Goal: Task Accomplishment & Management: Manage account settings

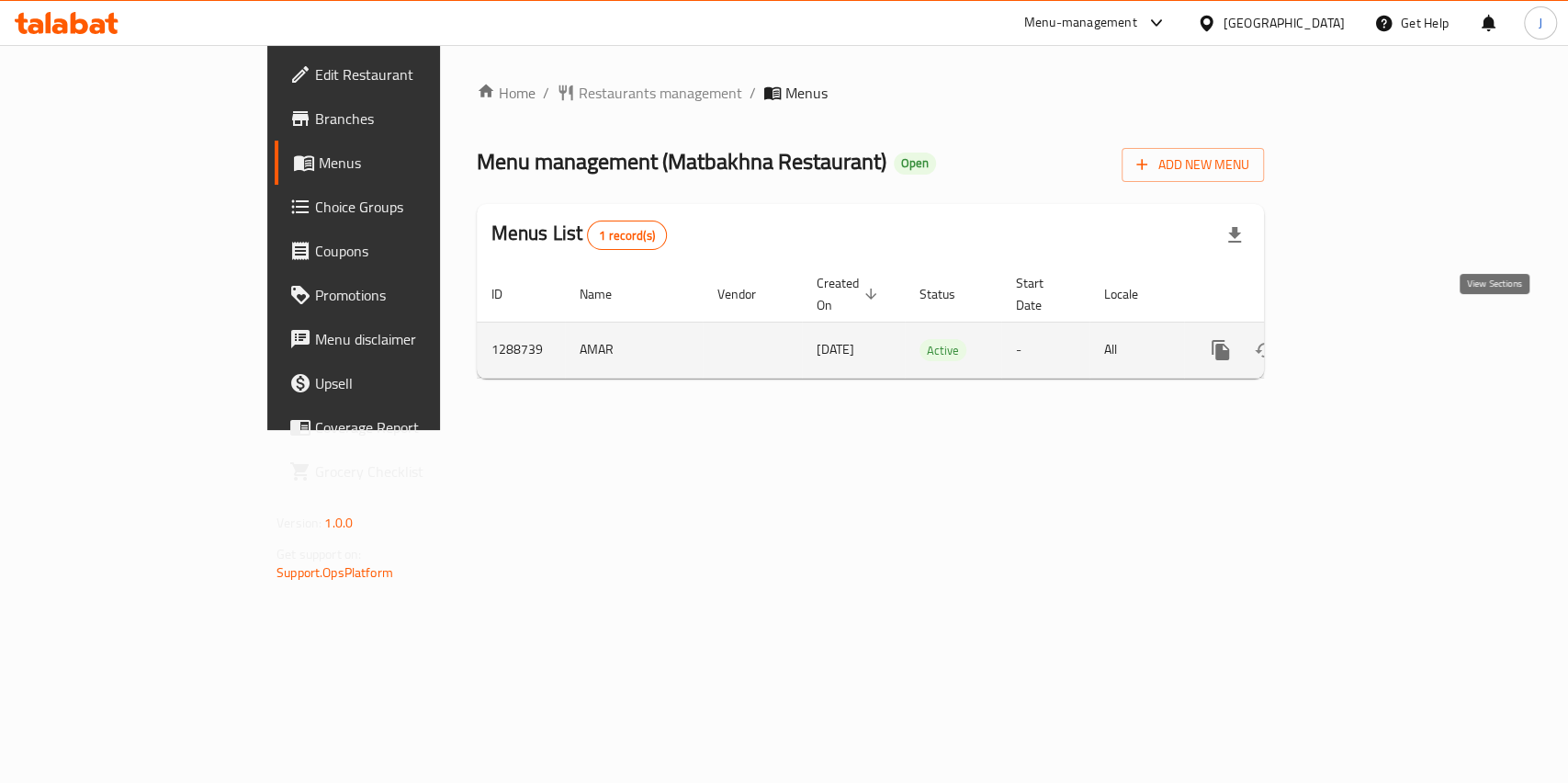
click at [1364, 339] on icon "enhanced table" at bounding box center [1353, 350] width 22 height 22
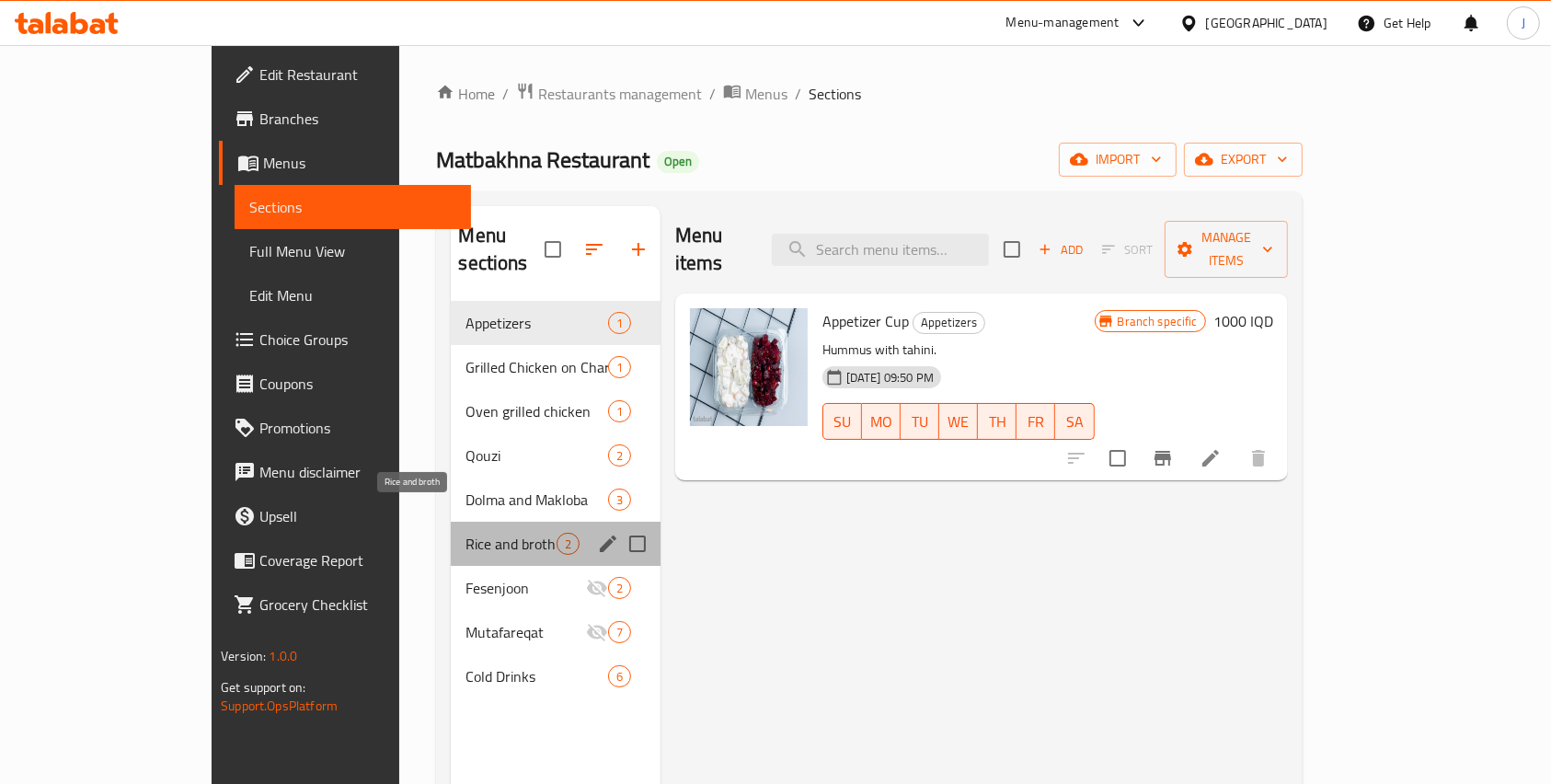
click at [465, 532] on span "Rice and broth" at bounding box center [510, 543] width 90 height 22
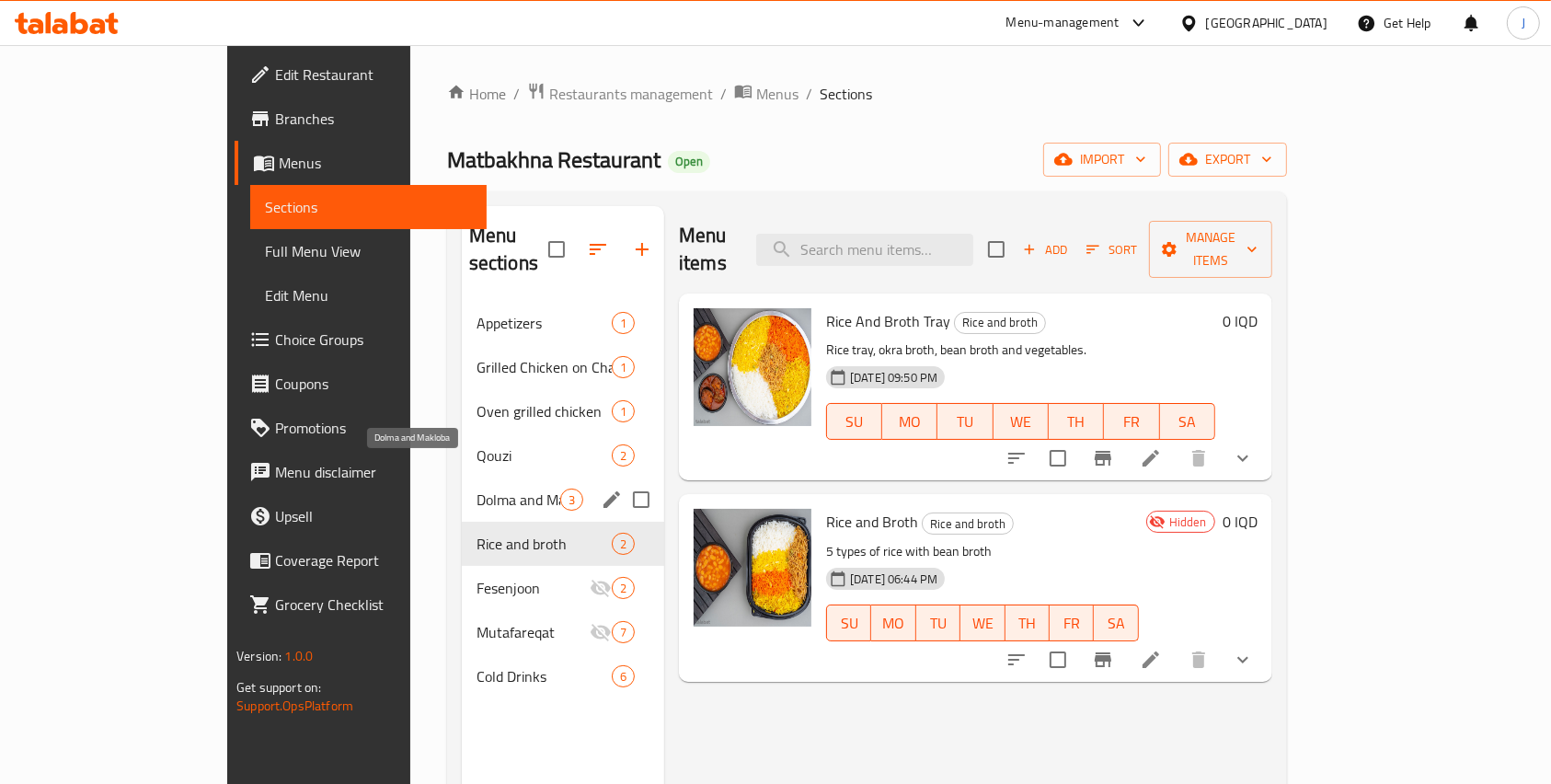
click at [477, 489] on span "Dolma and Makloba" at bounding box center [519, 499] width 84 height 22
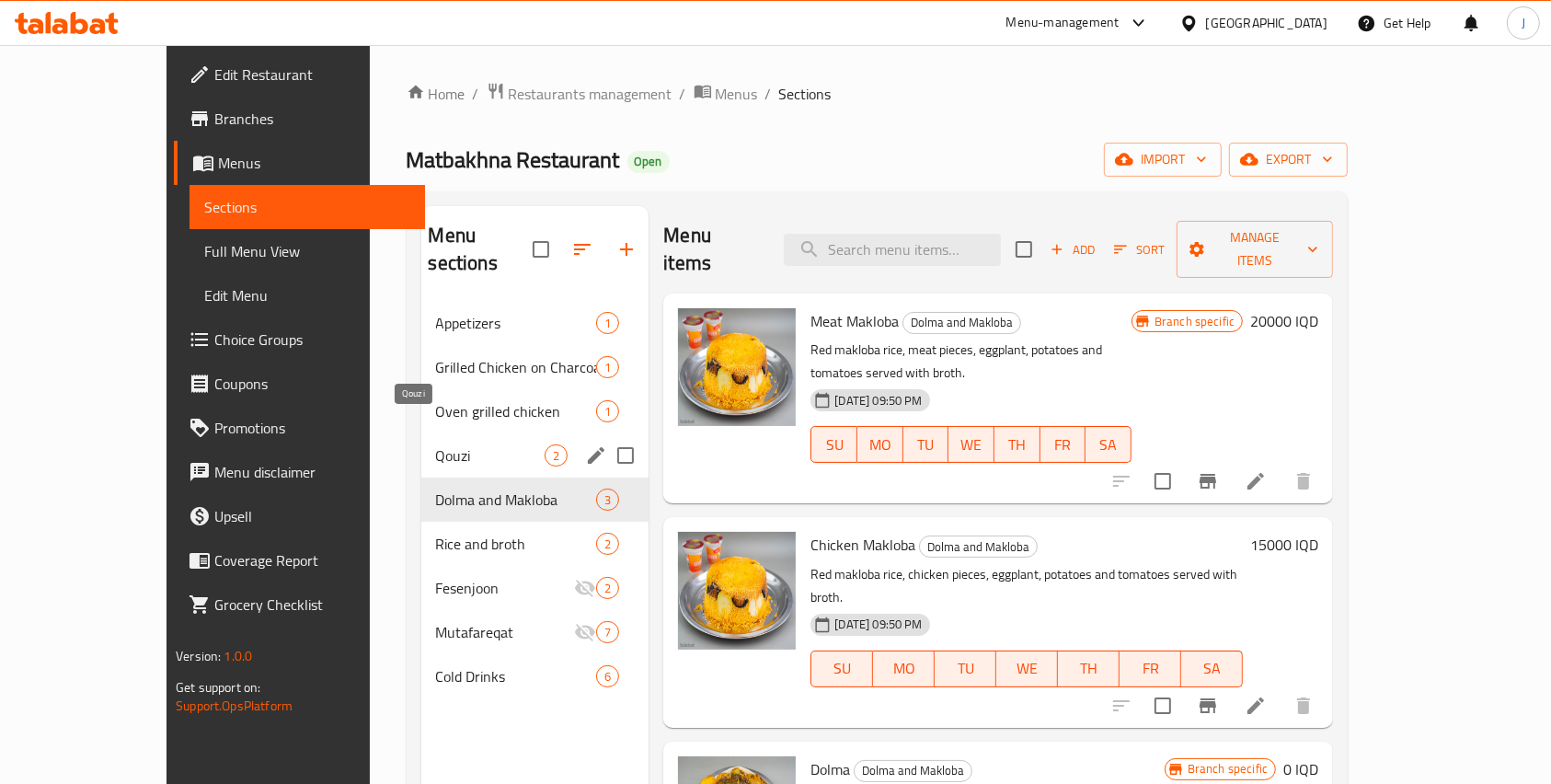
click at [436, 445] on span "Qouzi" at bounding box center [491, 455] width 109 height 22
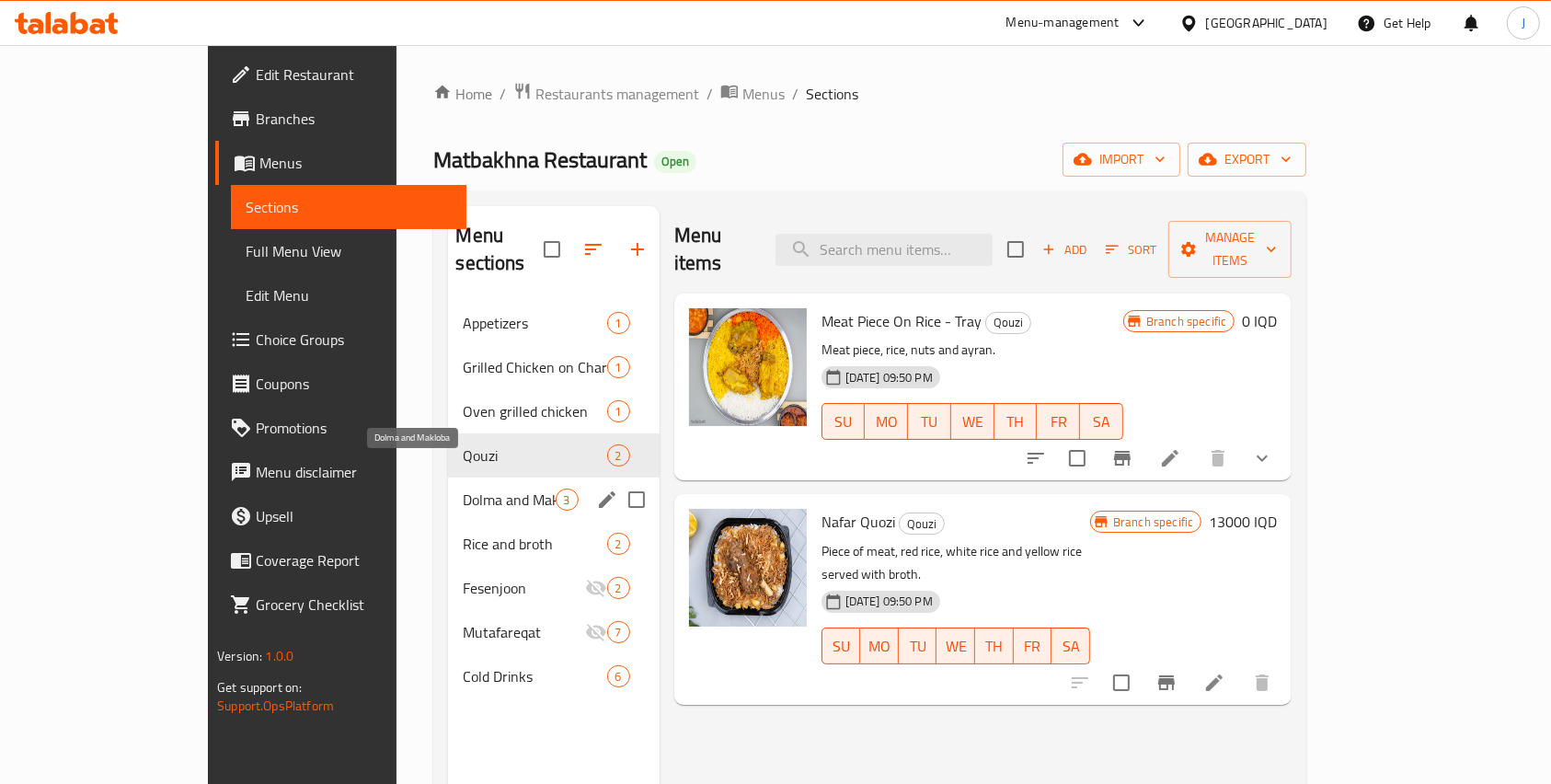
click at [462, 489] on span "Dolma and Makloba" at bounding box center [508, 499] width 92 height 22
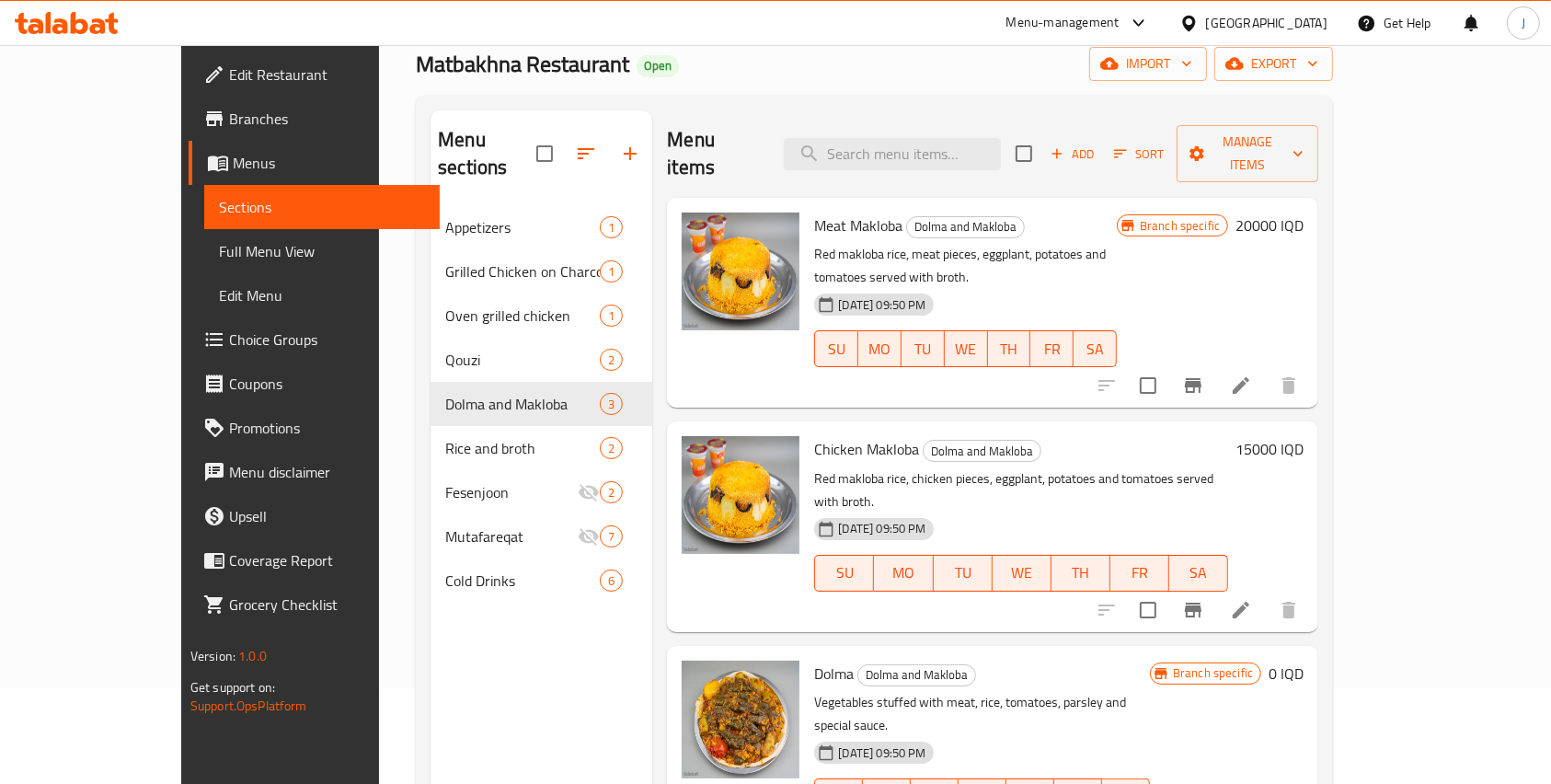
scroll to position [97, 0]
click at [1253, 373] on icon at bounding box center [1241, 384] width 22 height 22
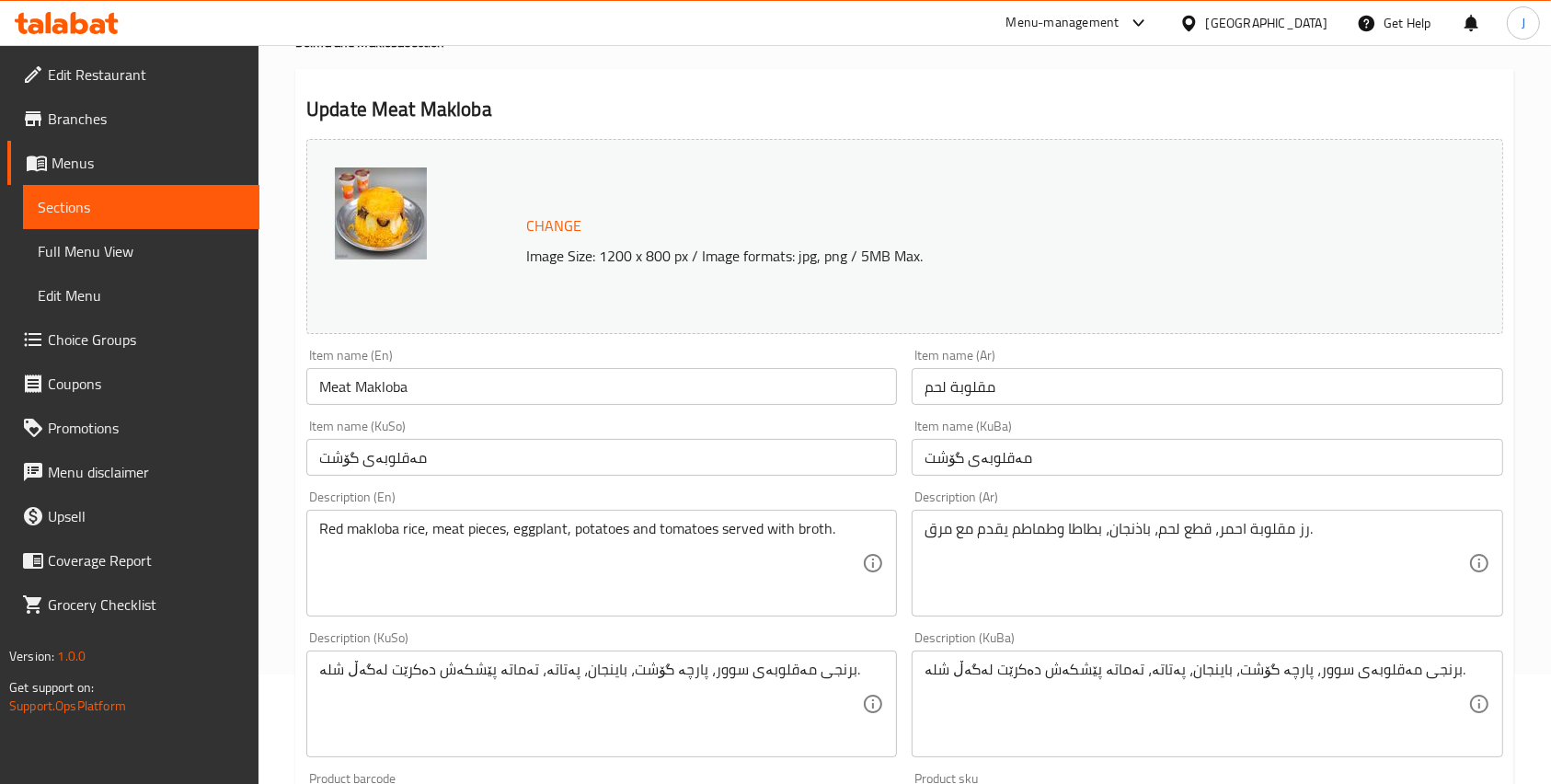
scroll to position [139, 0]
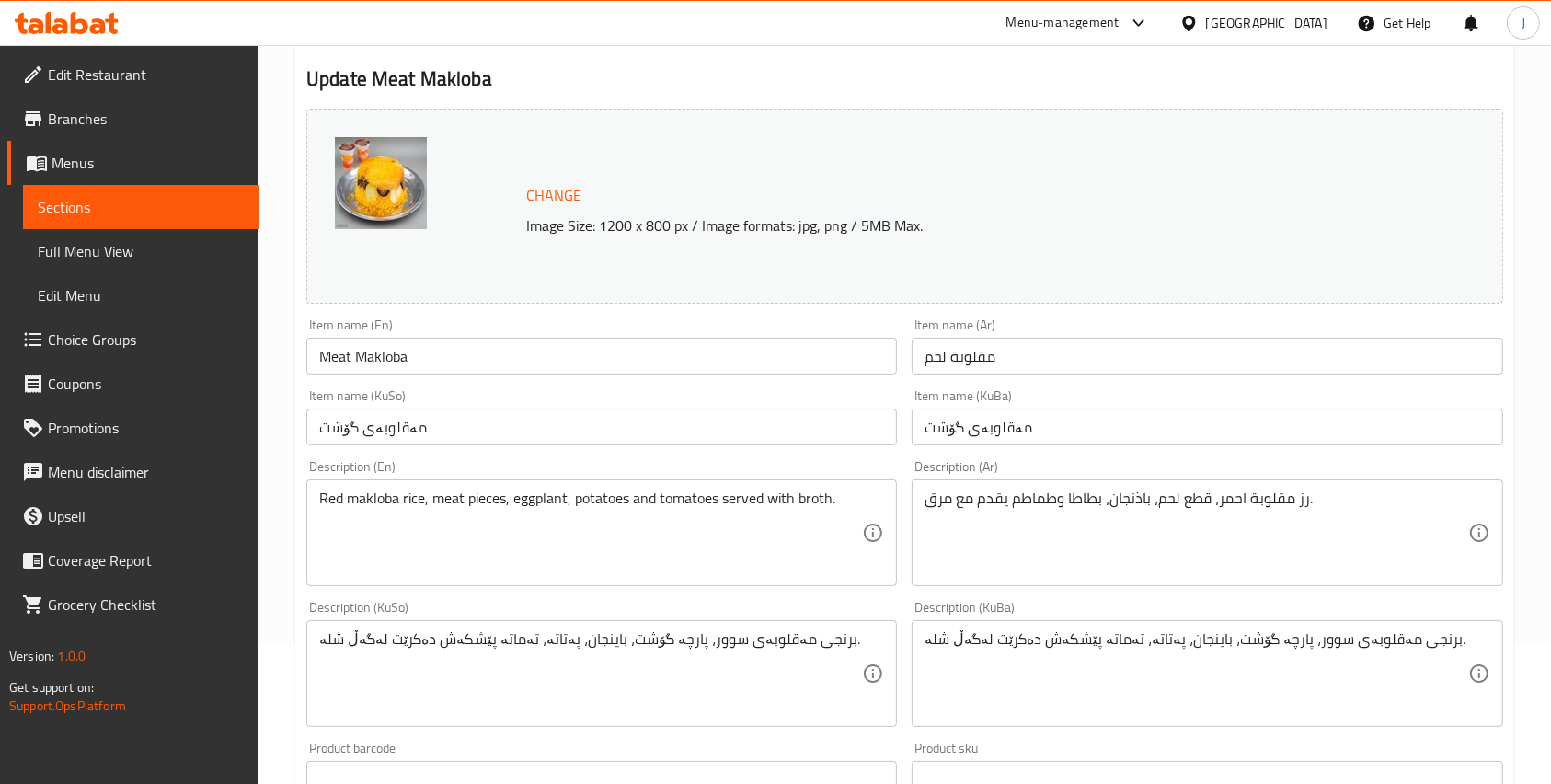
click at [936, 505] on textarea "رز مقلوبة احمر، قطع لحم، باذنجان، بطاطا وطماطم يقدم مع مرق." at bounding box center [1196, 533] width 543 height 88
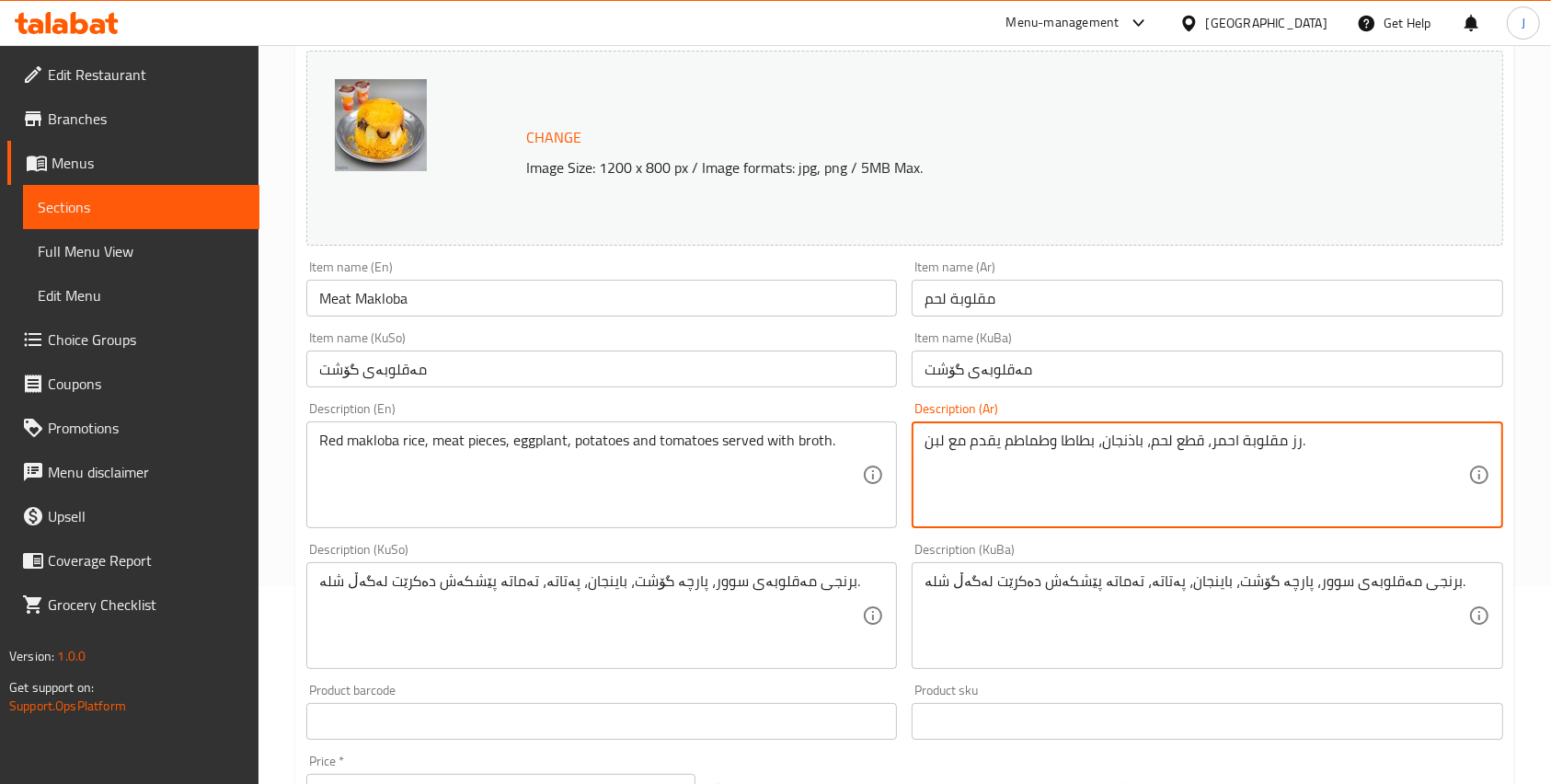
scroll to position [199, 0]
type textarea "رز مقلوبة احمر، قطع لحم، باذنجان، بطاطا وطماطم يقدم مع لبن."
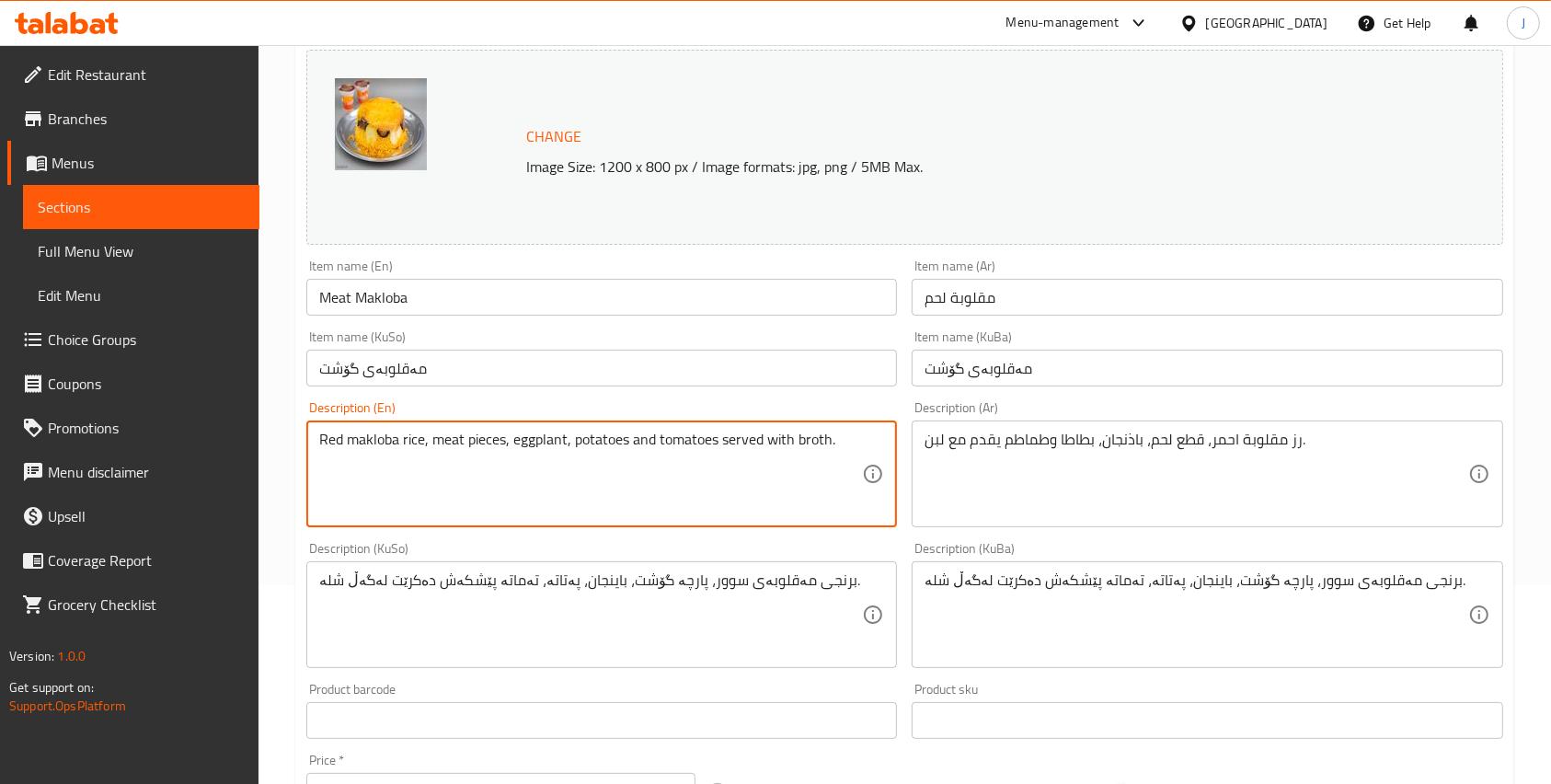
click at [812, 433] on textarea "Red makloba rice, meat pieces, eggplant, potatoes and tomatoes served with brot…" at bounding box center [590, 474] width 543 height 88
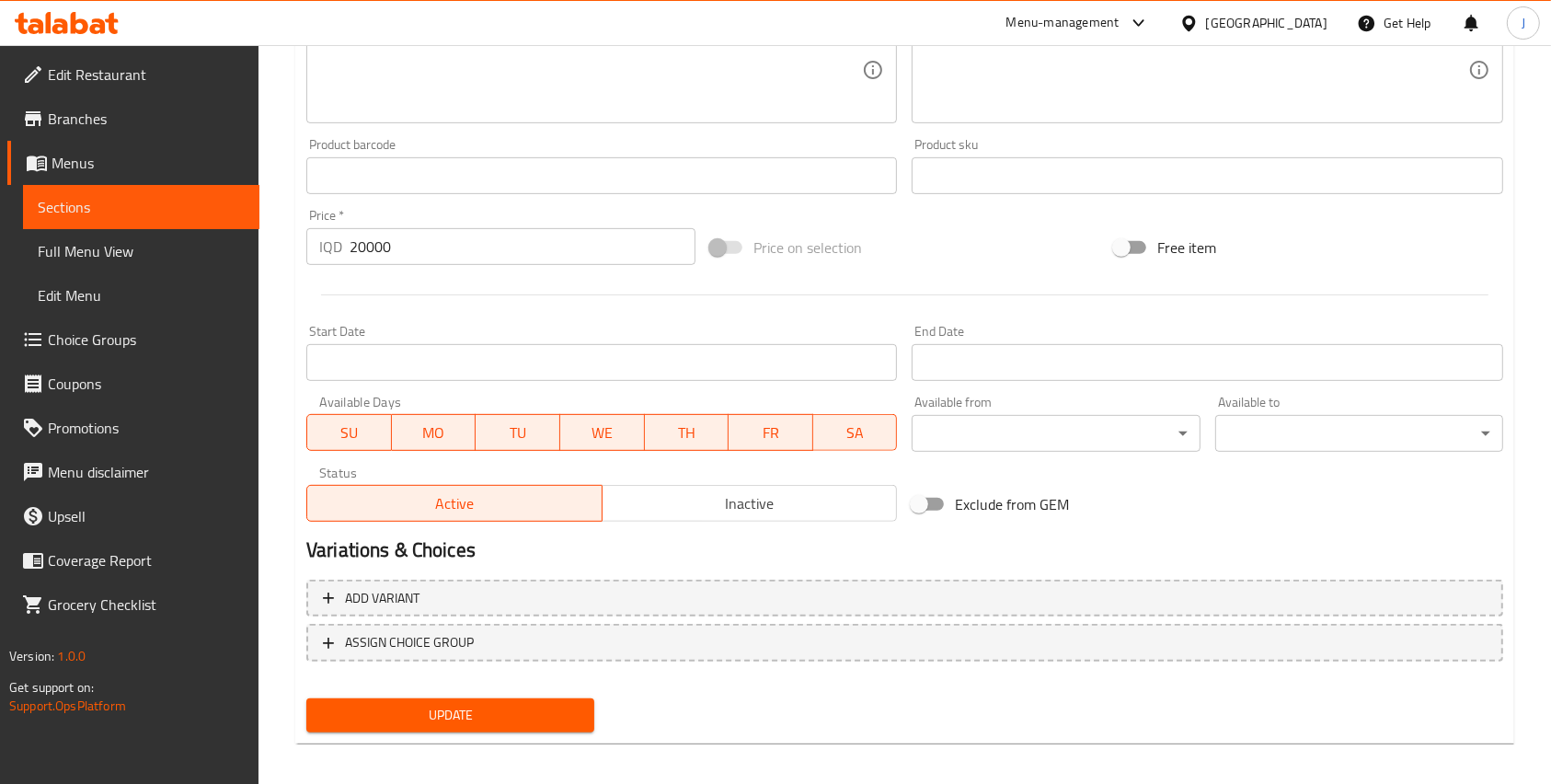
scroll to position [754, 0]
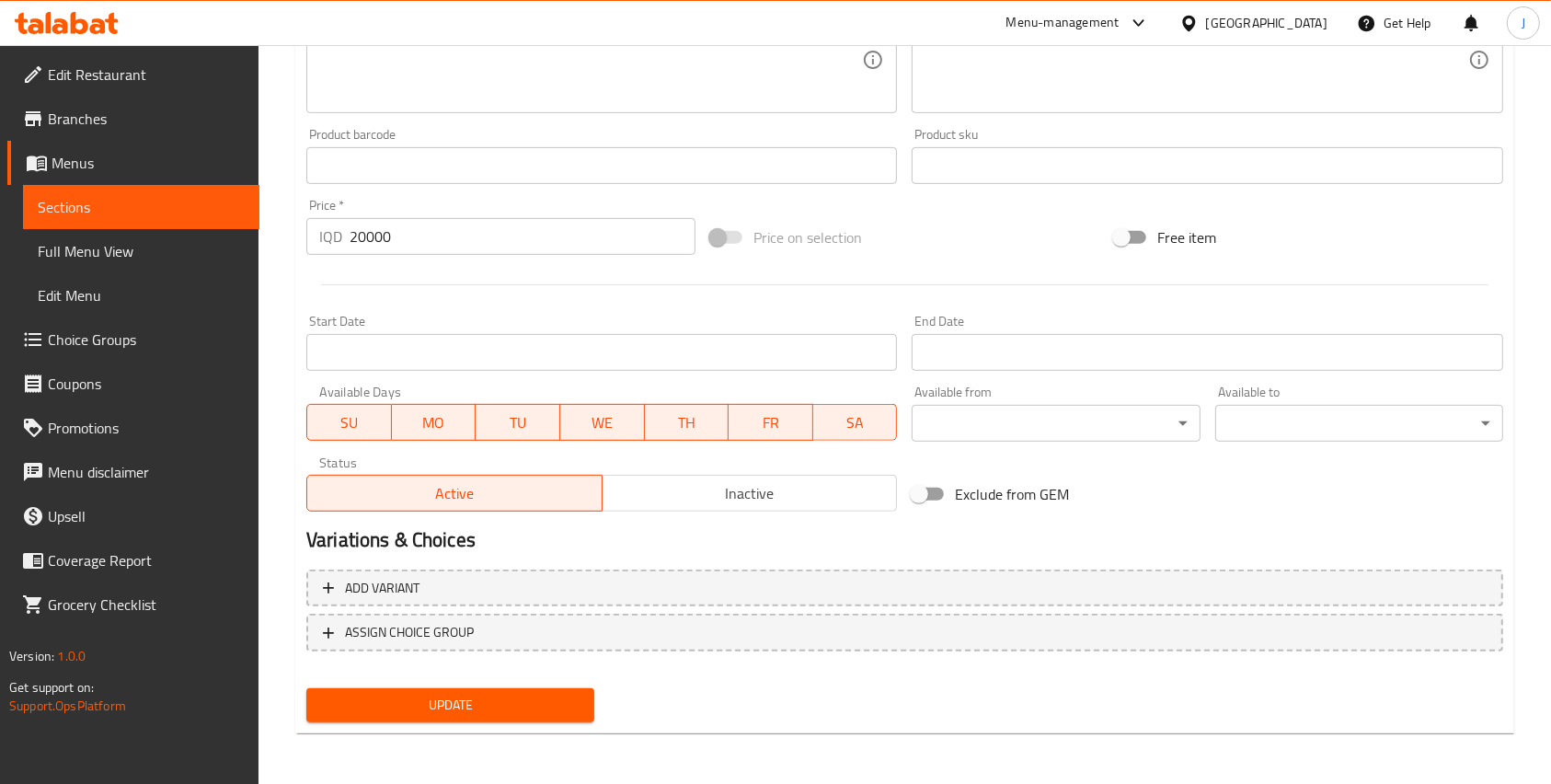
type textarea "Red makloba rice, meat pieces, eggplant, potatoes and tomatoes served with yogu…"
click at [446, 693] on span "Update" at bounding box center [450, 705] width 258 height 23
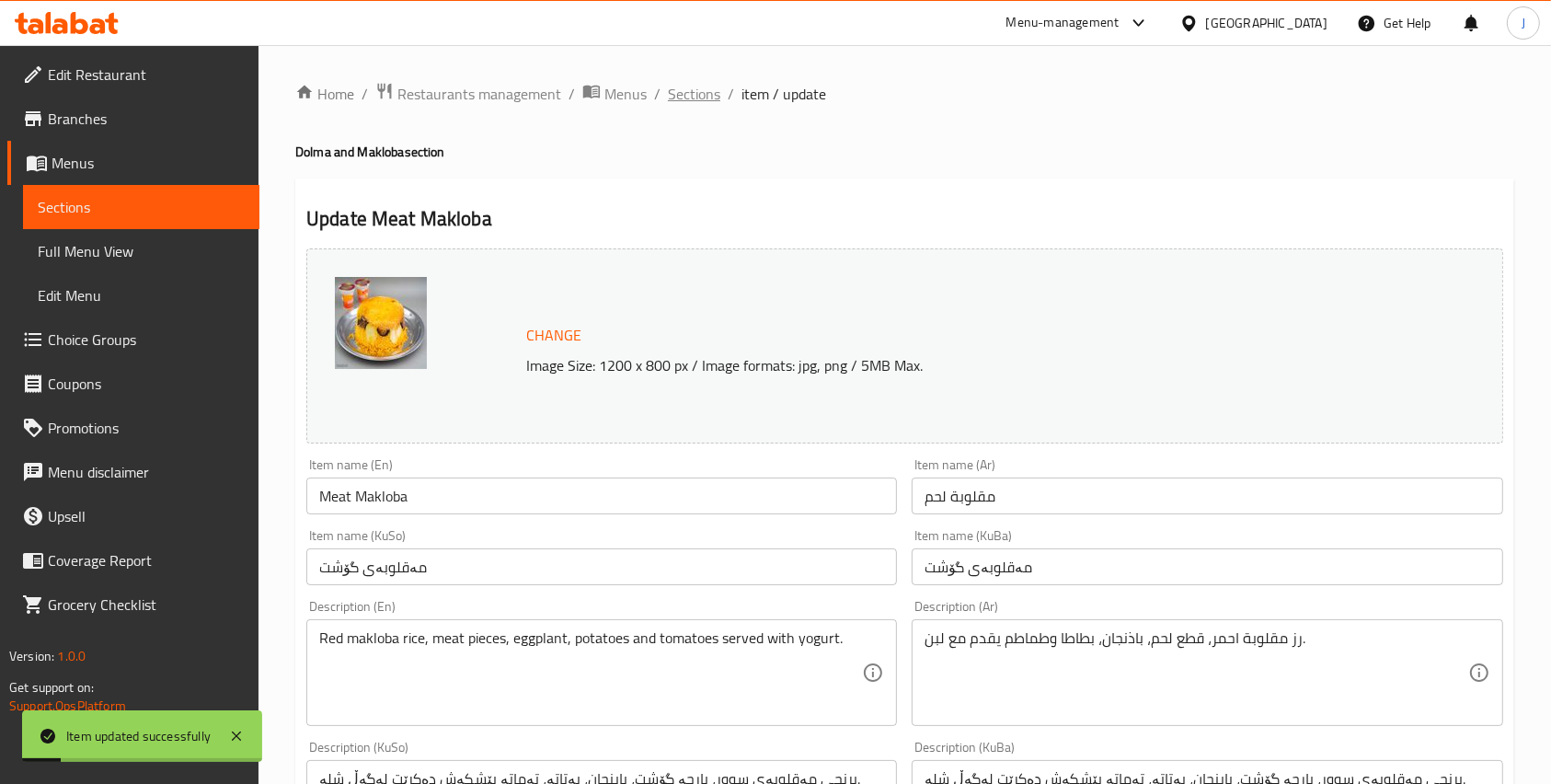
click at [709, 86] on span "Sections" at bounding box center [695, 94] width 53 height 22
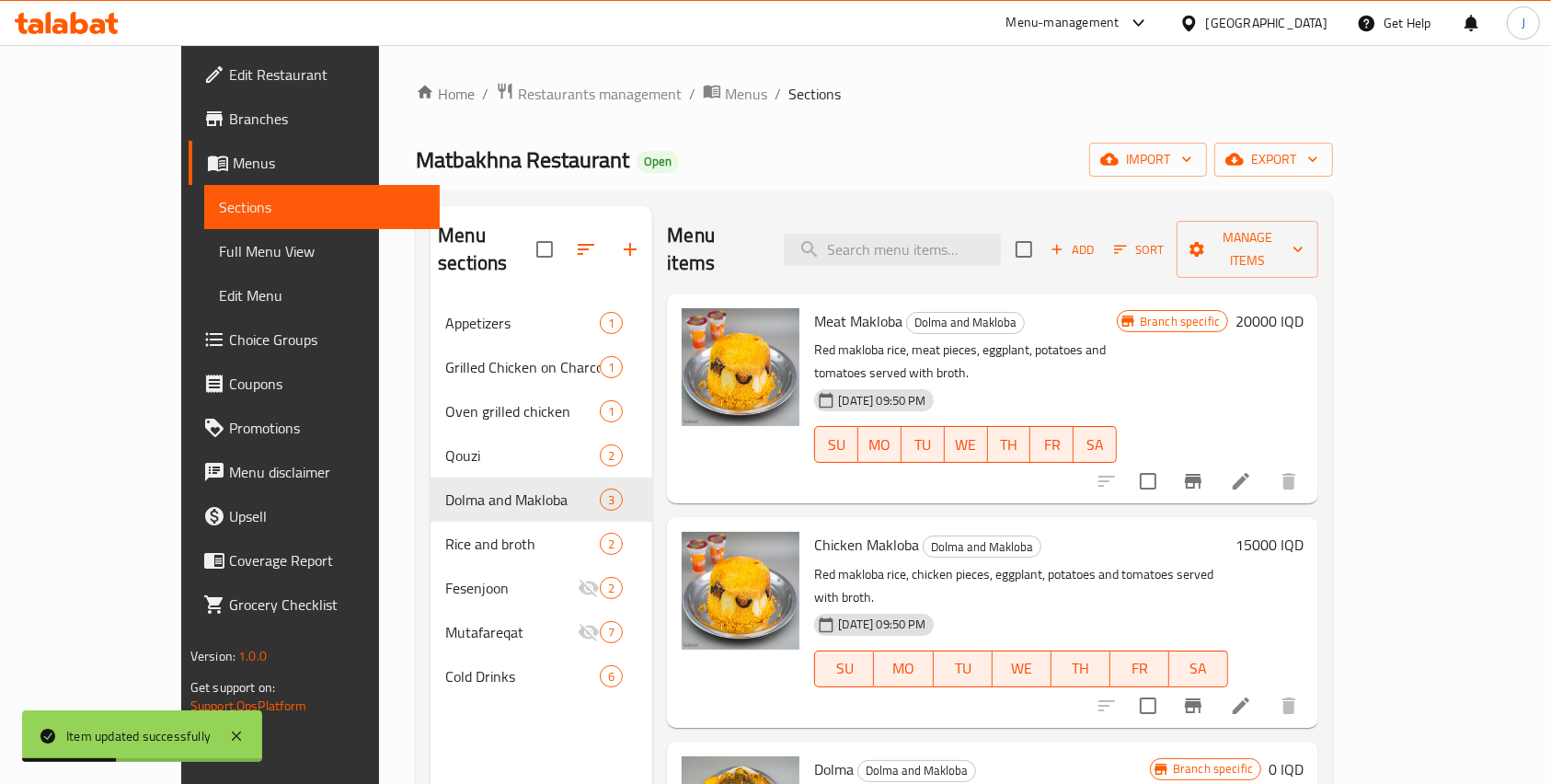
click at [1267, 688] on li at bounding box center [1241, 705] width 52 height 33
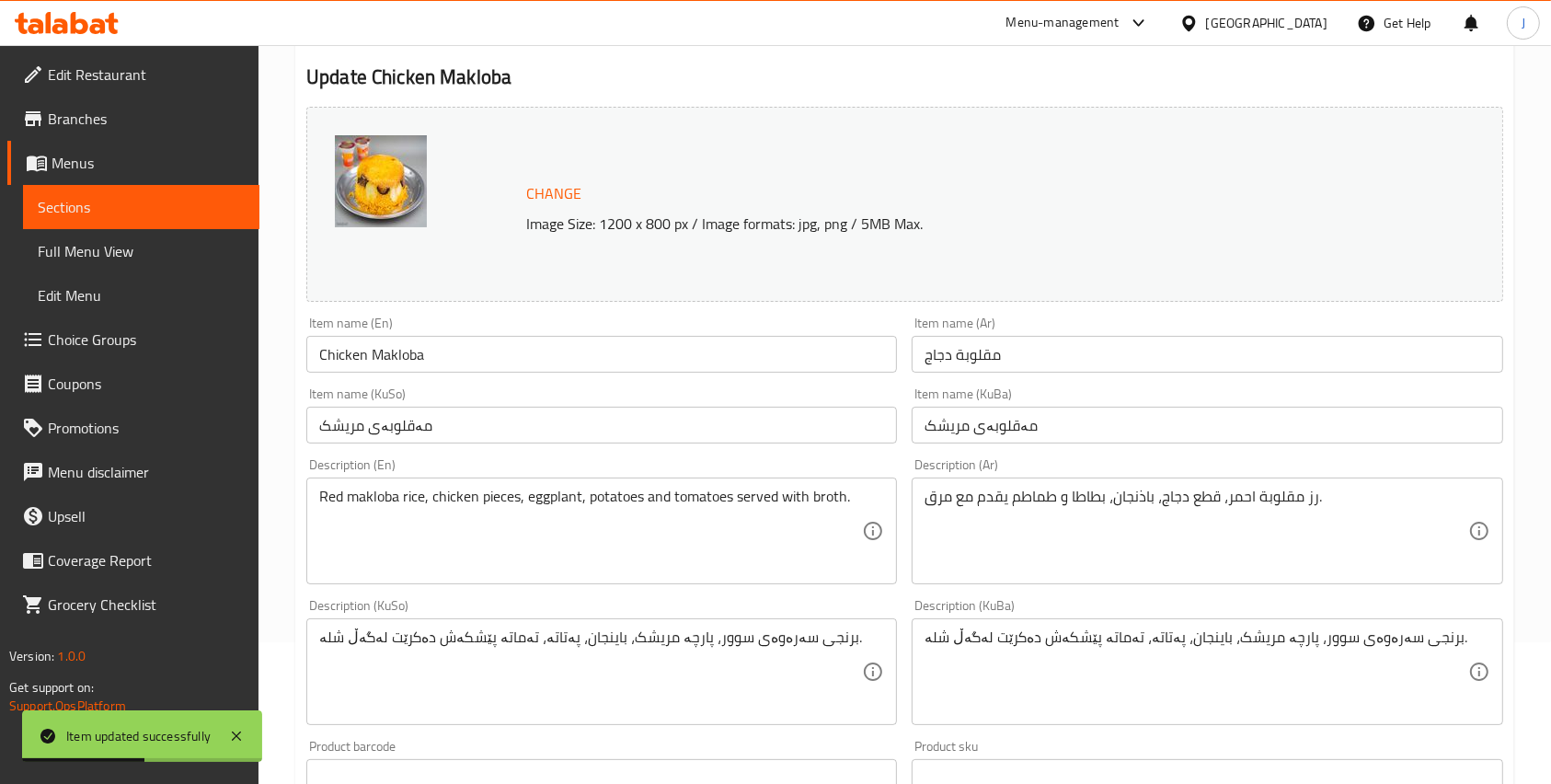
scroll to position [163, 0]
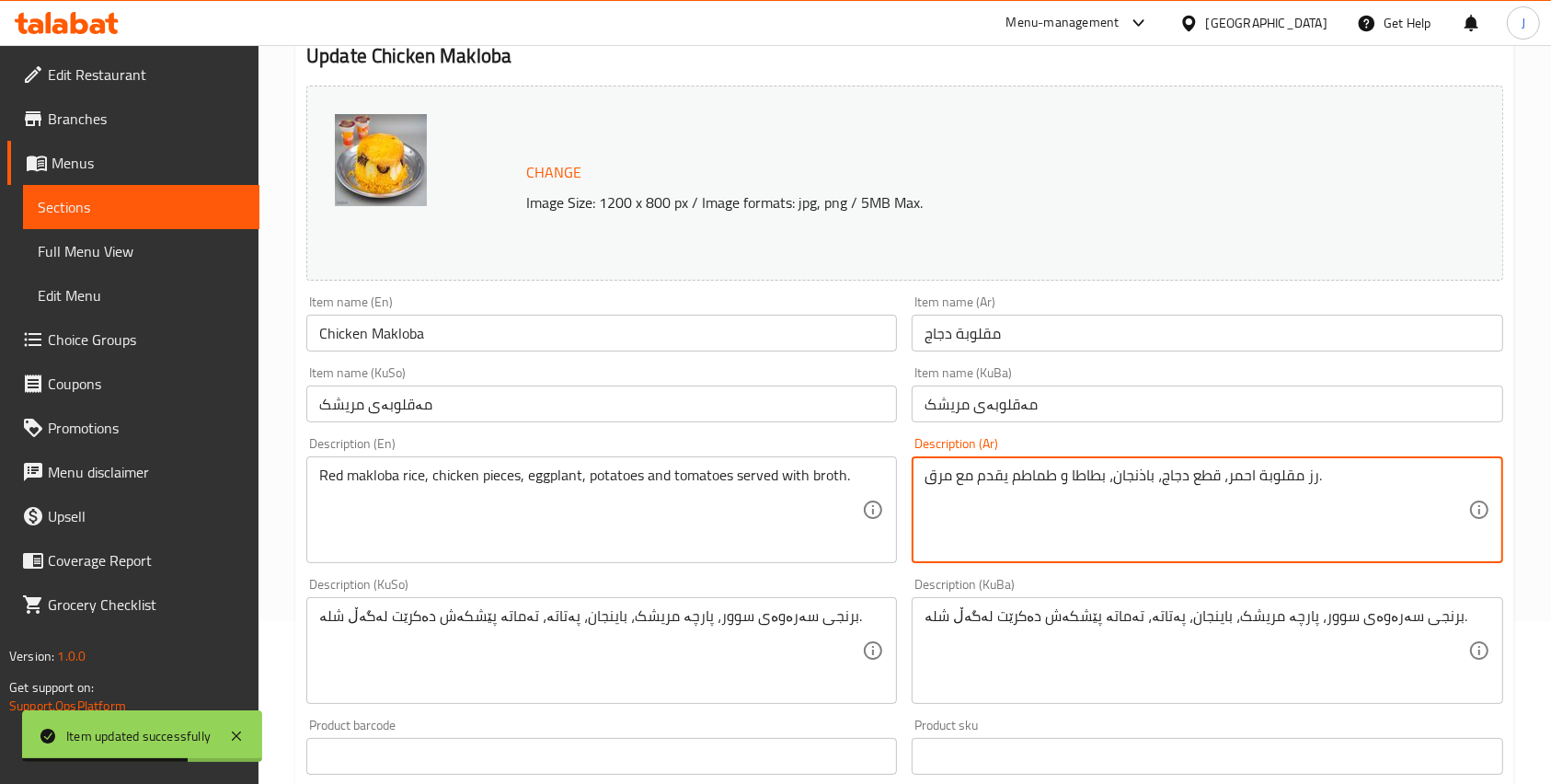
click at [947, 479] on textarea "رز مقلوبة احمر، قطع دجاج، باذنجان، بطاطا و طماطم يقدم مع مرق." at bounding box center [1196, 510] width 543 height 88
type textarea "رز مقلوبة احمر، قطع دجاج، باذنجان، بطاطا و طماطم يقدم مع لبن."
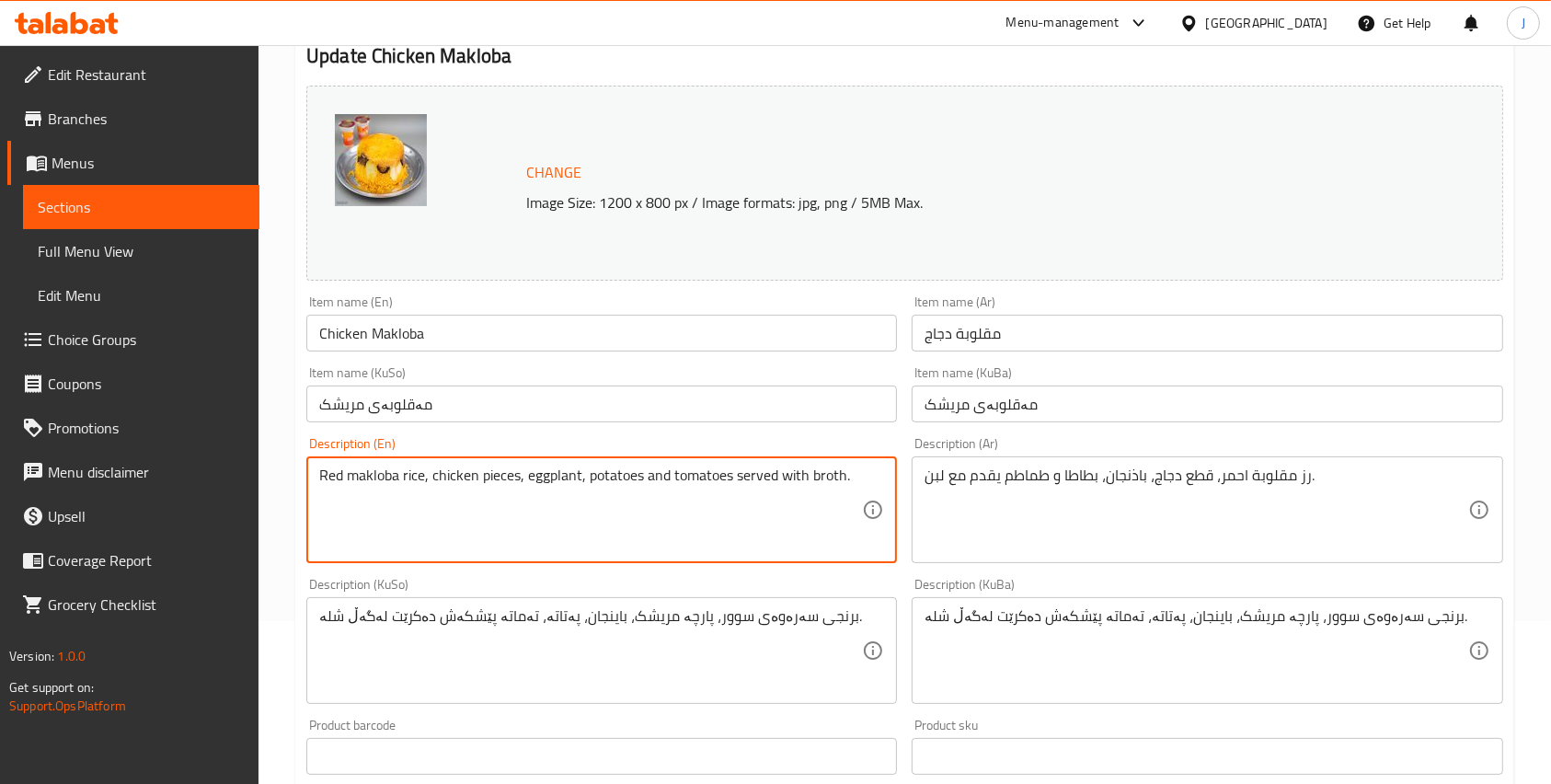
click at [826, 475] on textarea "Red makloba rice, chicken pieces, eggplant, potatoes and tomatoes served with b…" at bounding box center [590, 510] width 543 height 88
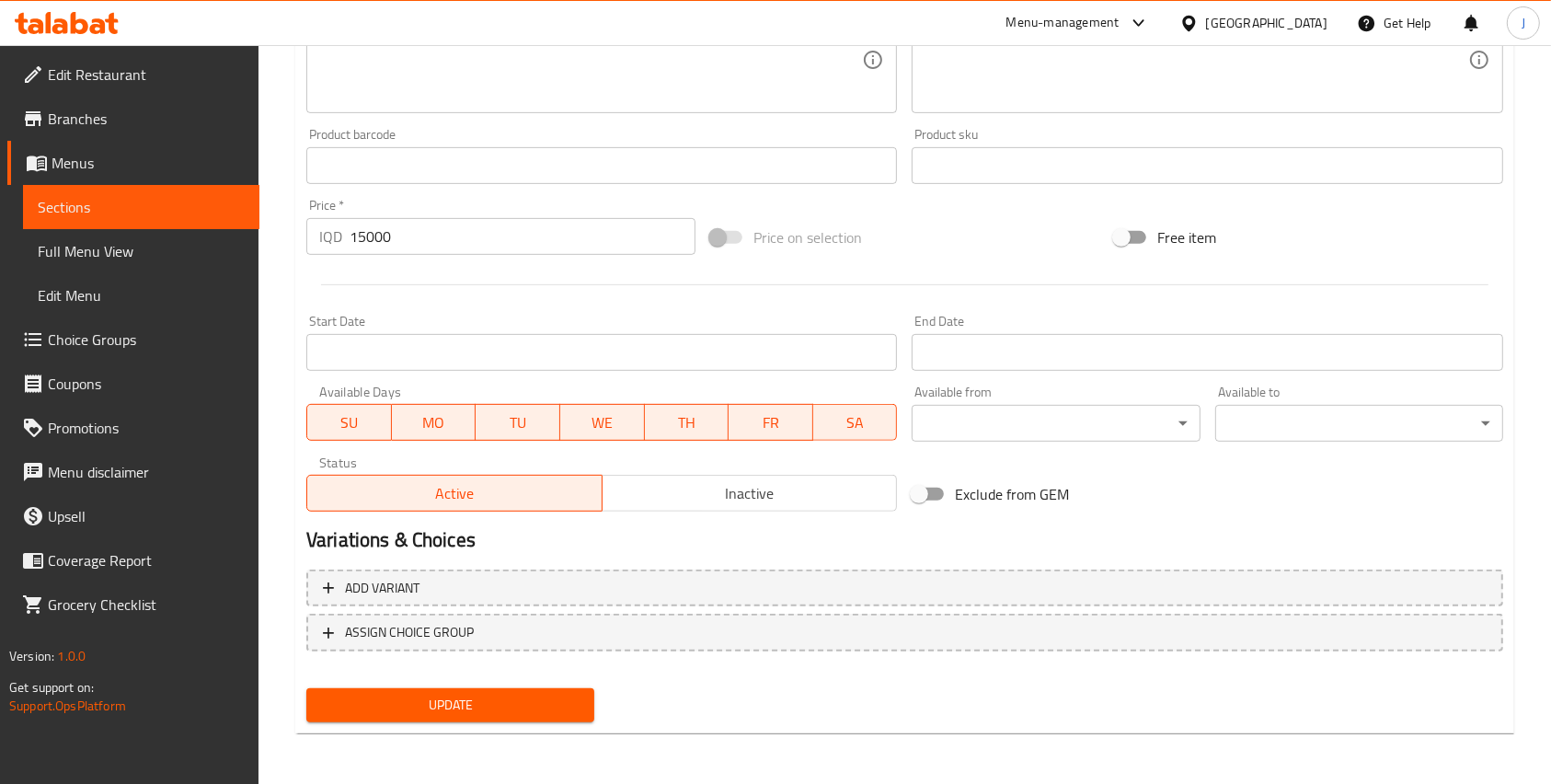
type textarea "Red makloba rice, chicken pieces, eggplant, potatoes and tomatoes served with y…"
click at [540, 684] on div "Update" at bounding box center [451, 705] width 302 height 49
click at [500, 694] on span "Update" at bounding box center [450, 705] width 258 height 23
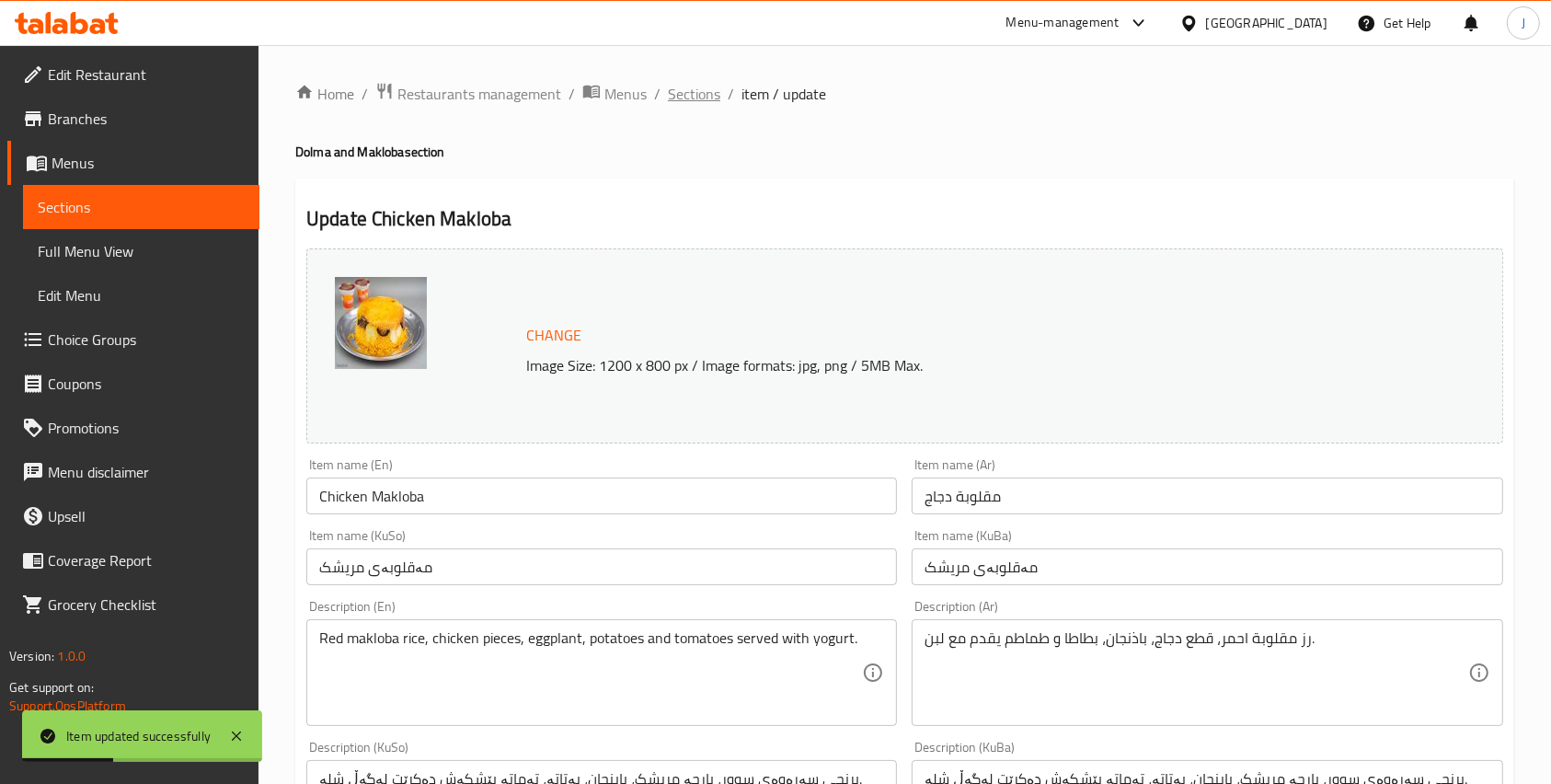
click at [689, 99] on span "Sections" at bounding box center [695, 94] width 53 height 22
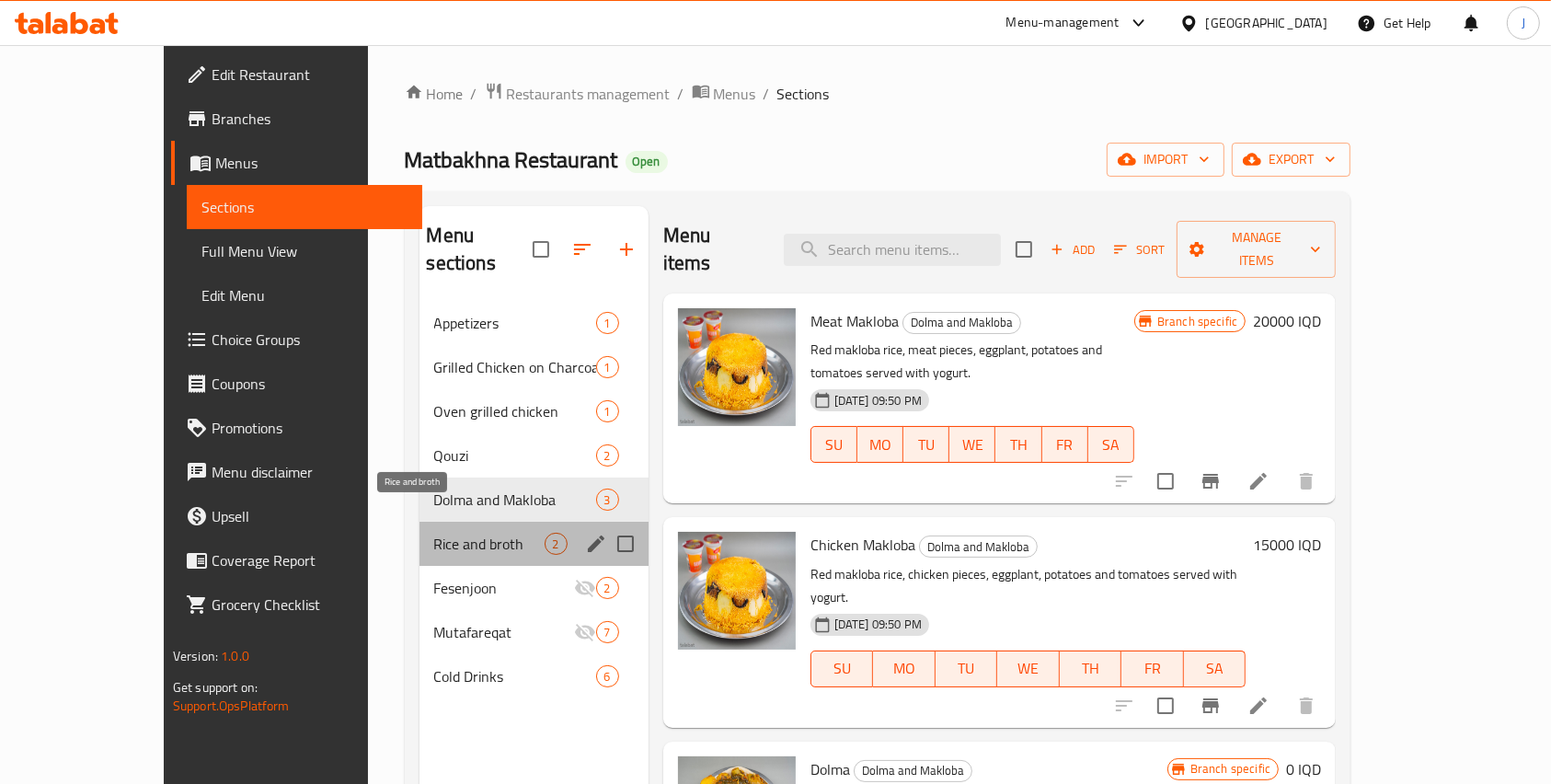
click at [438, 532] on span "Rice and broth" at bounding box center [489, 543] width 110 height 22
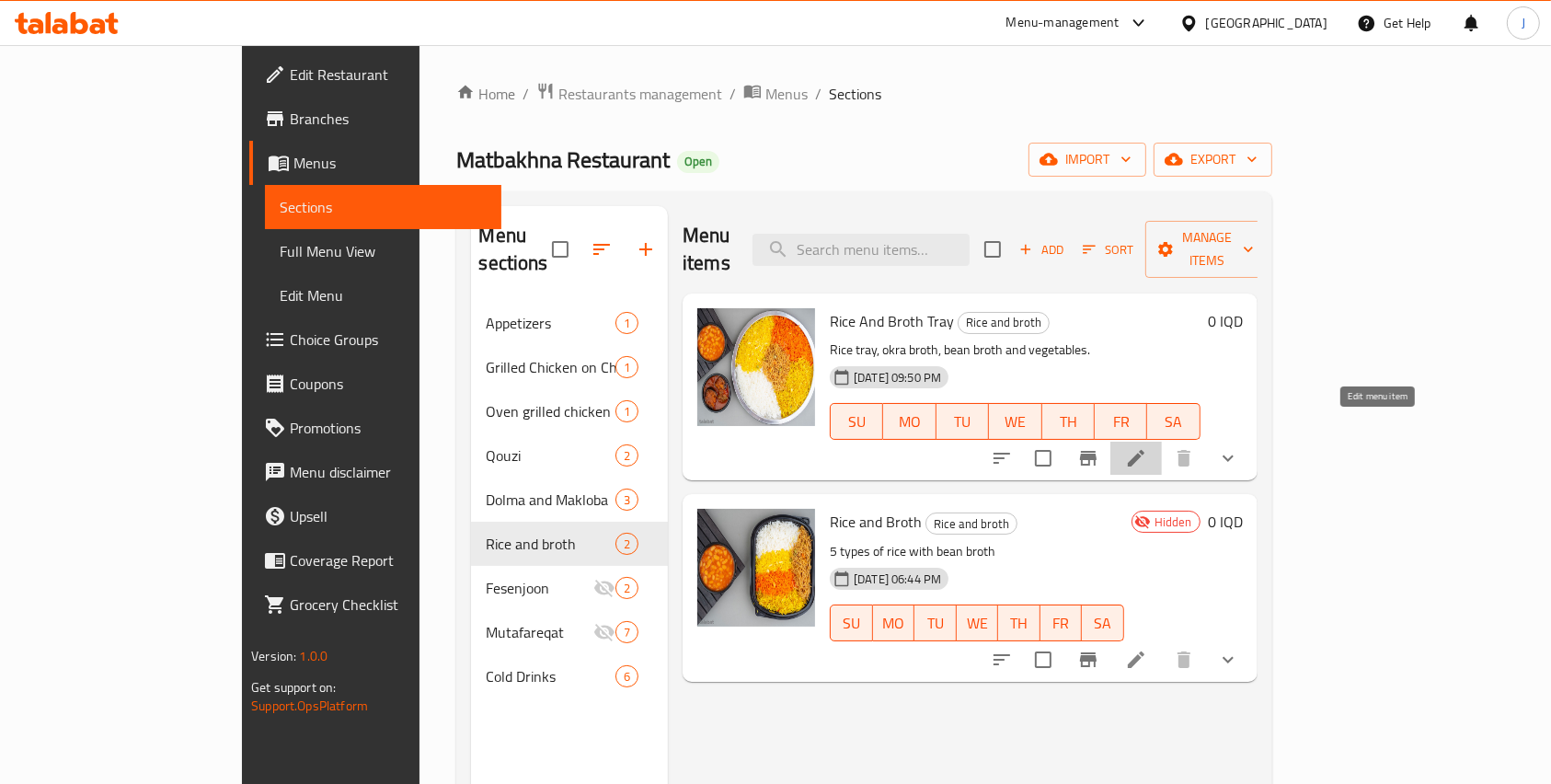
click at [1147, 447] on icon at bounding box center [1136, 457] width 22 height 22
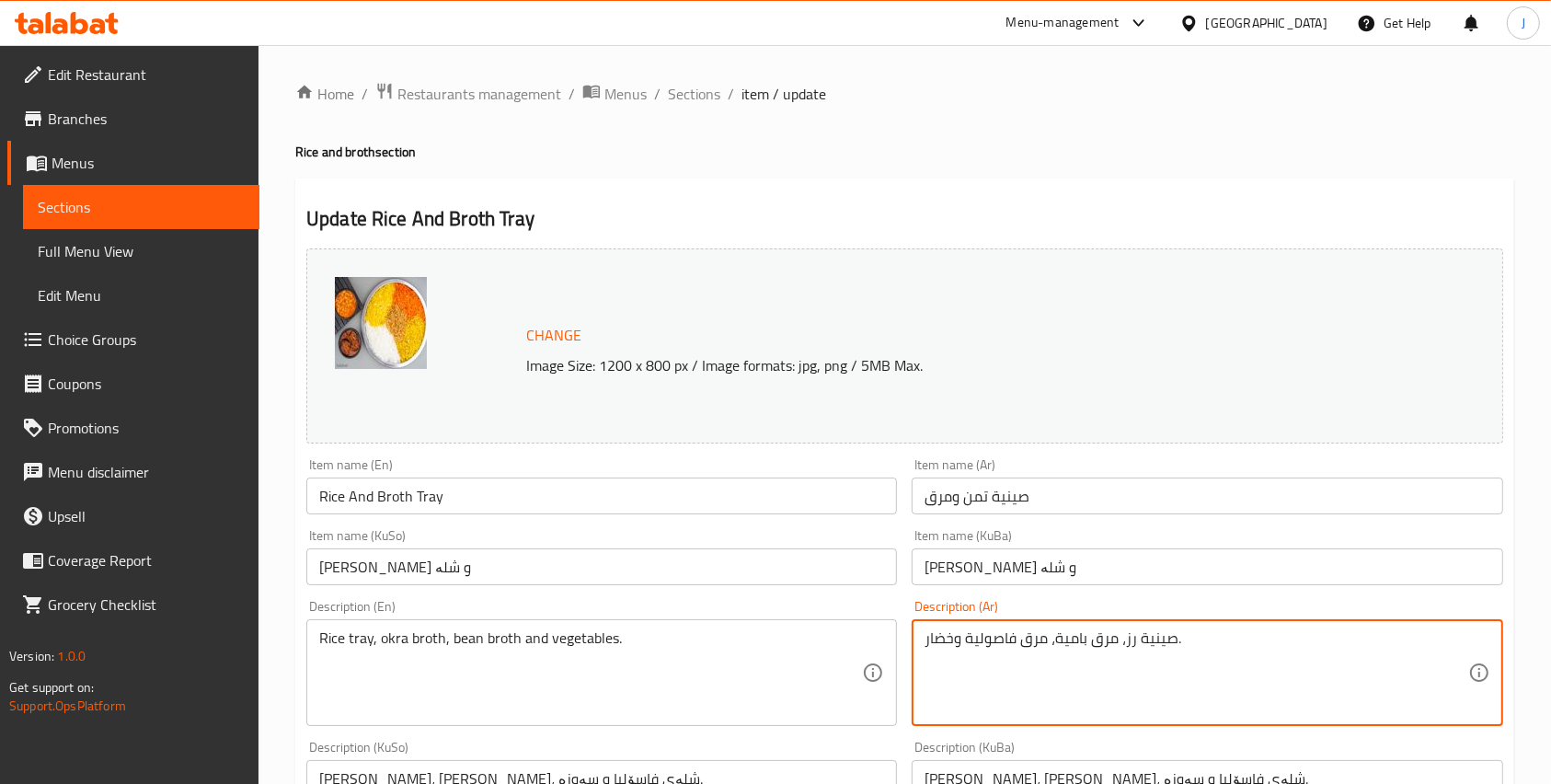
click at [944, 638] on textarea "صينية رز، مرق بامية، مرق فاصولية وخضار." at bounding box center [1196, 673] width 543 height 88
type textarea "صينية رز، مرق بامية، مرق فاصولية ."
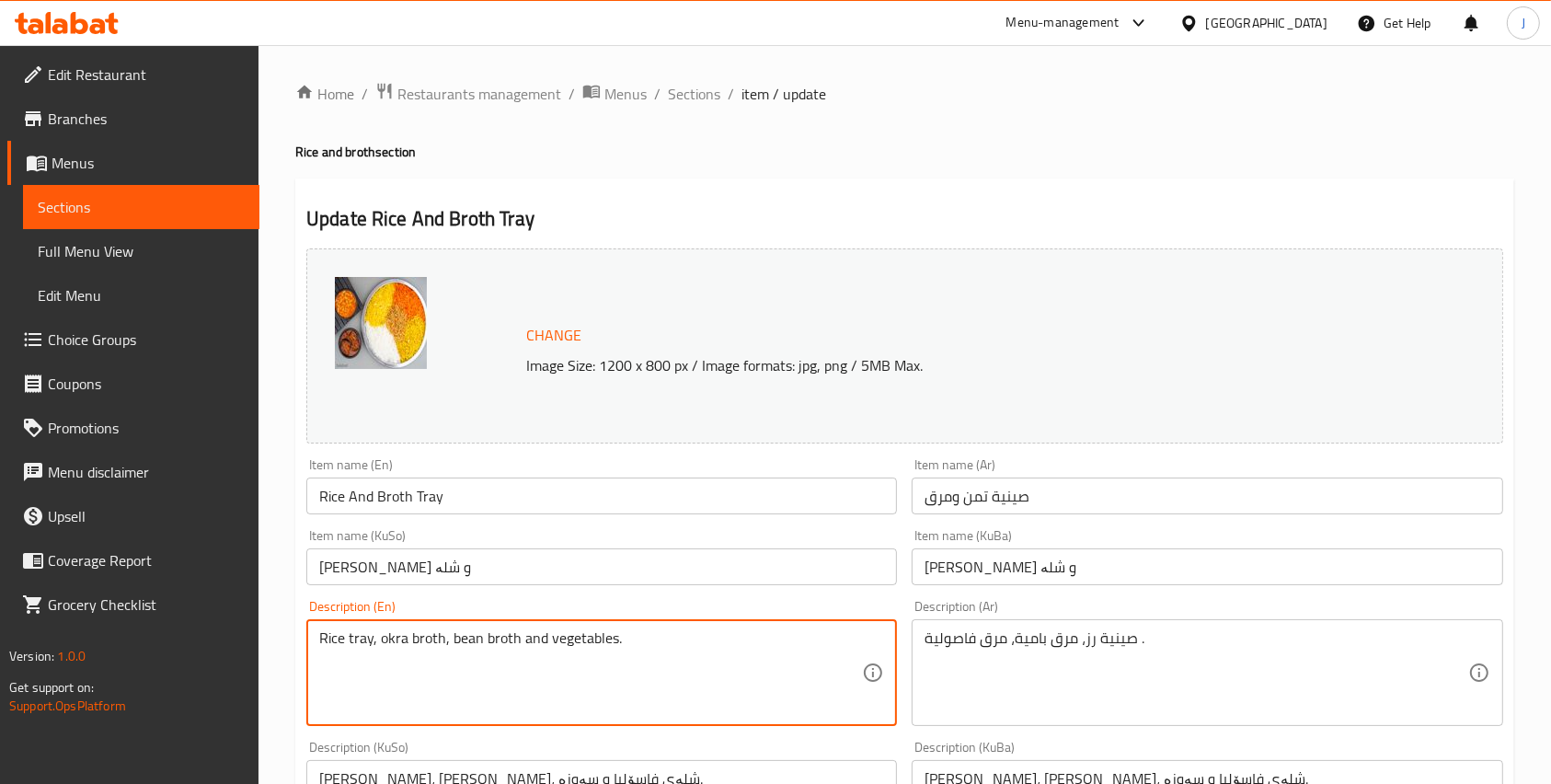
click at [584, 632] on textarea "Rice tray, okra broth, bean broth and vegetables." at bounding box center [590, 673] width 543 height 88
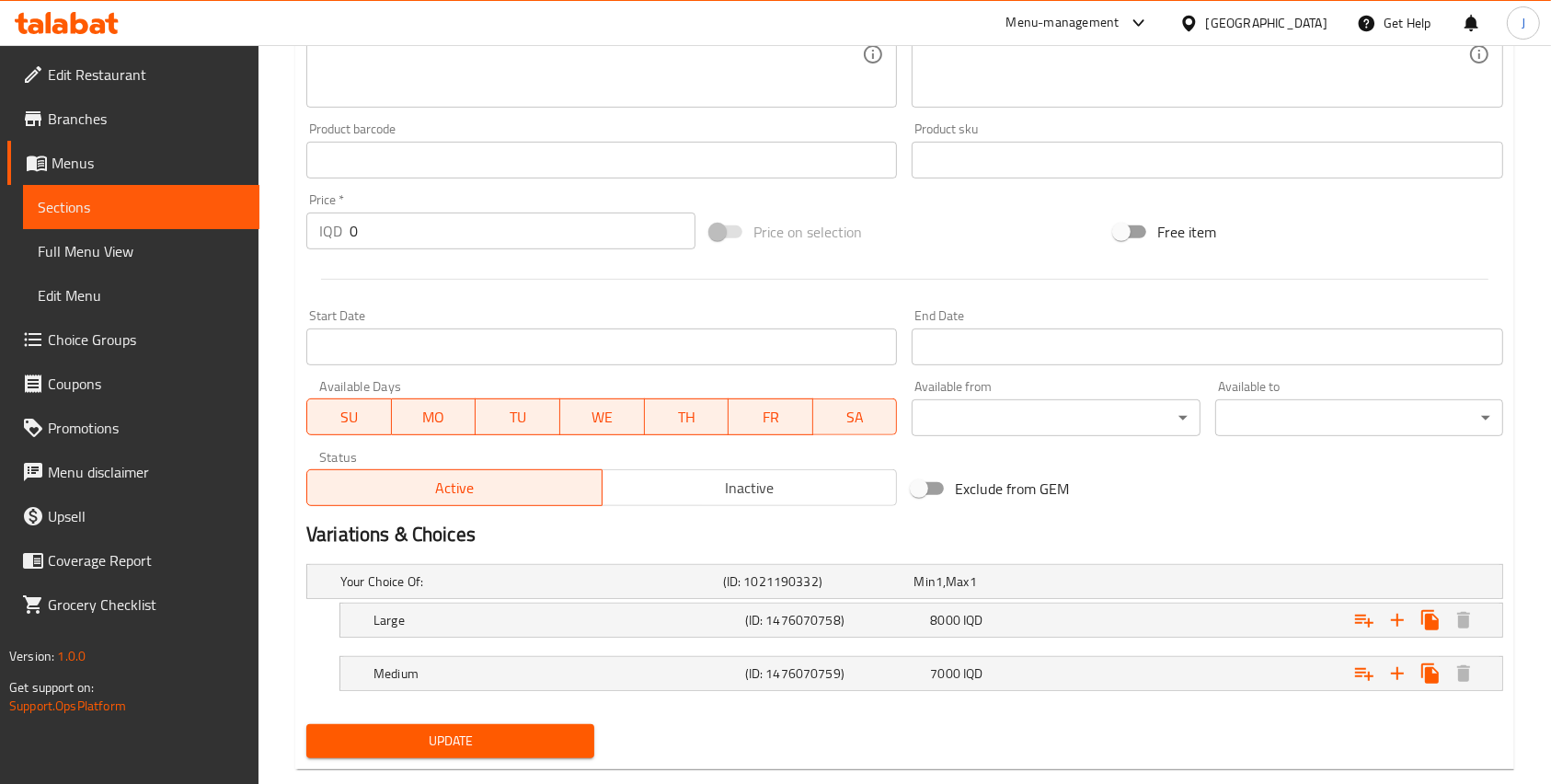
scroll to position [794, 0]
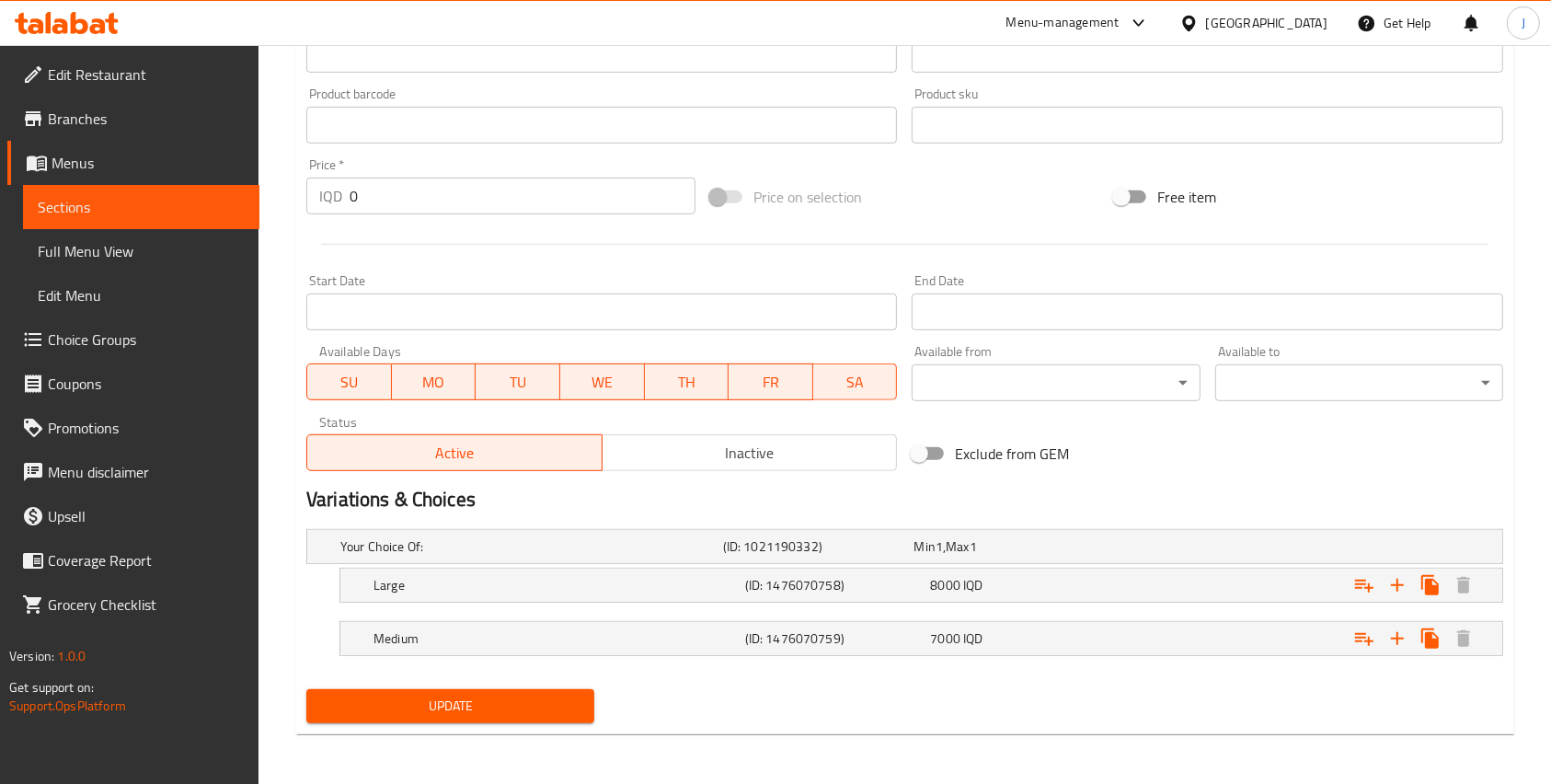
type textarea "Rice tray, okra broth, bean broth and ."
click at [486, 711] on span "Update" at bounding box center [450, 706] width 258 height 23
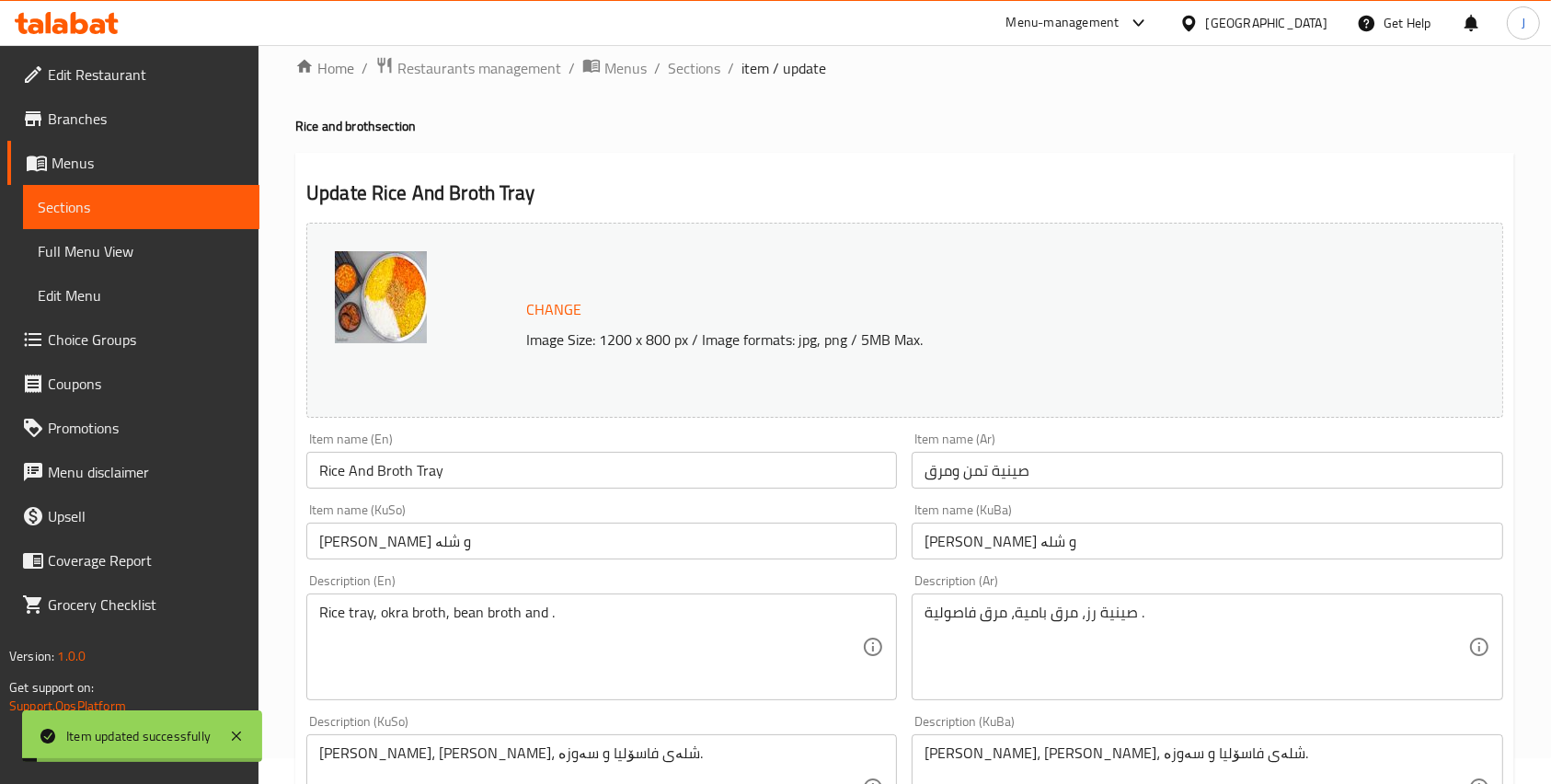
scroll to position [0, 0]
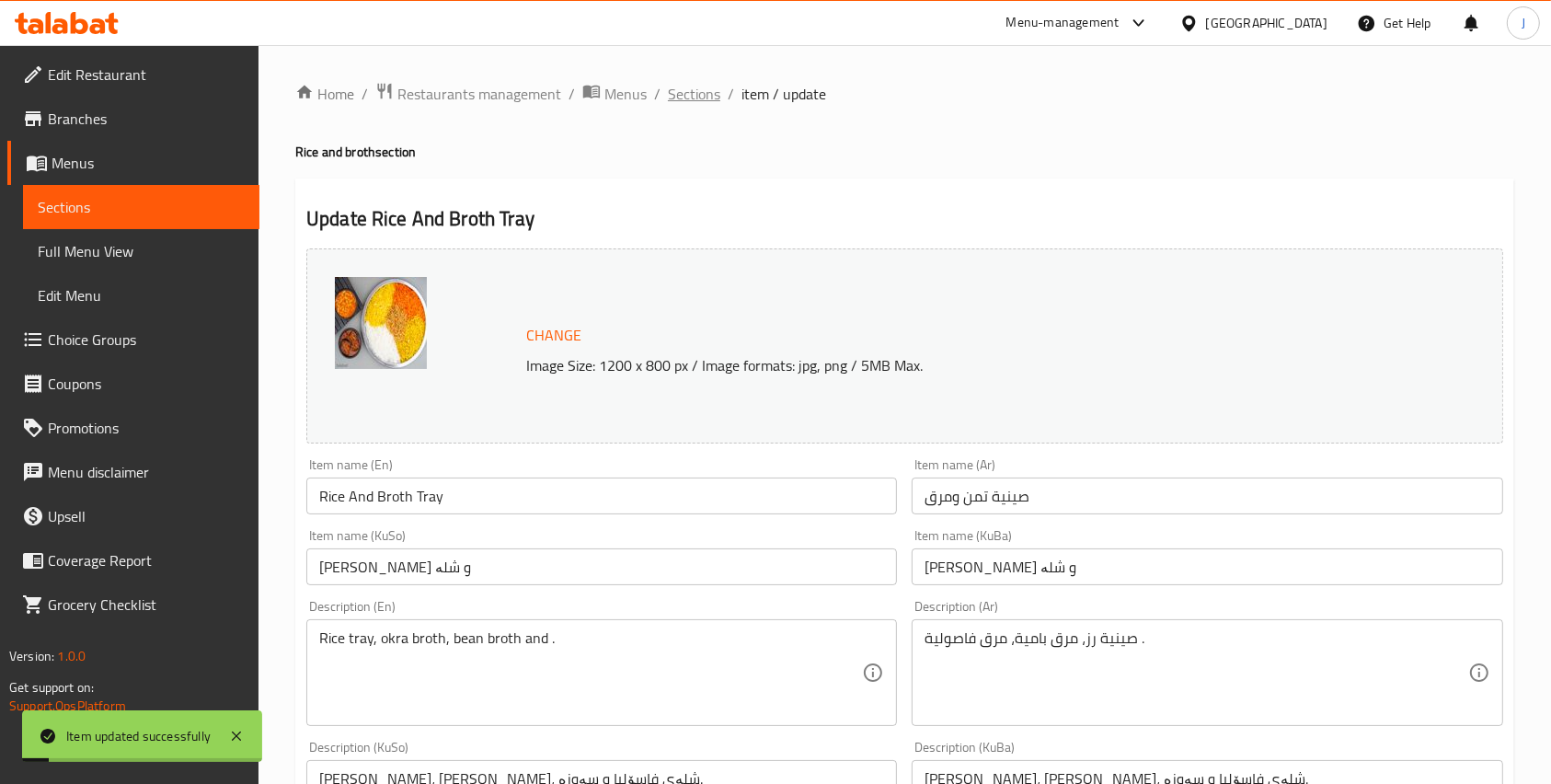
click at [691, 105] on span "Sections" at bounding box center [695, 94] width 53 height 22
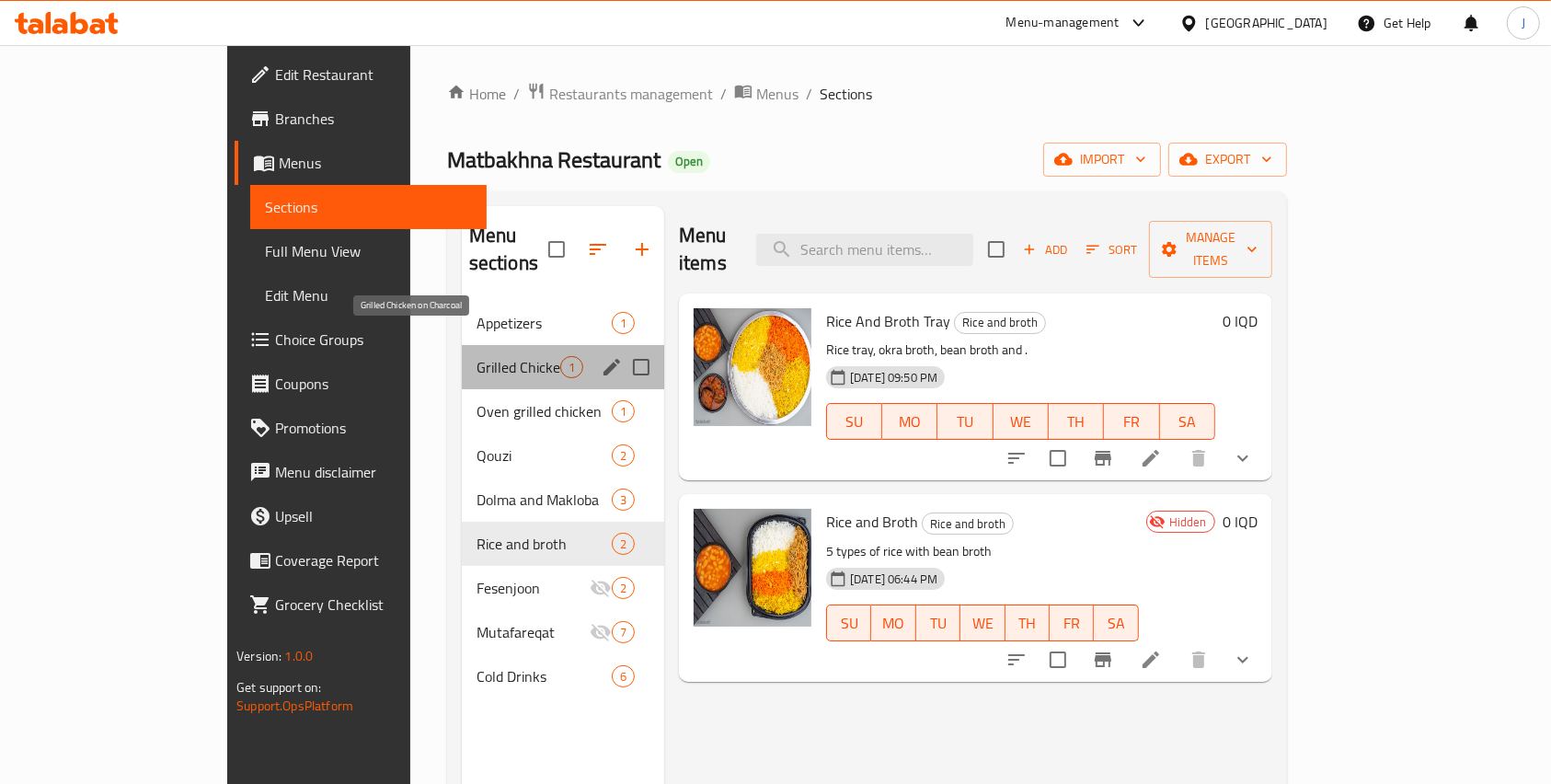
click at [477, 356] on span "Grilled Chicken on Charcoal" at bounding box center [519, 367] width 84 height 22
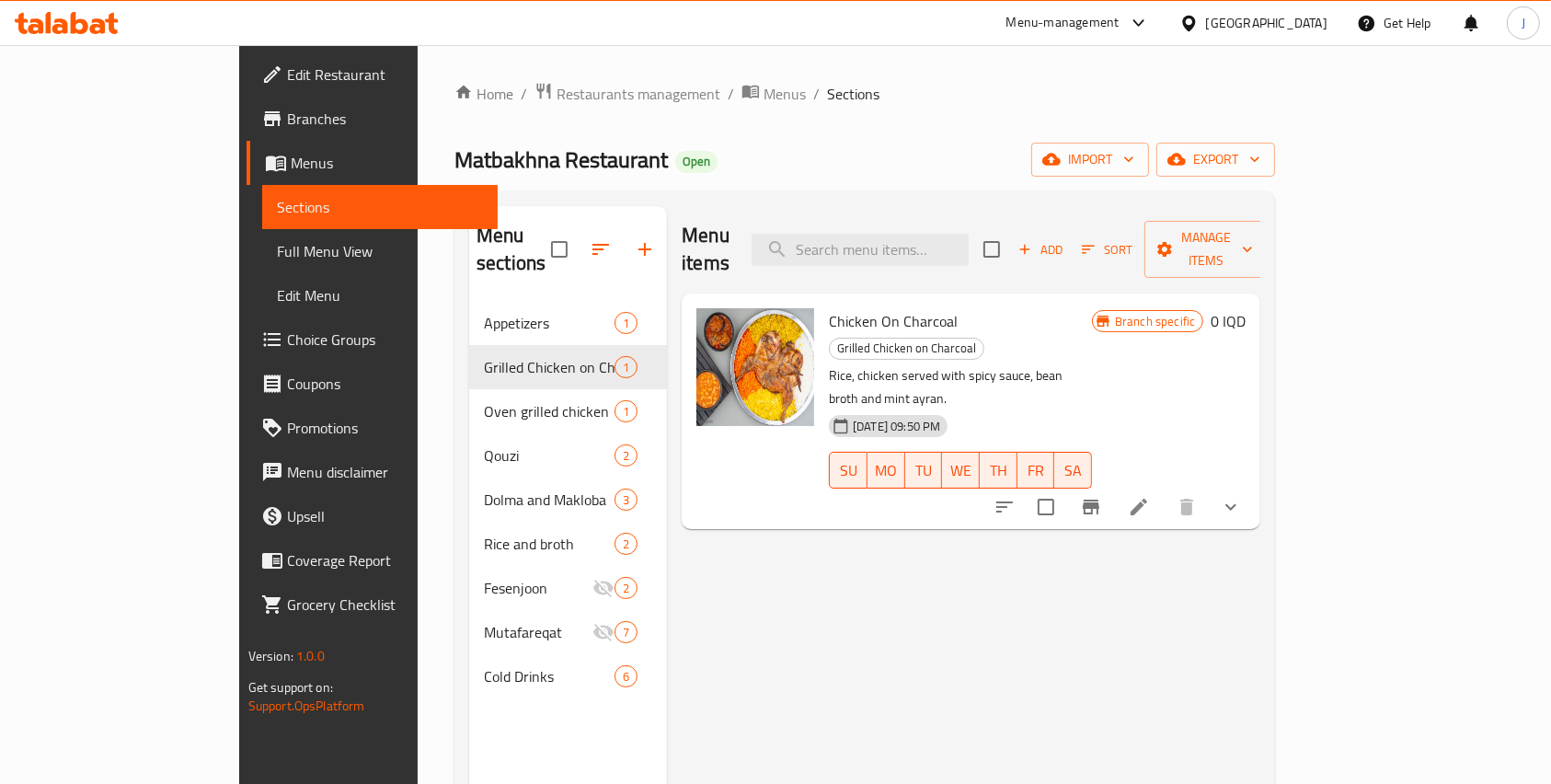
click at [1150, 495] on icon at bounding box center [1138, 506] width 22 height 22
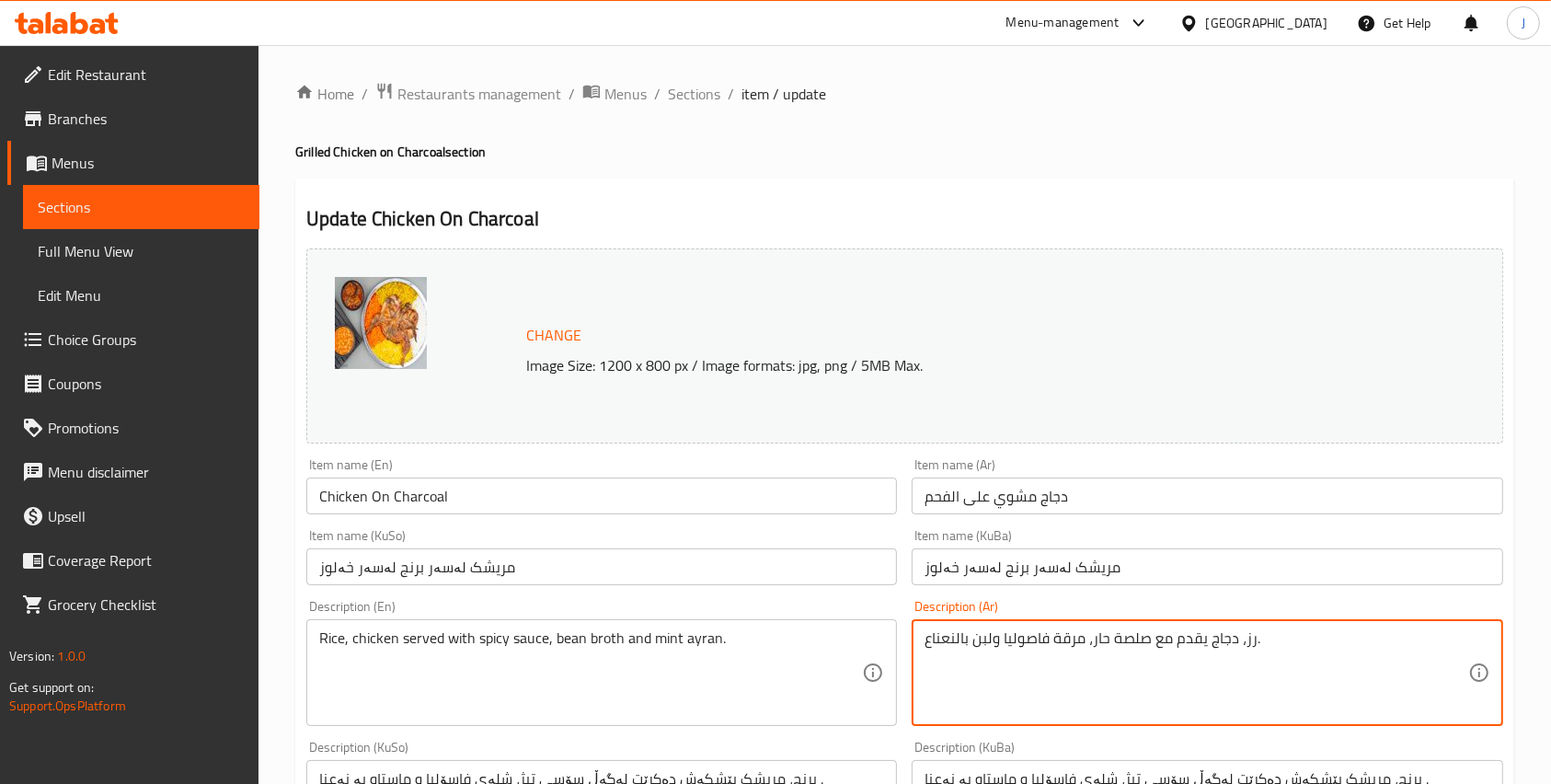
click at [941, 641] on textarea "رز، دجاج يقدم مع صلصة حار، مرقة فاصوليا ولبن بالنعناع." at bounding box center [1196, 673] width 543 height 88
click at [1023, 640] on textarea "رز، دجاج يقدم مع صلصة حار، مرقة فاصوليا ." at bounding box center [1196, 673] width 543 height 88
type textarea "رز، دجاج يقدم مع مرقة فاصوليا ."
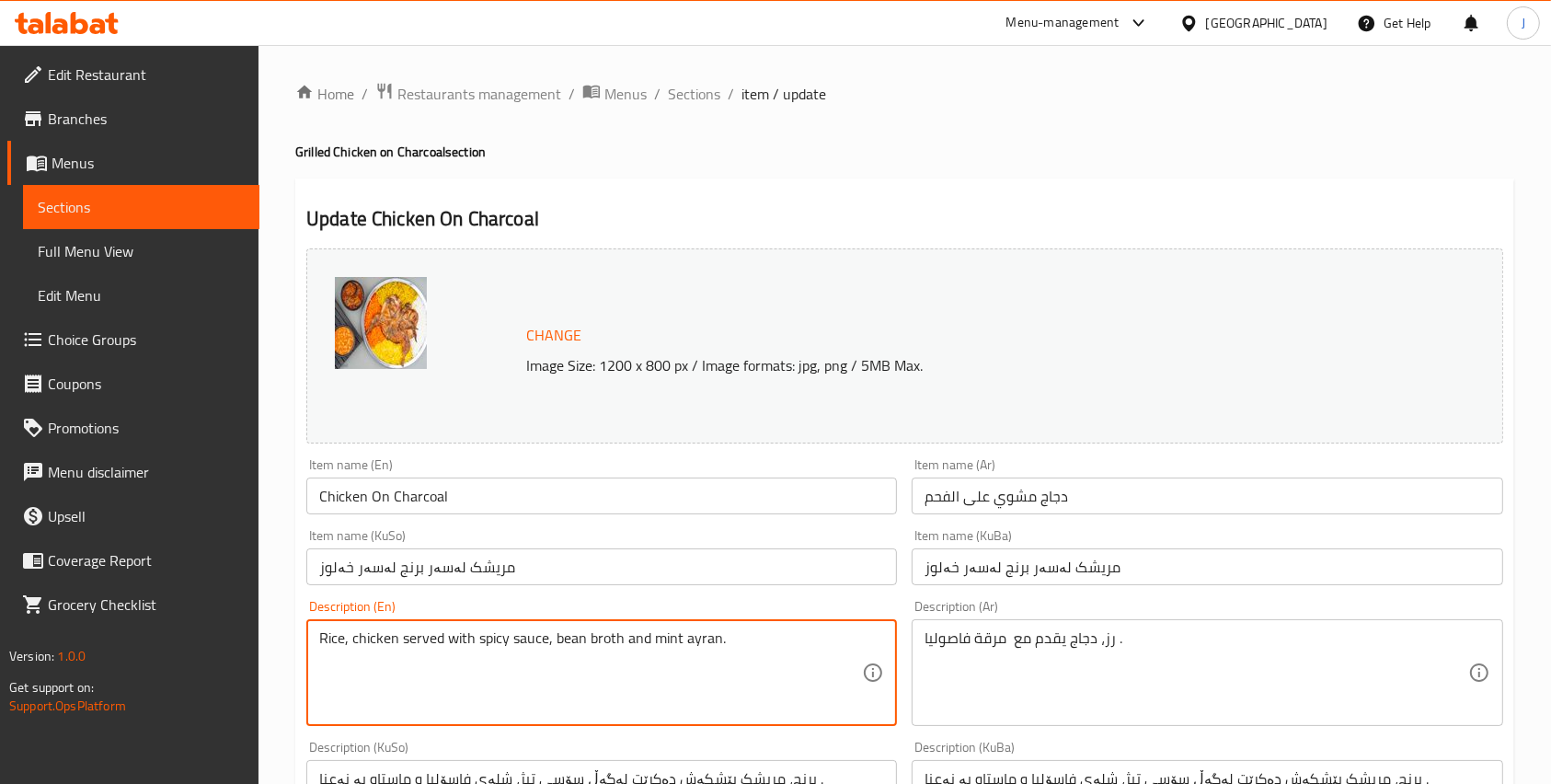
click at [710, 640] on textarea "Rice, chicken served with spicy sauce, bean broth and mint ayran." at bounding box center [590, 673] width 543 height 88
click at [521, 637] on textarea "Rice, chicken served with spicy sauce, bean broth ." at bounding box center [590, 673] width 543 height 88
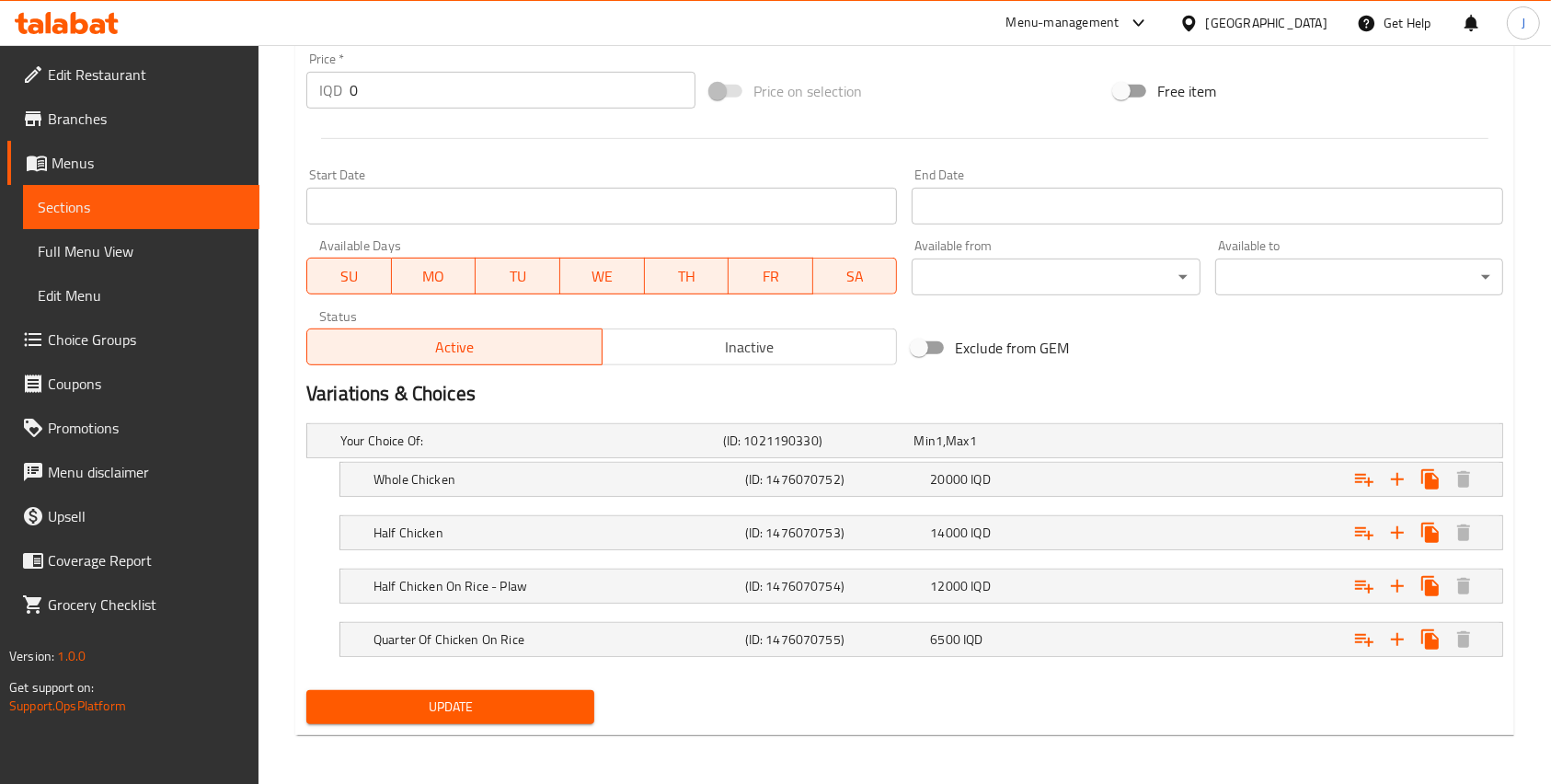
type textarea "Rice, chicken served with bean broth ."
click at [473, 703] on span "Update" at bounding box center [450, 707] width 258 height 23
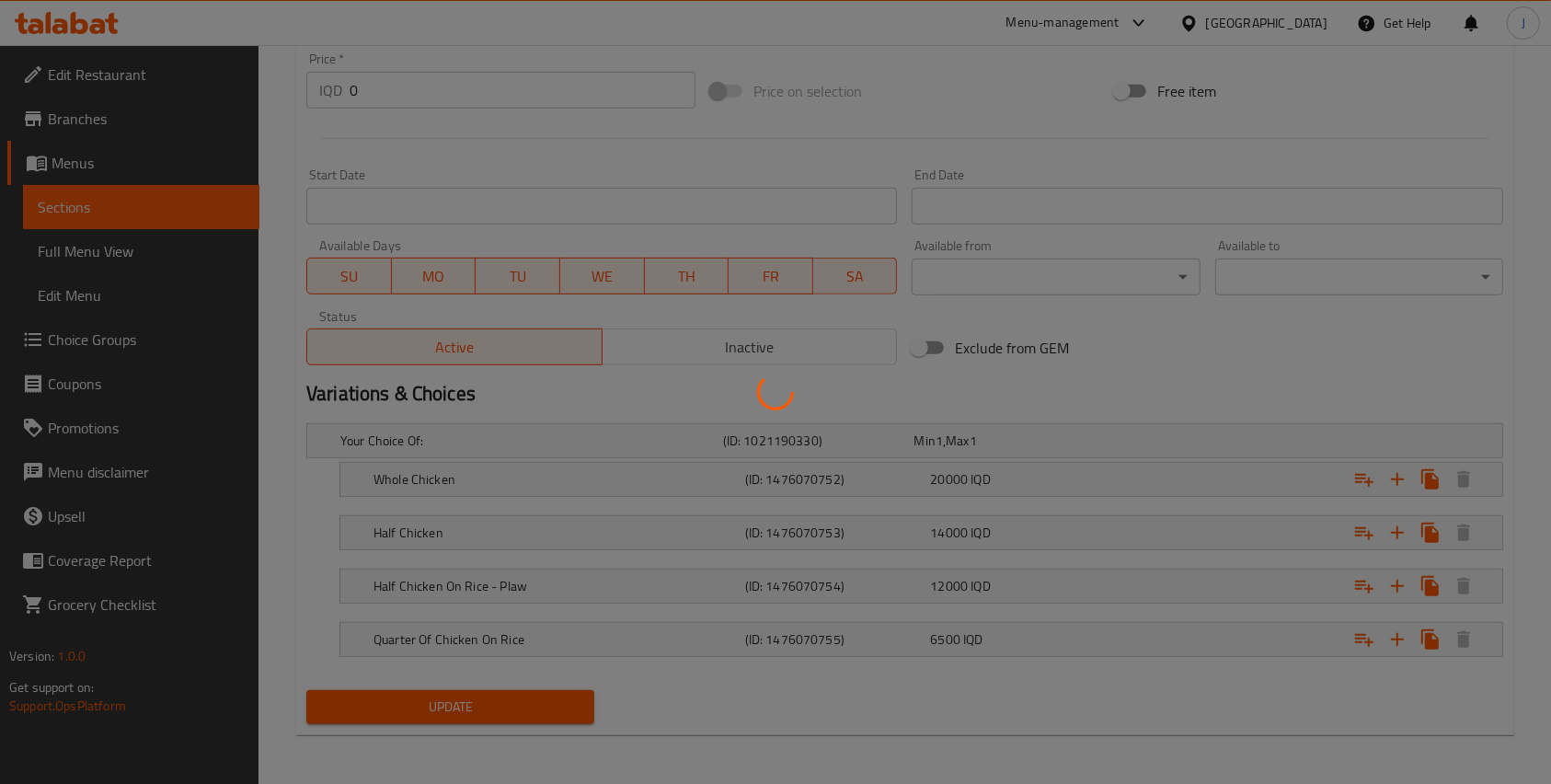
scroll to position [0, 0]
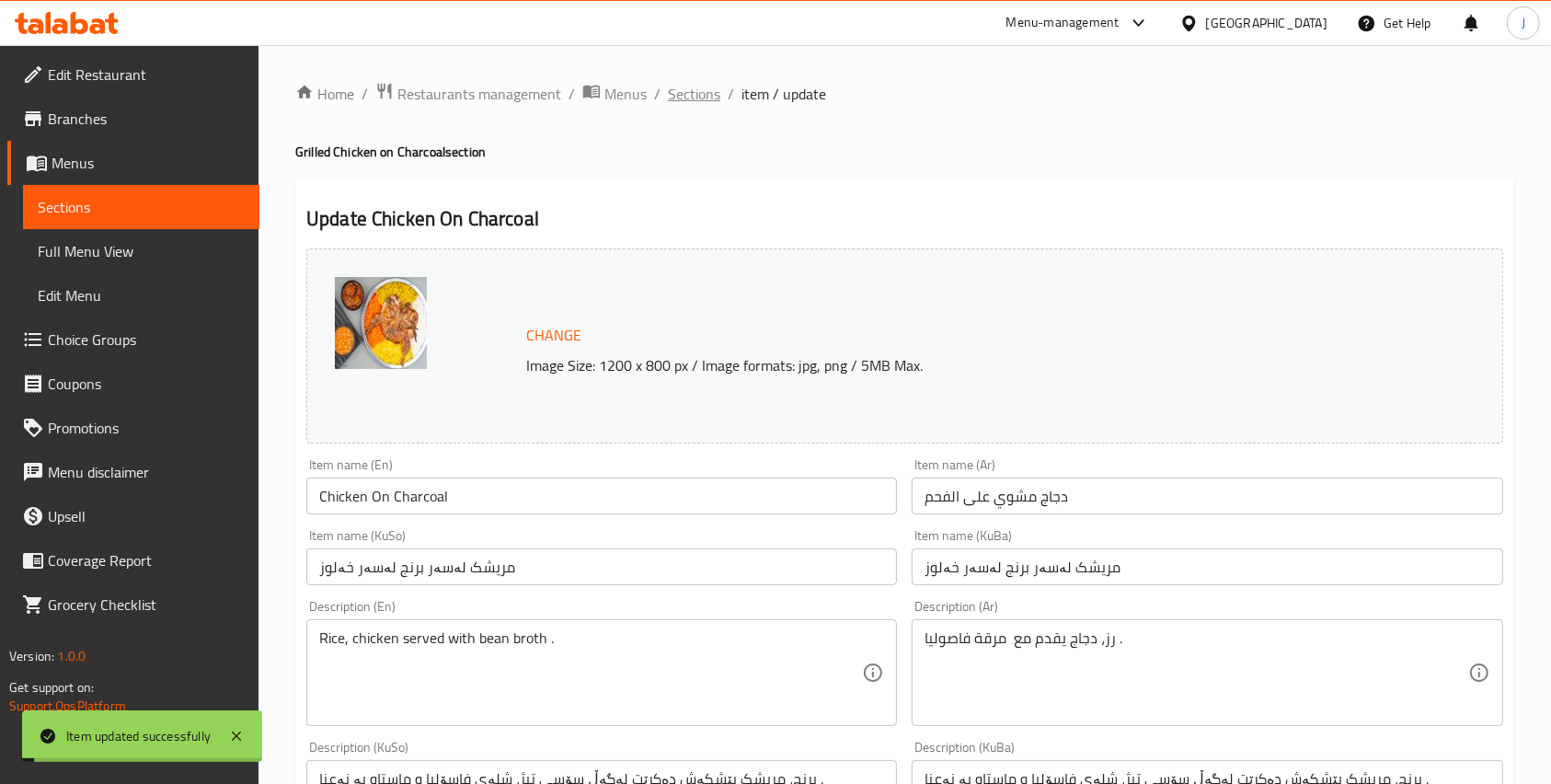
click at [688, 86] on span "Sections" at bounding box center [695, 94] width 53 height 22
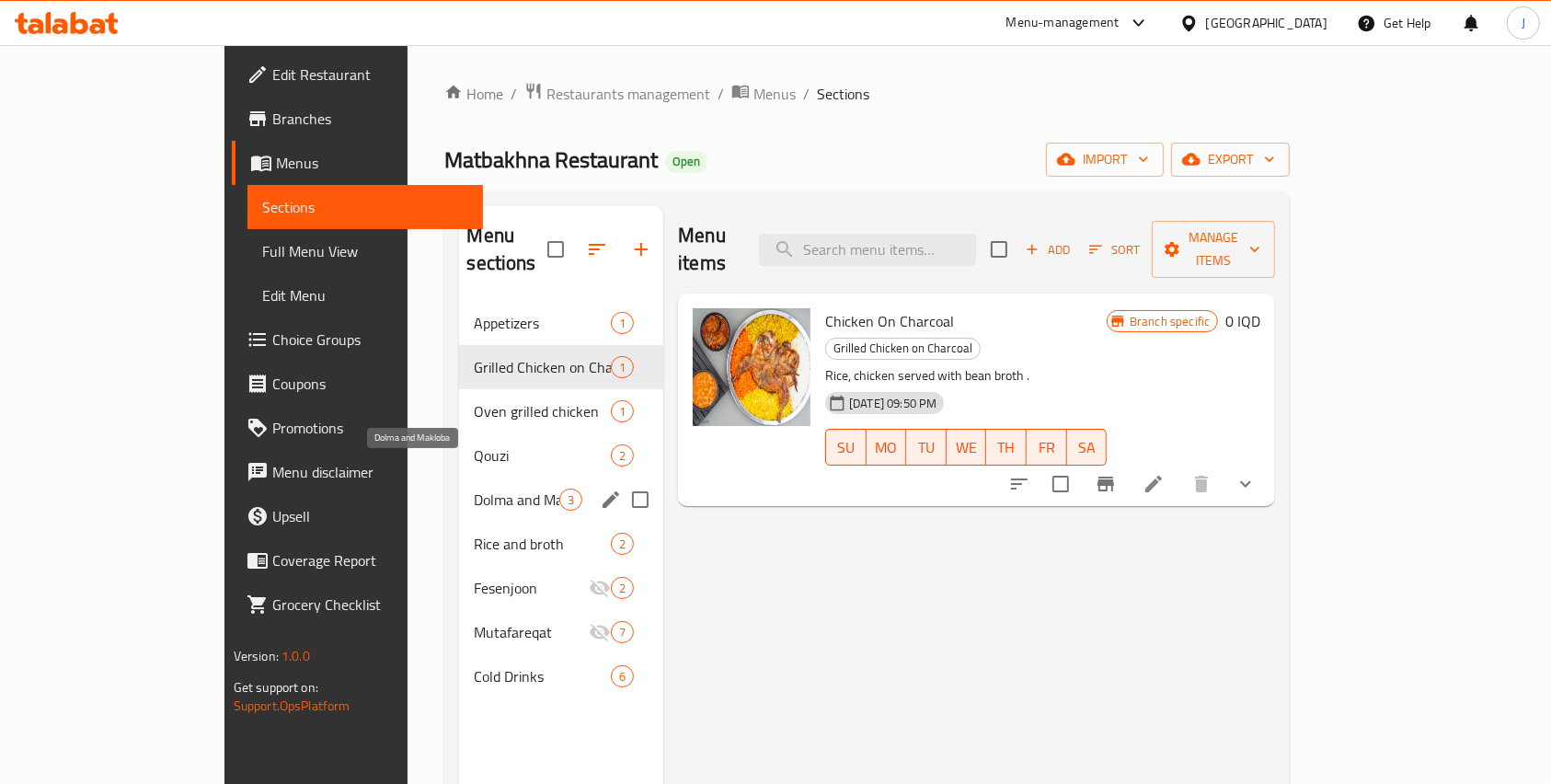
click at [474, 489] on span "Dolma and Makloba" at bounding box center [517, 499] width 86 height 22
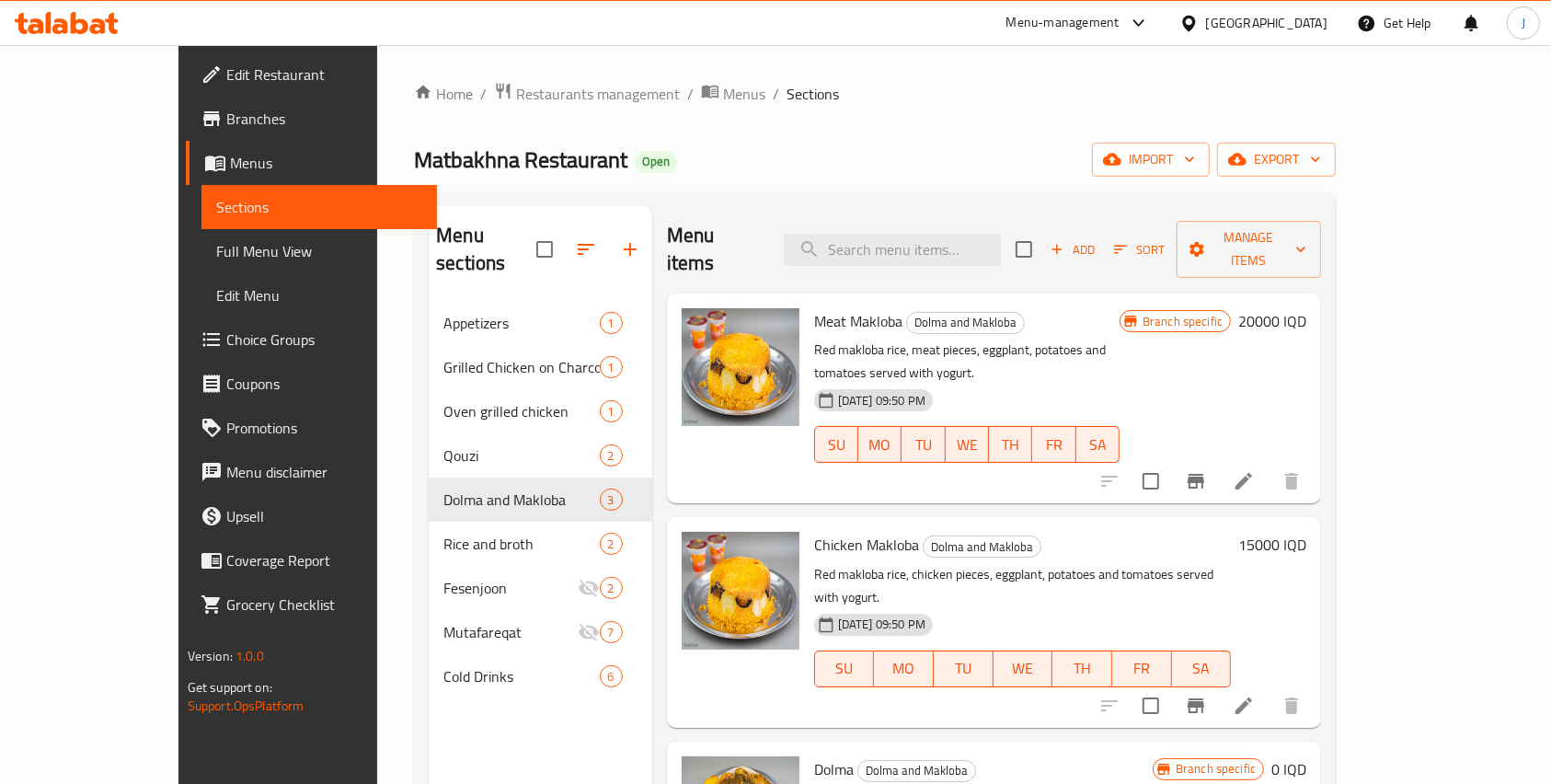
scroll to position [257, 0]
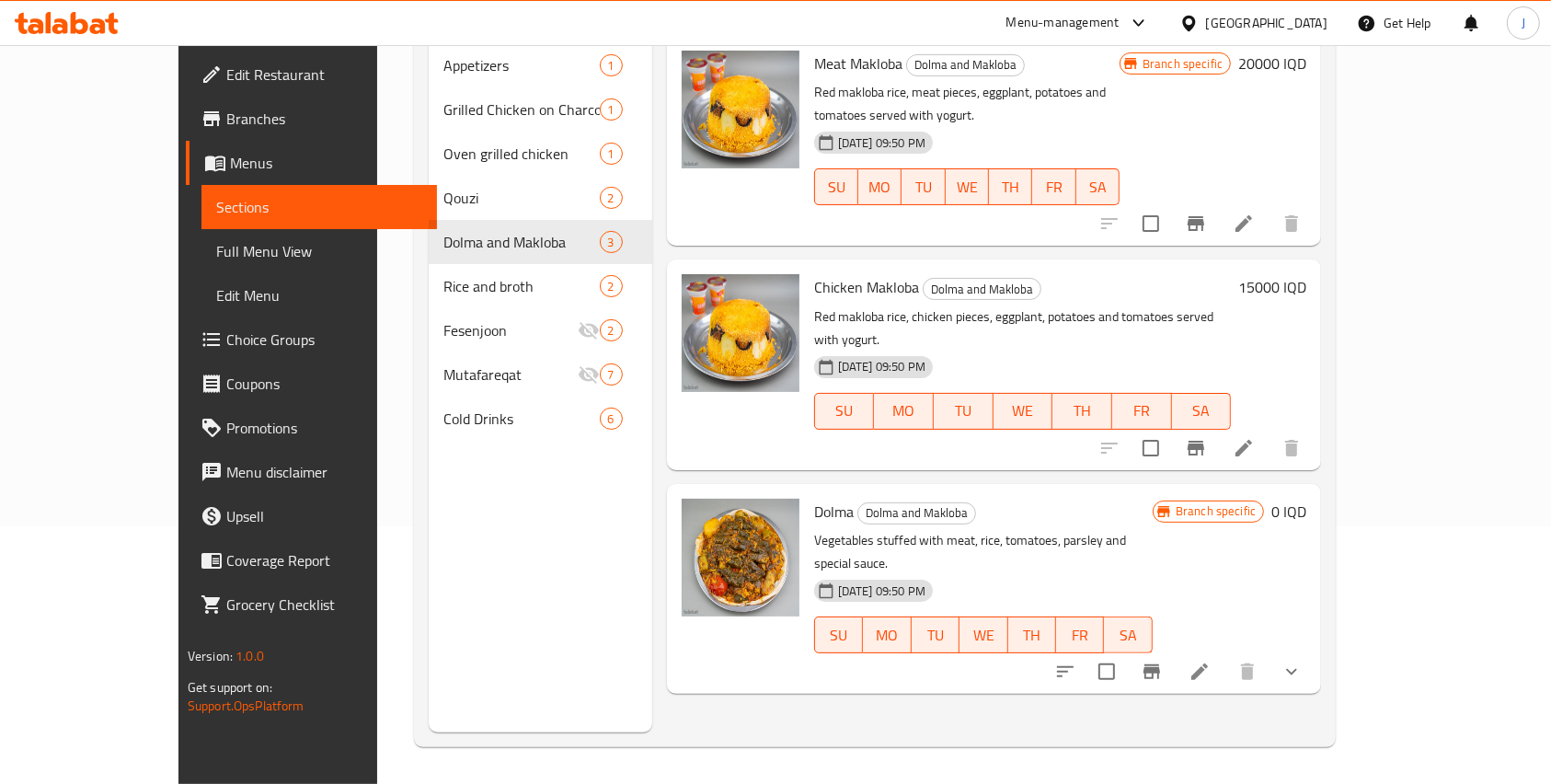
click at [1225, 655] on li at bounding box center [1200, 672] width 52 height 33
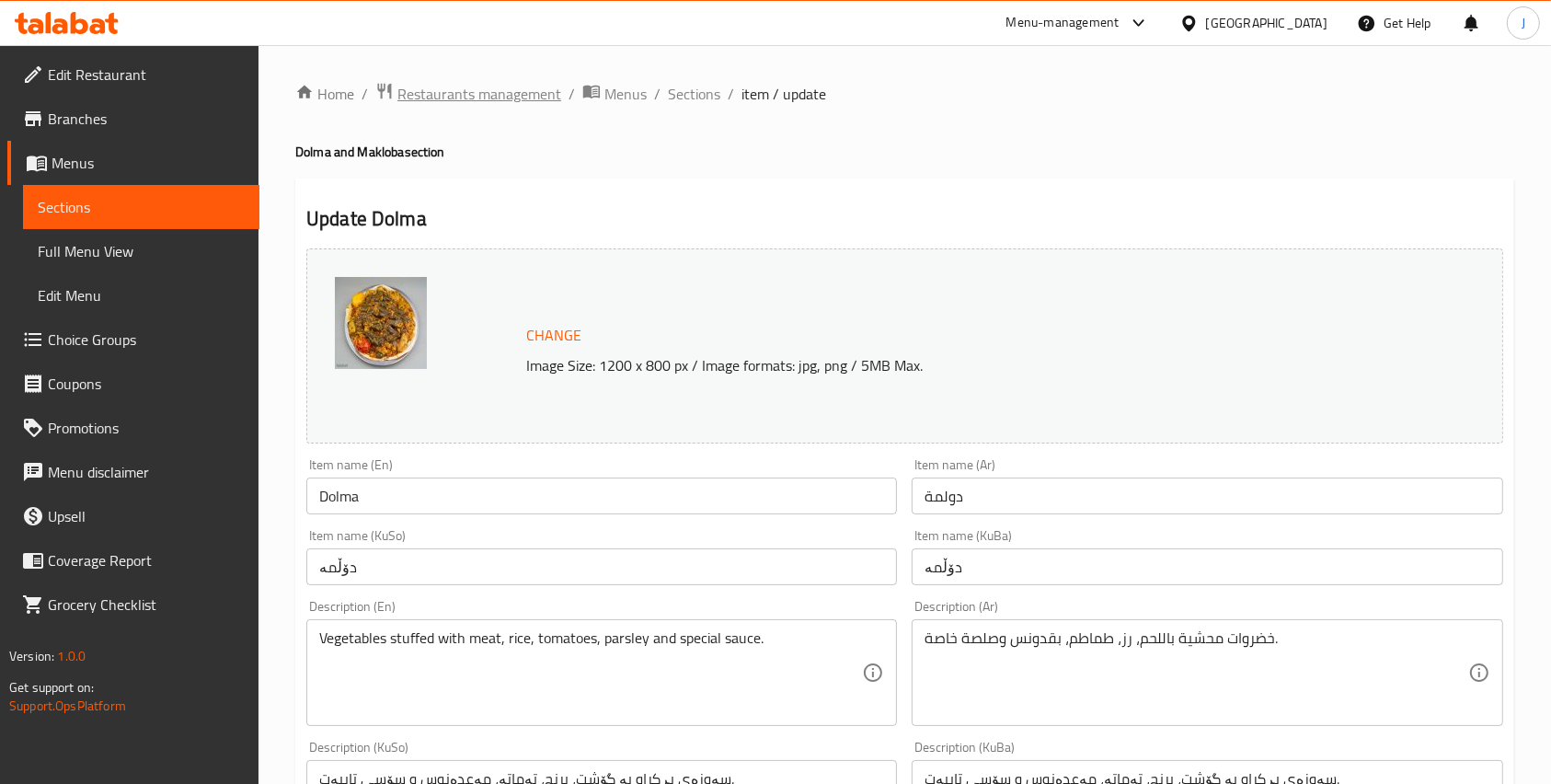
click at [450, 89] on span "Restaurants management" at bounding box center [479, 94] width 164 height 22
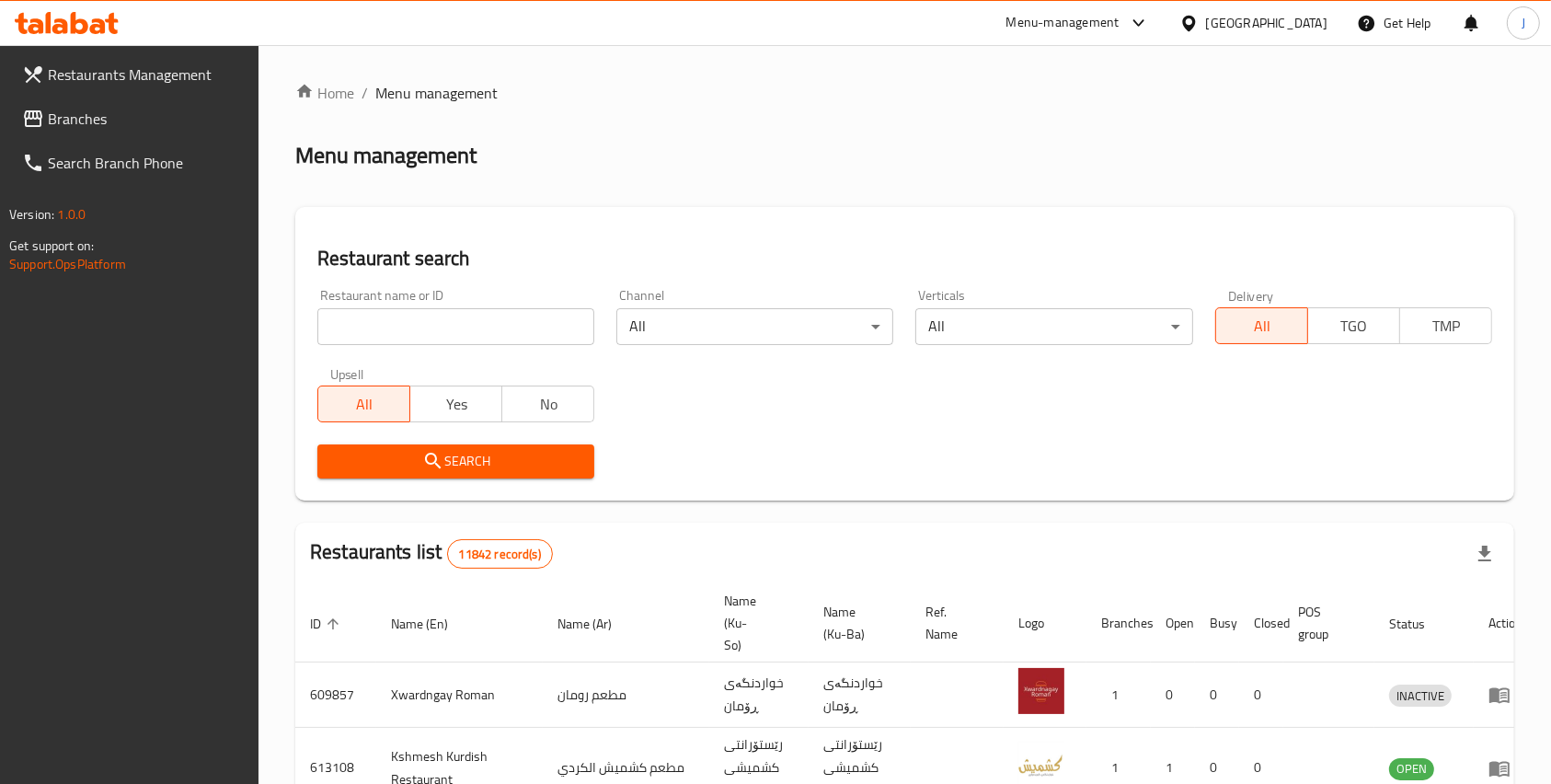
click at [463, 329] on input "search" at bounding box center [456, 327] width 277 height 37
type input "moussa"
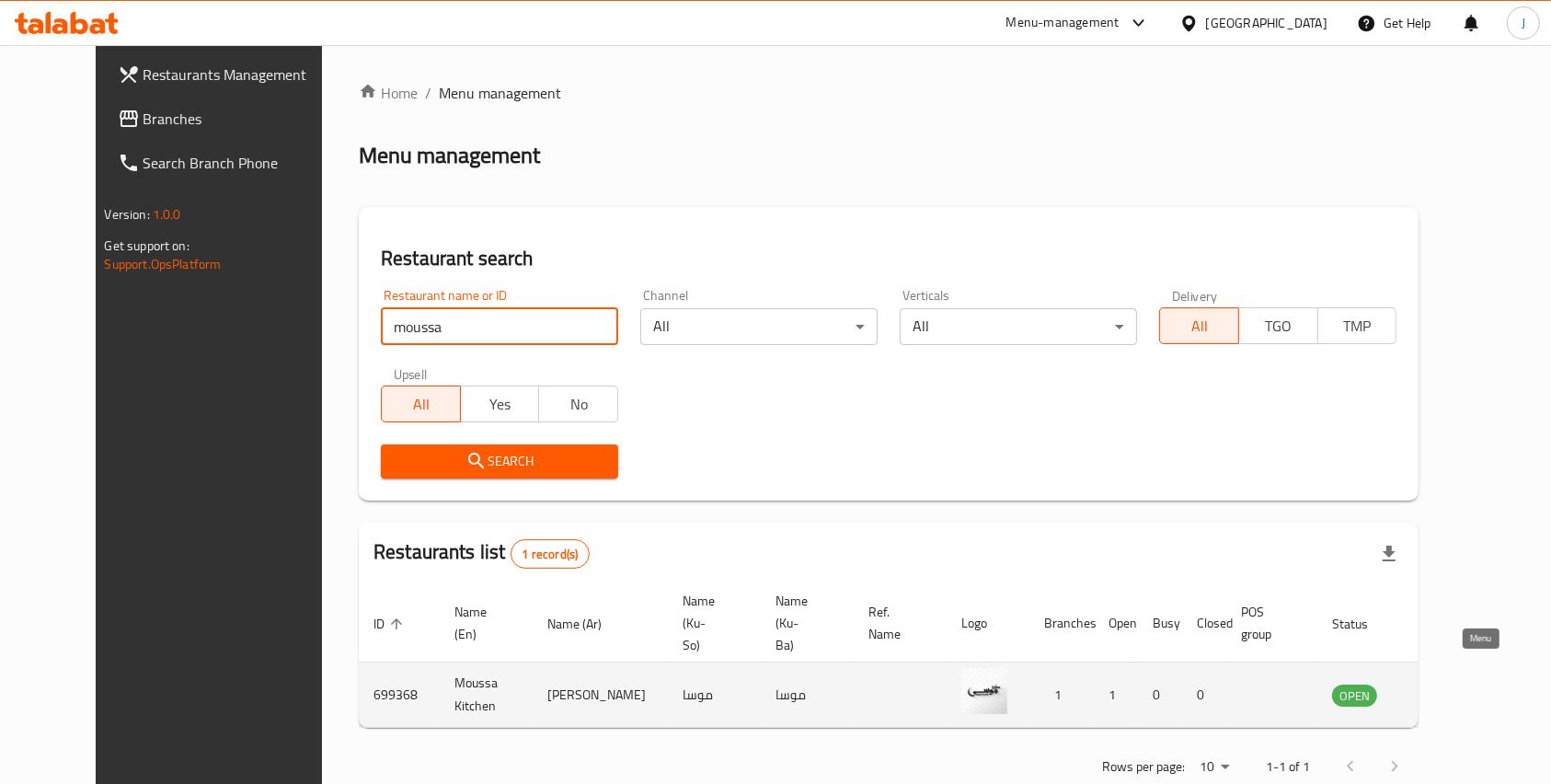
click at [1448, 691] on icon "enhanced table" at bounding box center [1444, 695] width 7 height 8
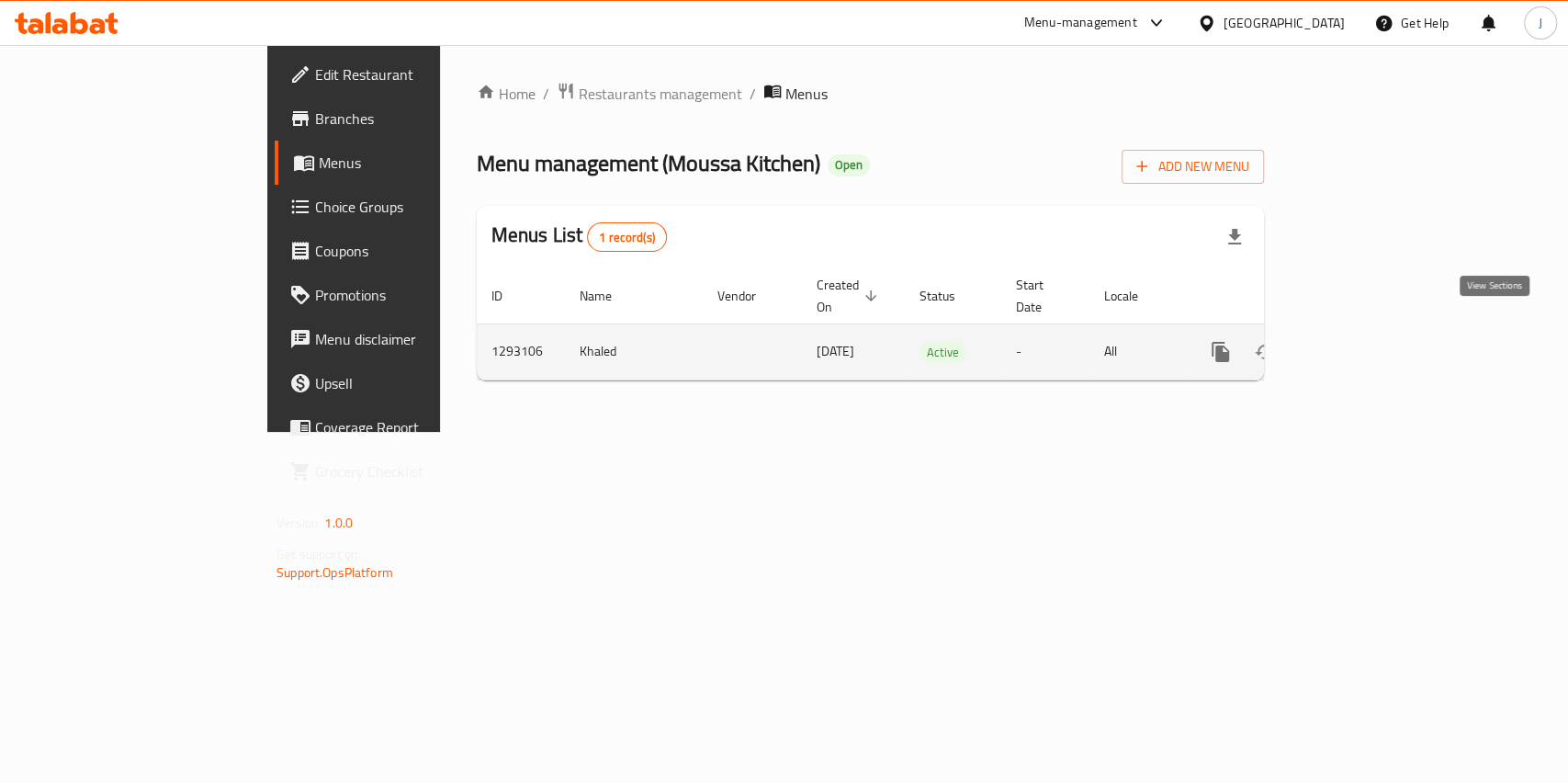
click at [1364, 341] on icon "enhanced table" at bounding box center [1353, 352] width 22 height 22
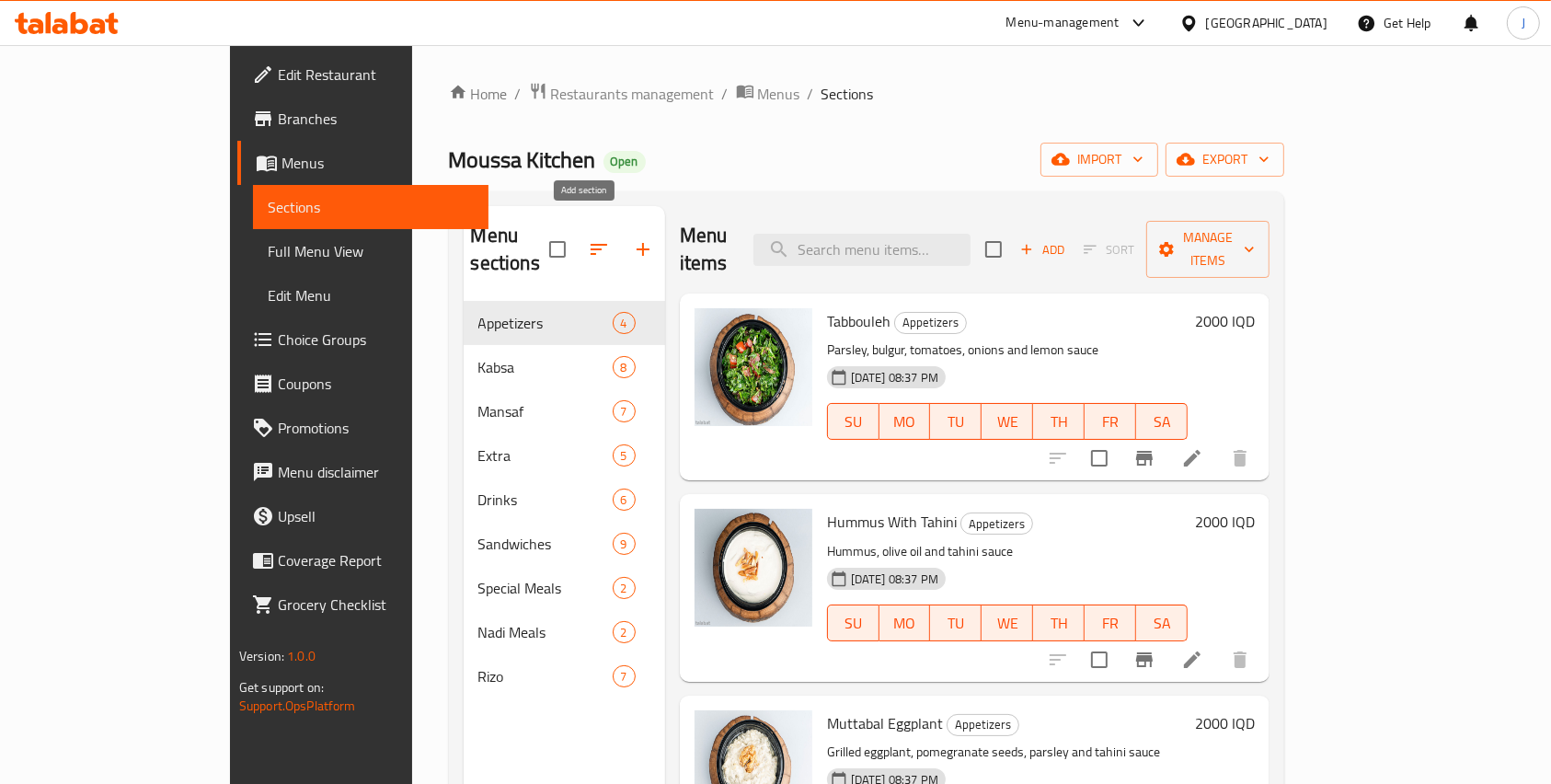
click at [632, 238] on icon "button" at bounding box center [643, 249] width 22 height 22
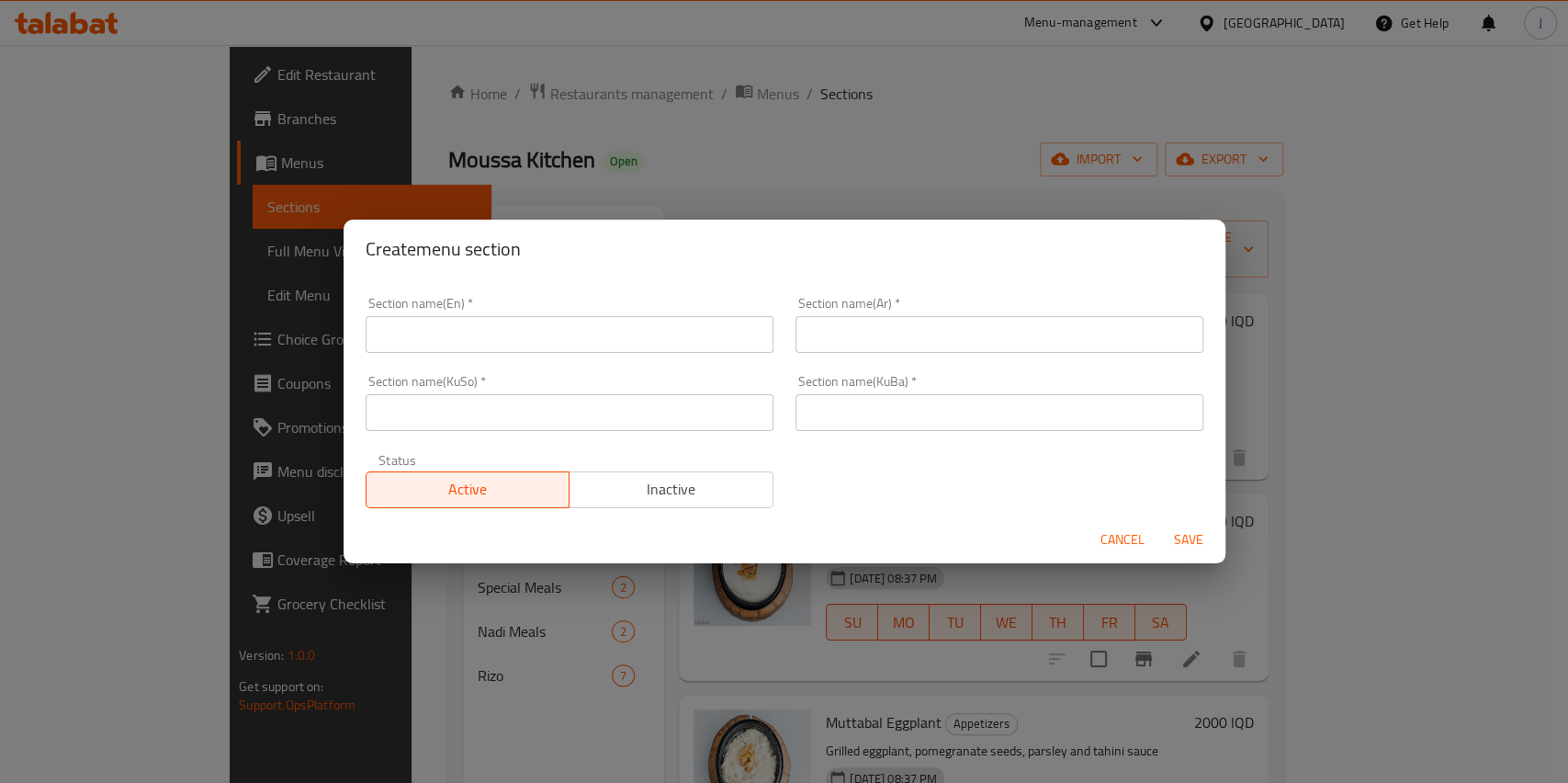
click at [436, 319] on input "text" at bounding box center [569, 334] width 408 height 37
type input "M41"
click at [850, 321] on input "text" at bounding box center [999, 334] width 408 height 37
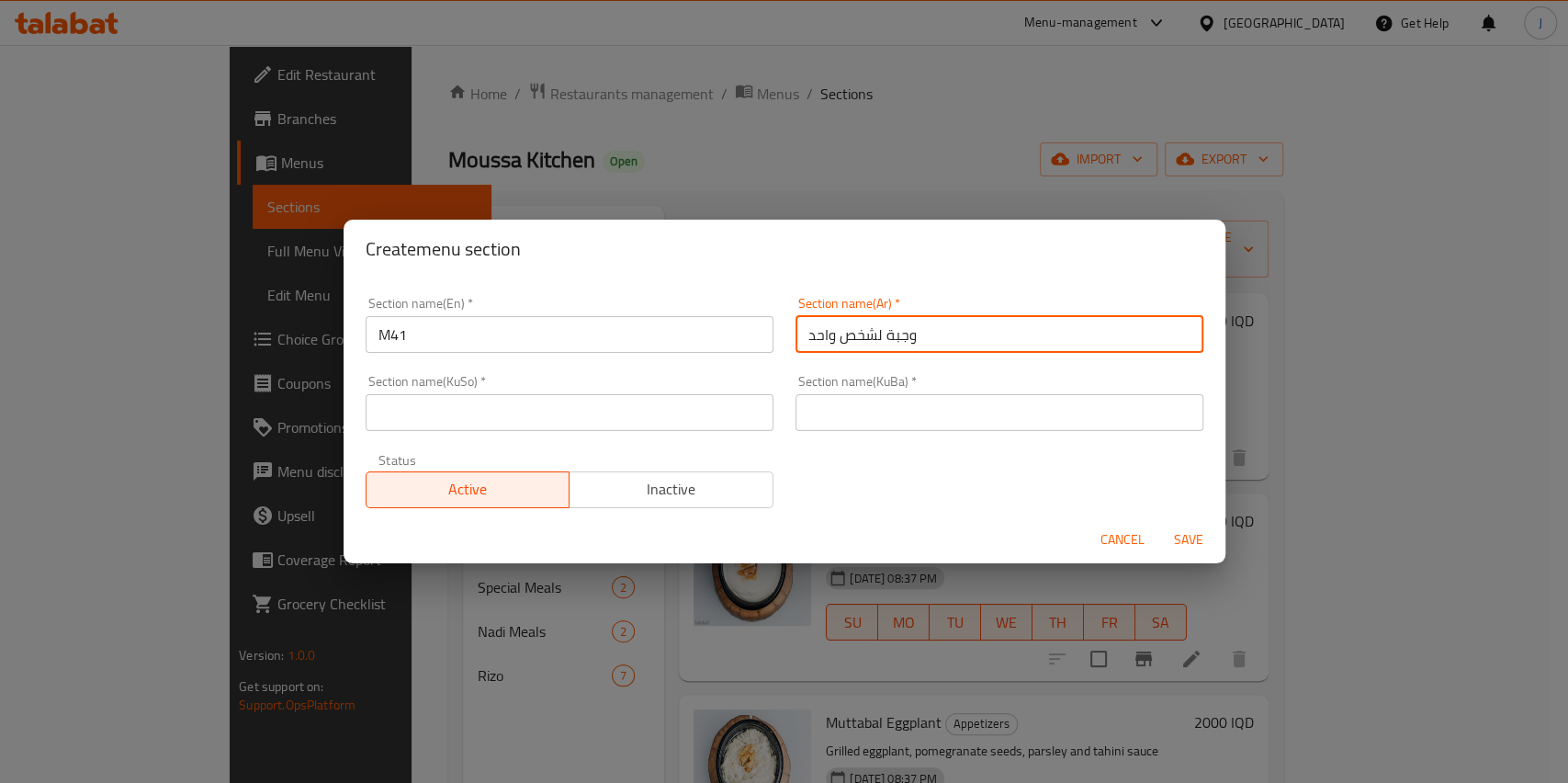
type input "وجبة لشخص واحد"
click at [831, 404] on input "text" at bounding box center [999, 413] width 408 height 37
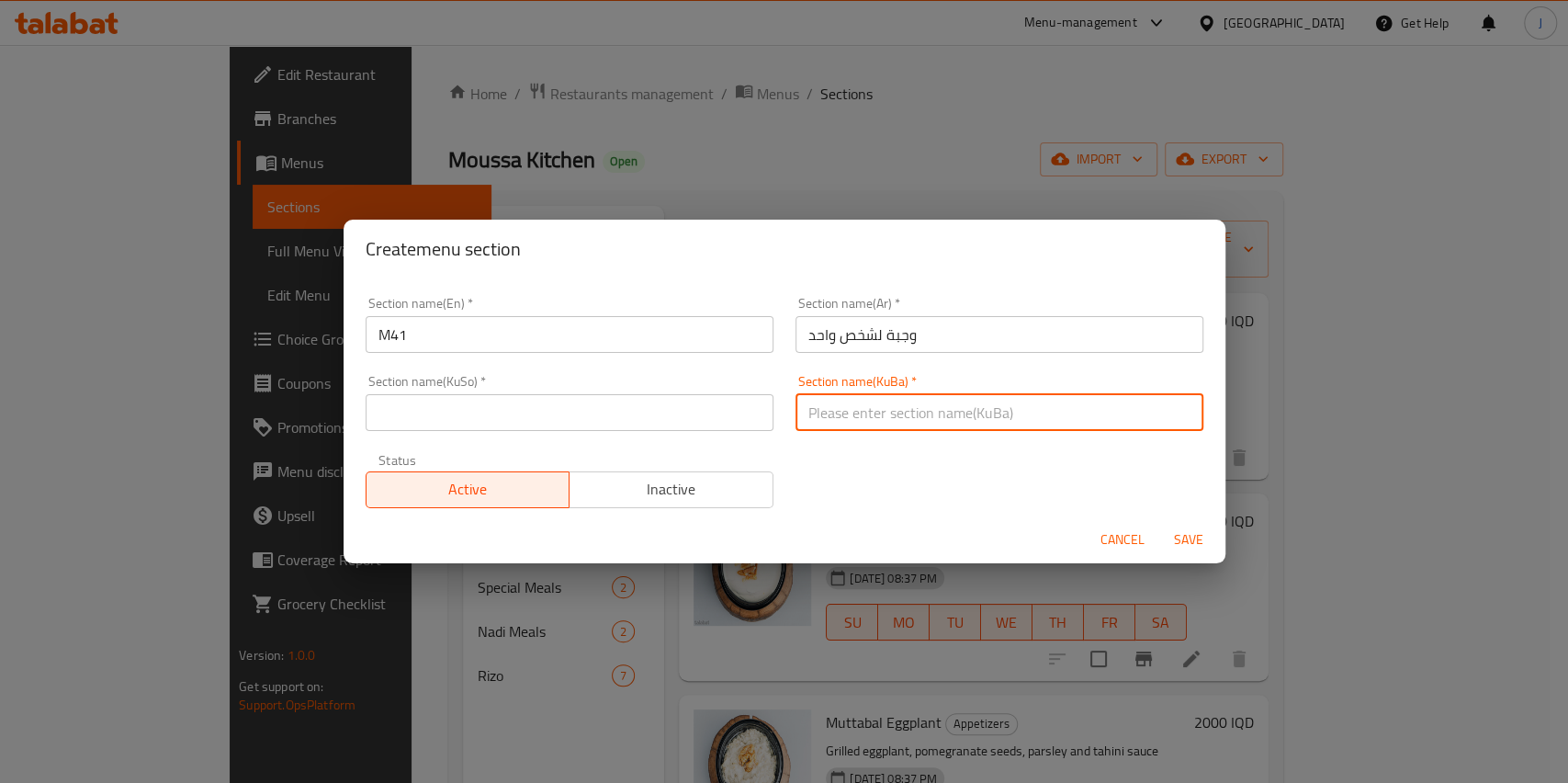
paste input "وجبة لشخص واحد"
type input "وجبة لشخص واحد"
paste input "وجبة لشخص واحد"
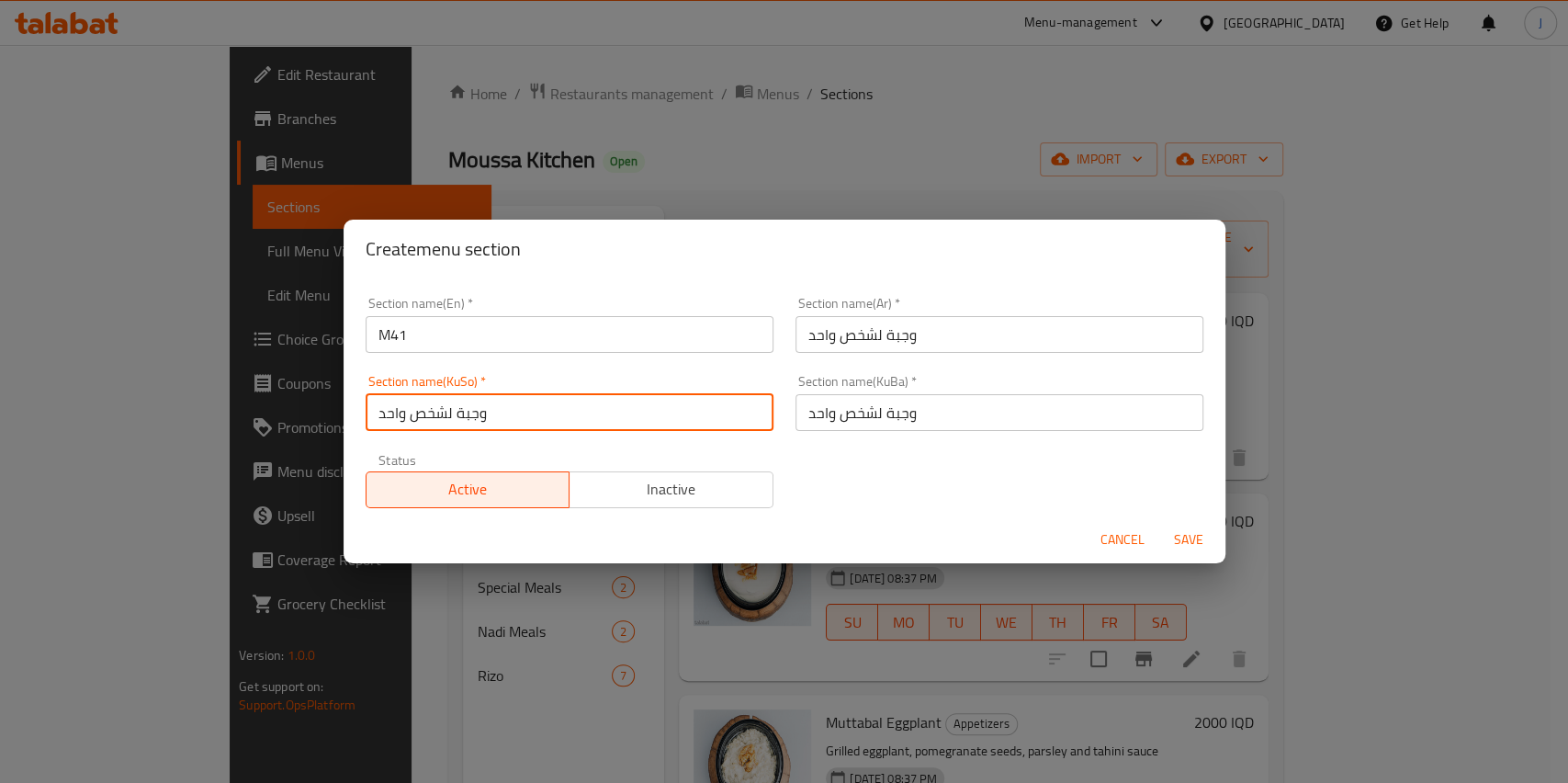
click at [732, 421] on input "وجبة لشخص واحد" at bounding box center [569, 413] width 408 height 37
type input "وجبة لشخص واحد"
click at [636, 242] on h2 "Create menu section" at bounding box center [784, 249] width 838 height 29
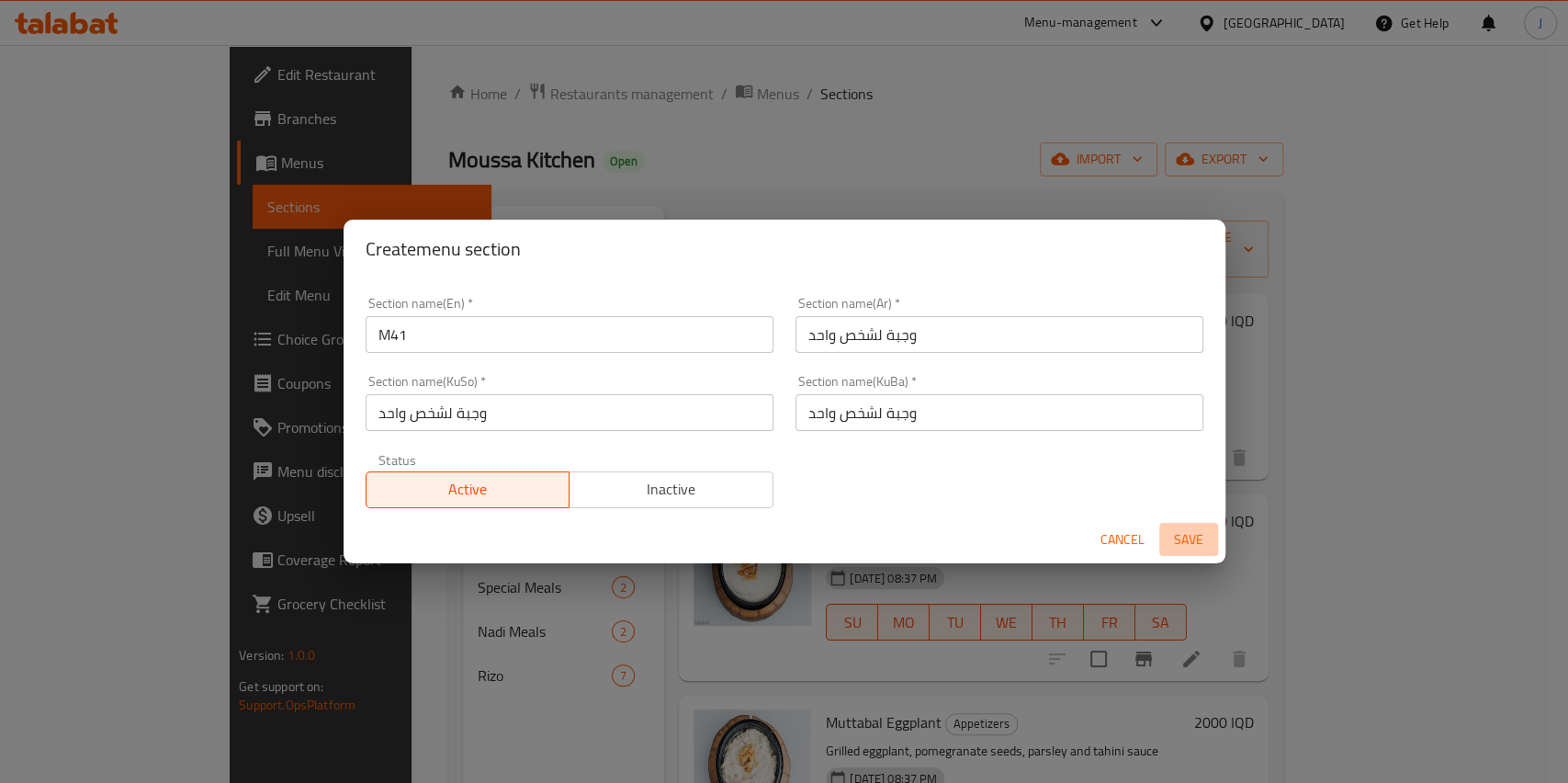
click at [1183, 543] on span "Save" at bounding box center [1188, 540] width 44 height 23
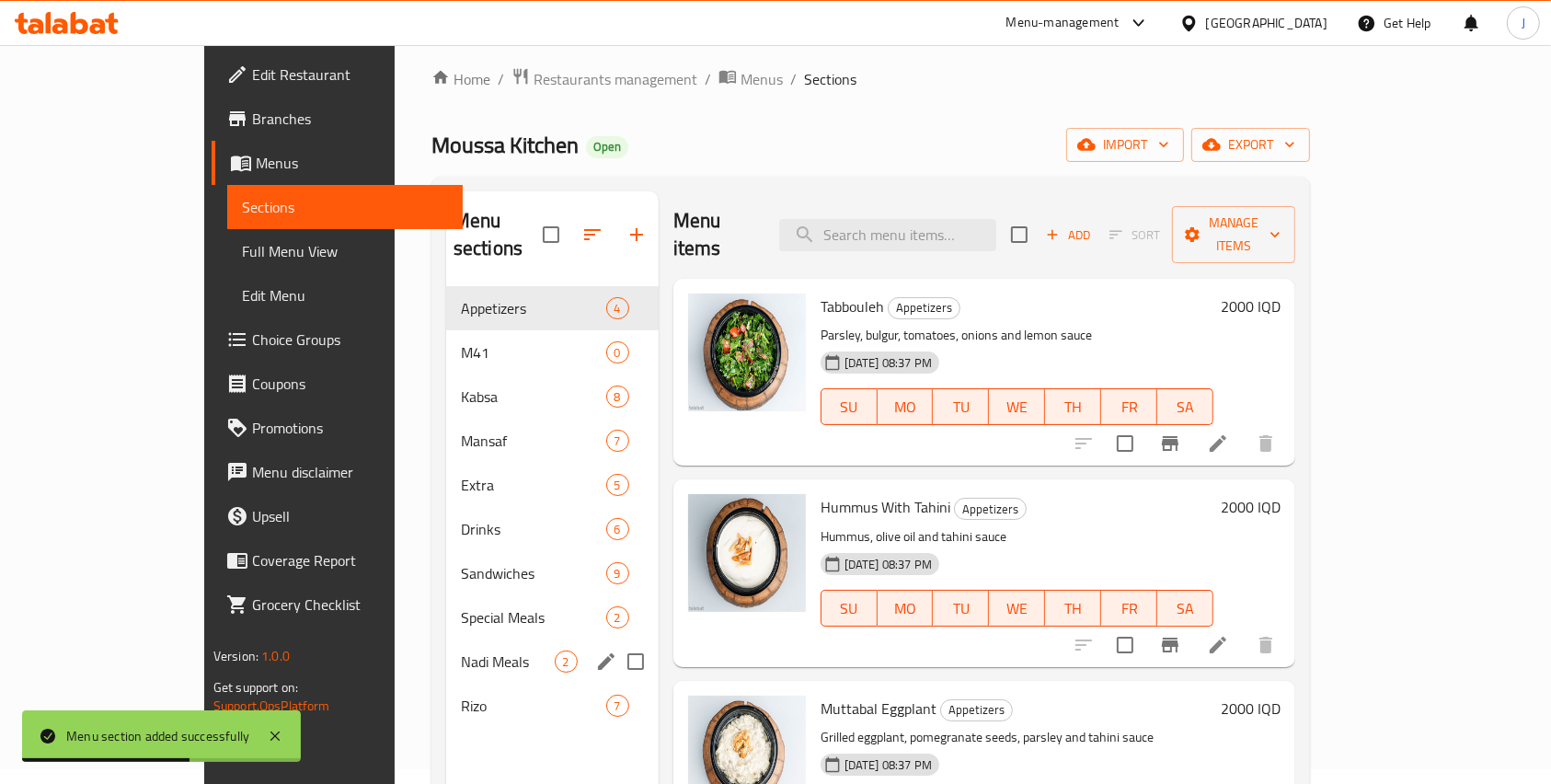
scroll to position [12, 0]
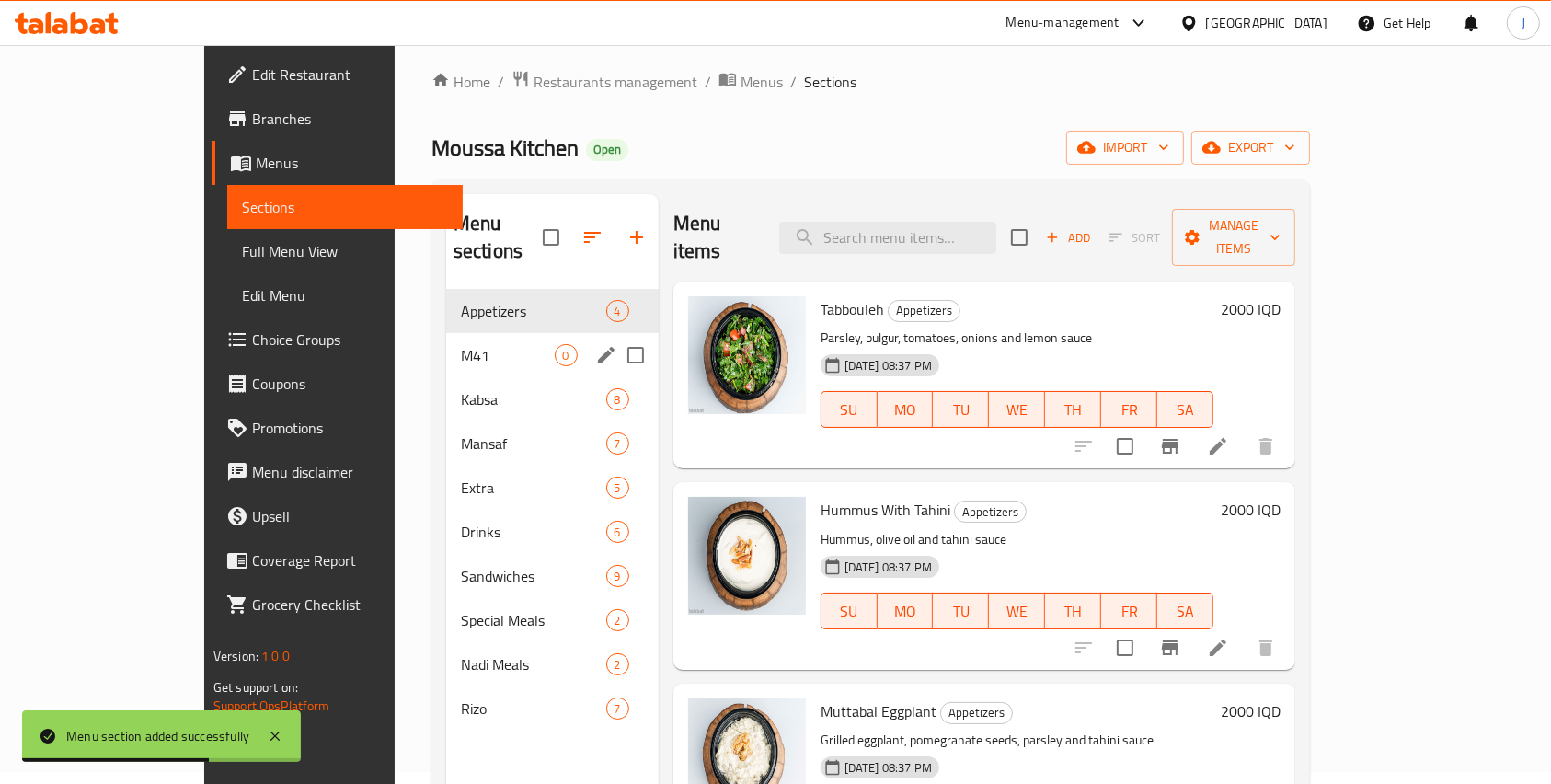
click at [446, 342] on div "M41 0" at bounding box center [552, 354] width 213 height 44
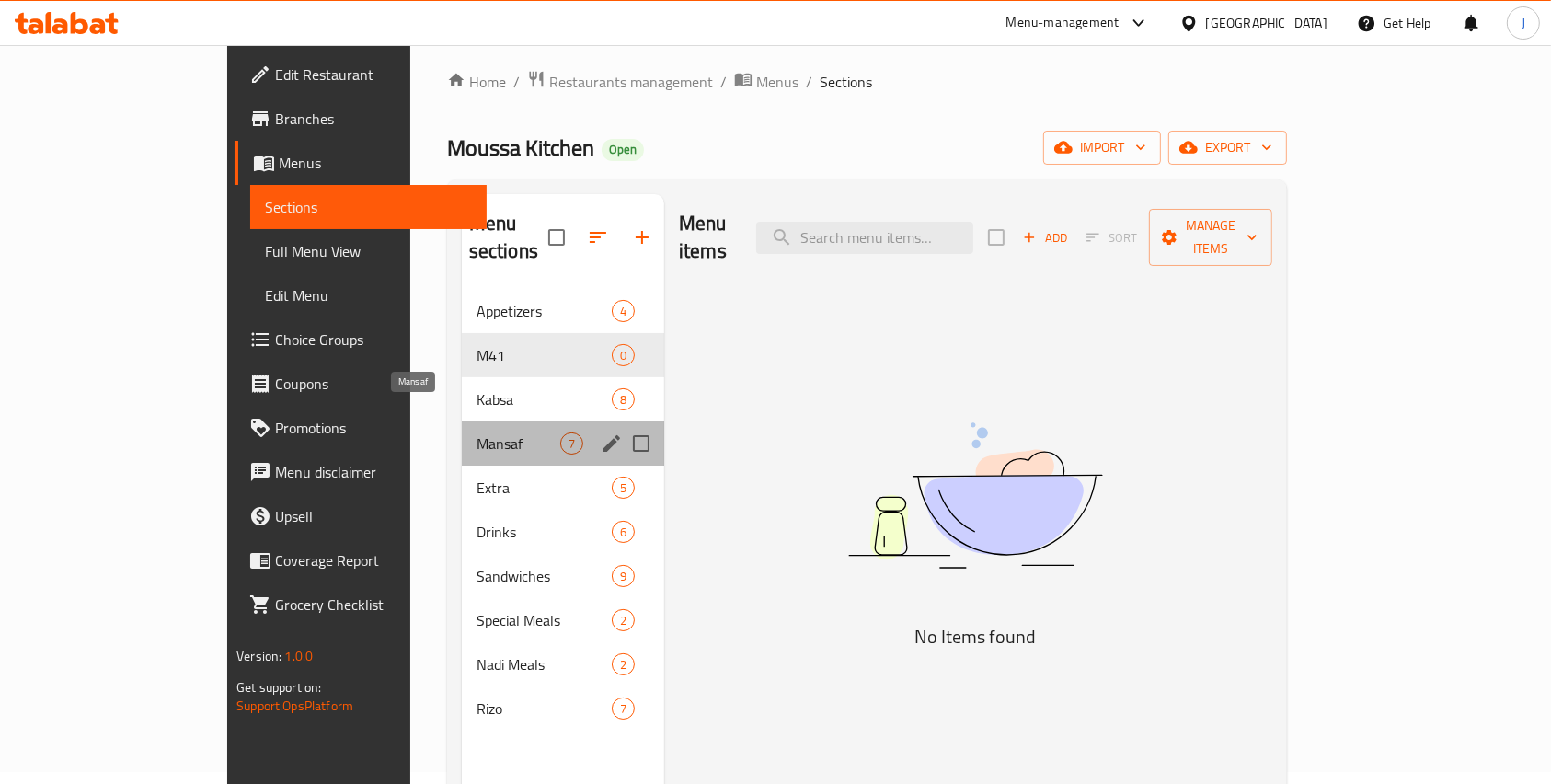
click at [477, 432] on span "Mansaf" at bounding box center [519, 443] width 84 height 22
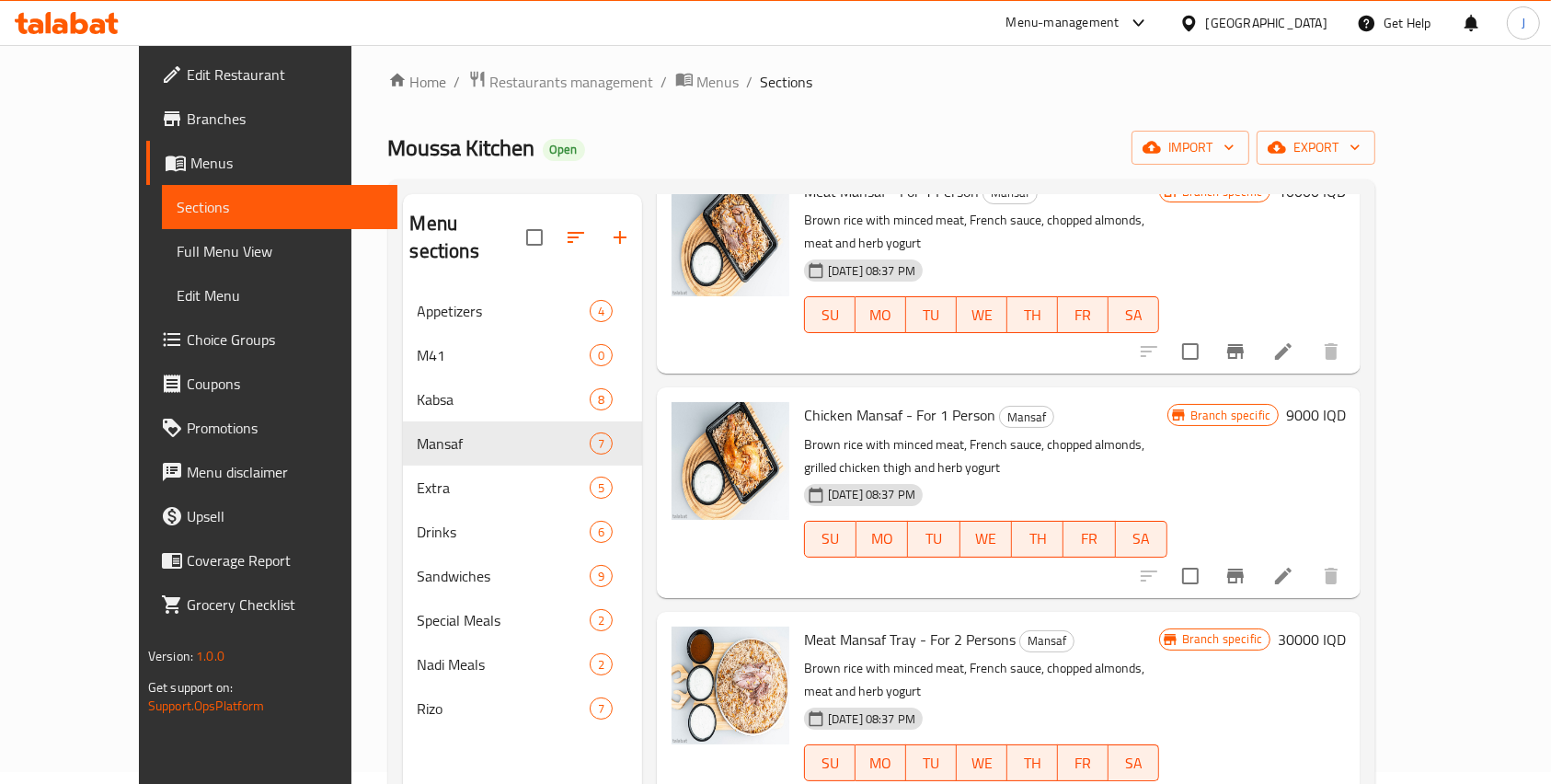
scroll to position [92, 0]
click at [1309, 562] on li at bounding box center [1283, 574] width 52 height 33
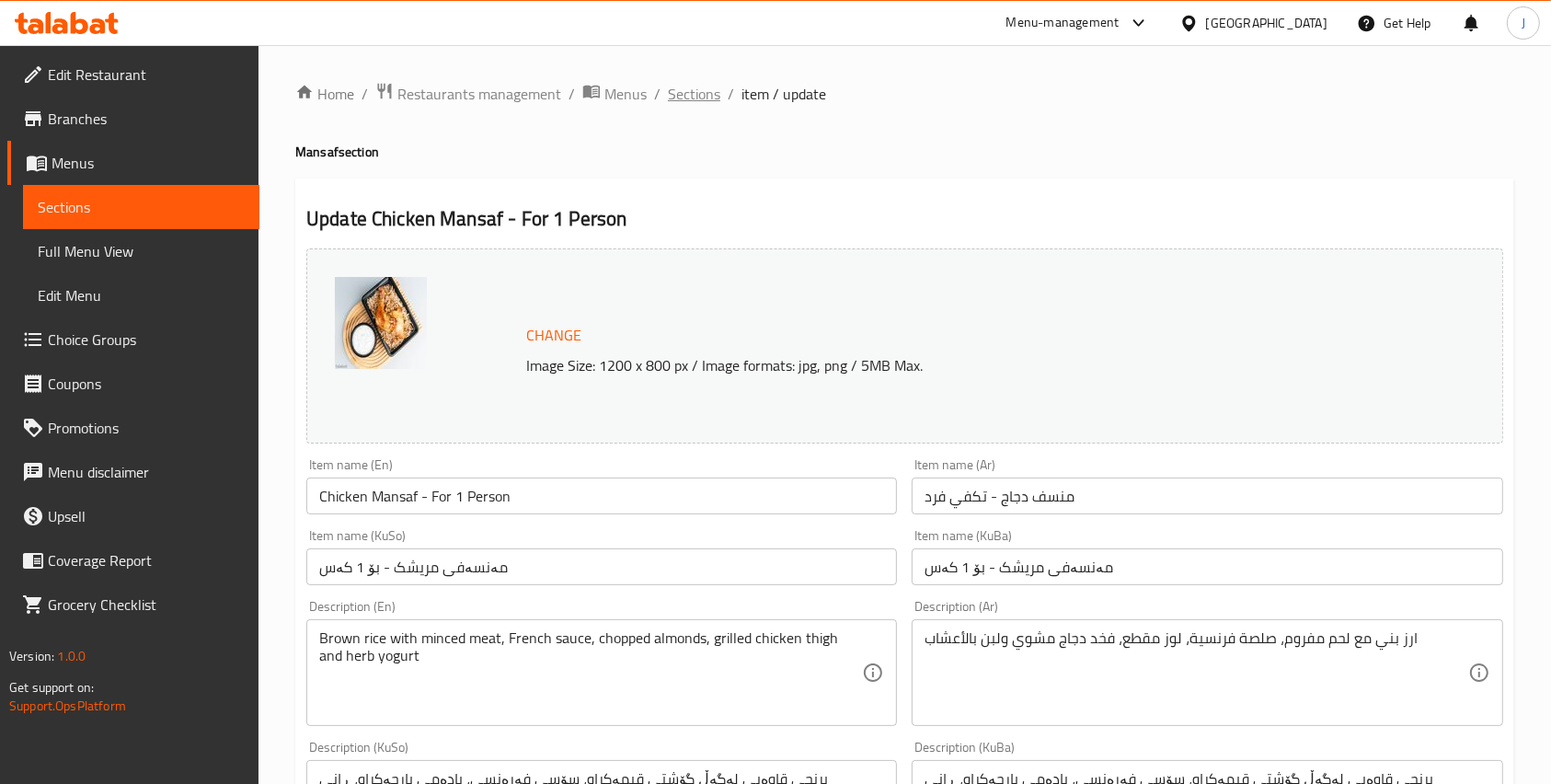
click at [699, 88] on span "Sections" at bounding box center [695, 94] width 53 height 22
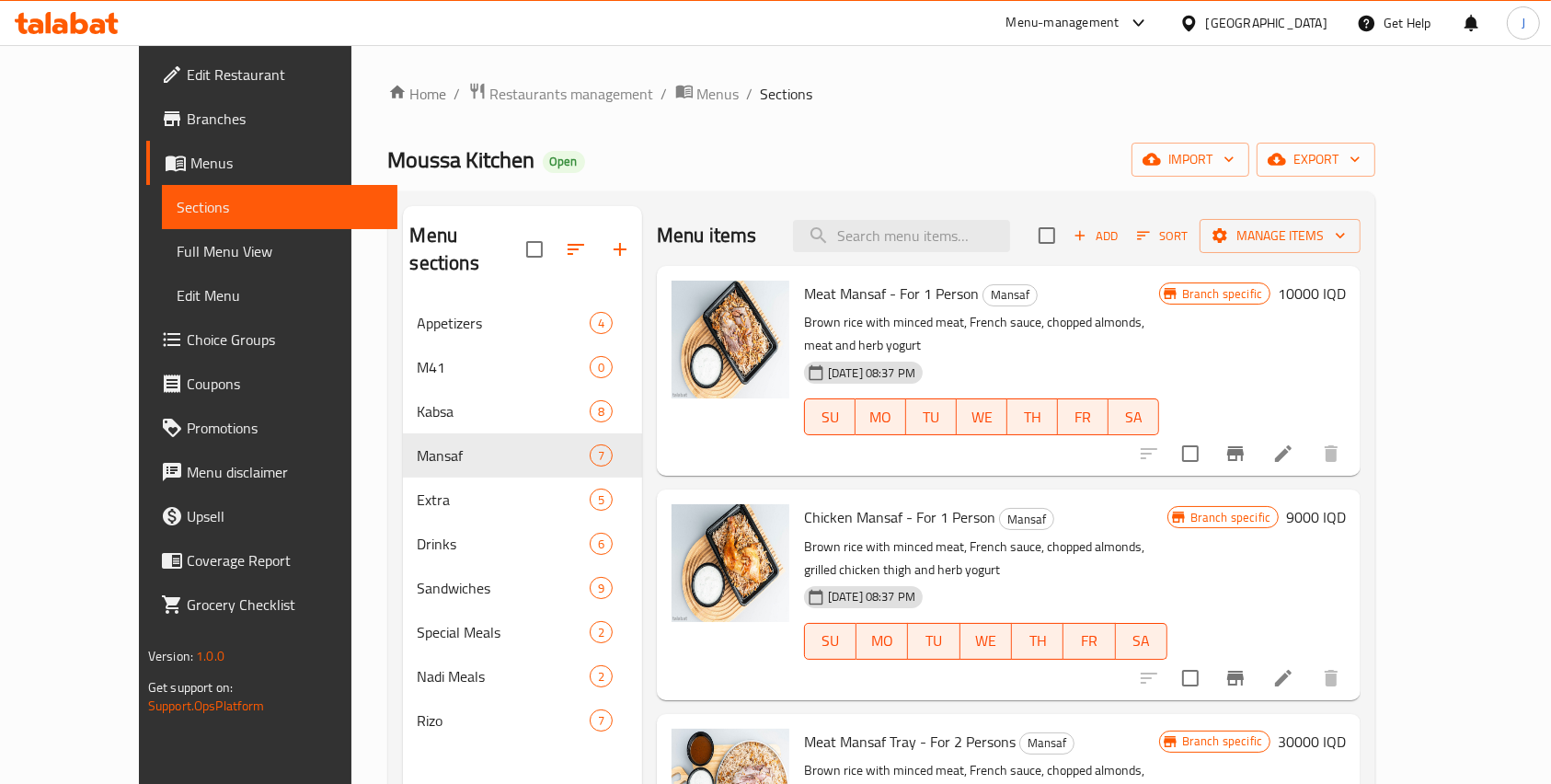
scroll to position [21, 0]
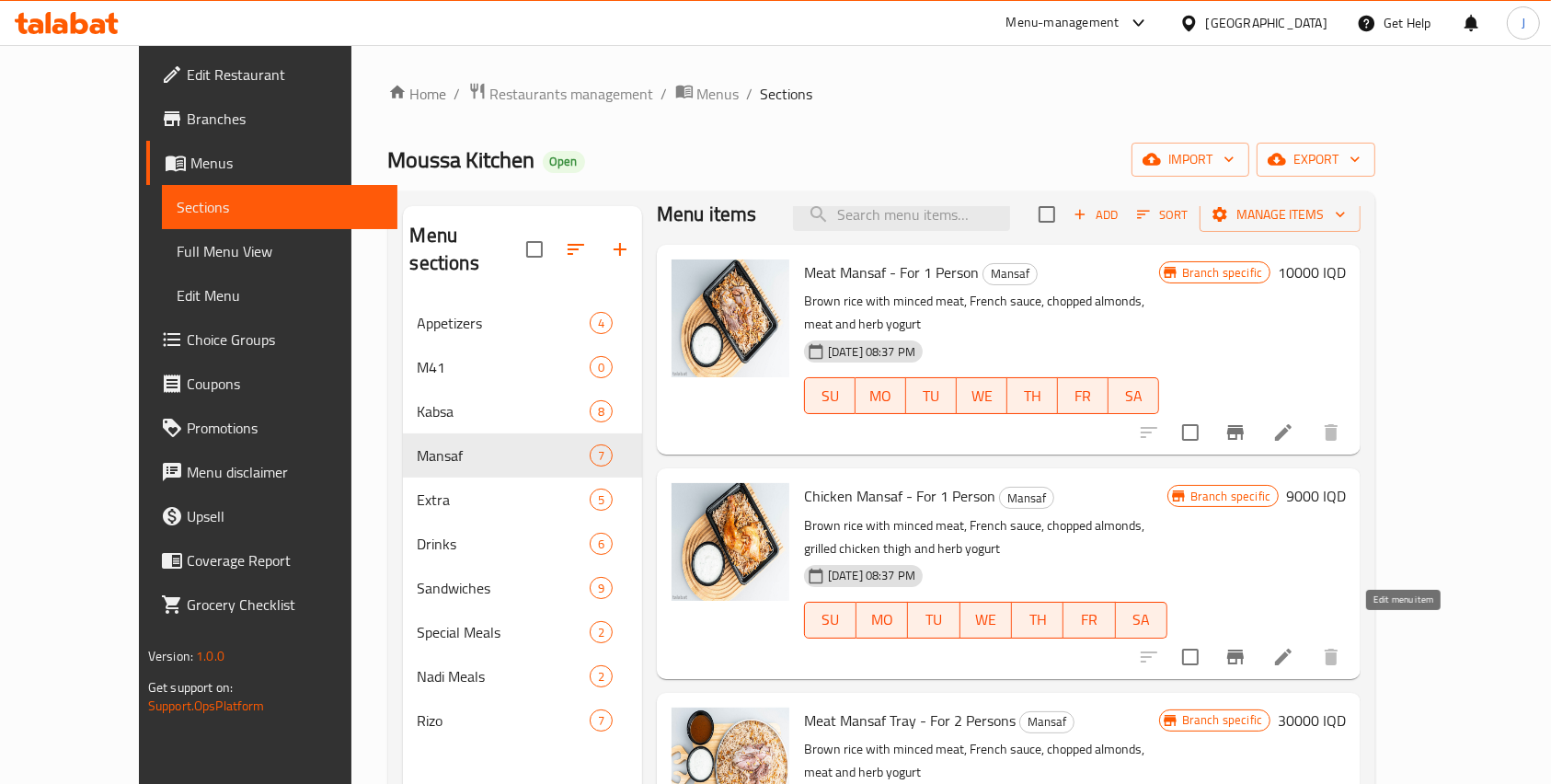
click at [1294, 646] on icon at bounding box center [1283, 656] width 22 height 22
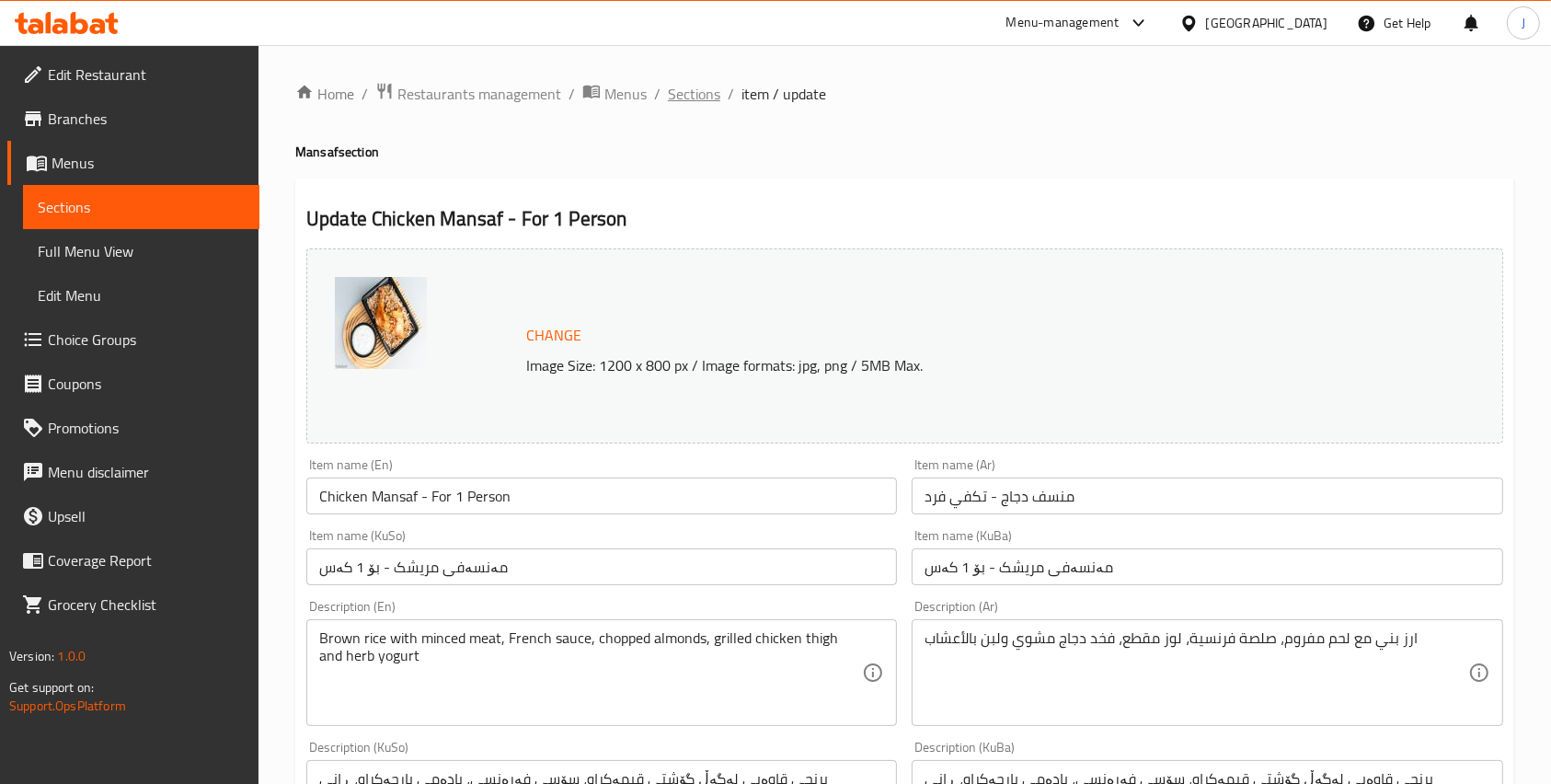
click at [692, 92] on span "Sections" at bounding box center [695, 94] width 53 height 22
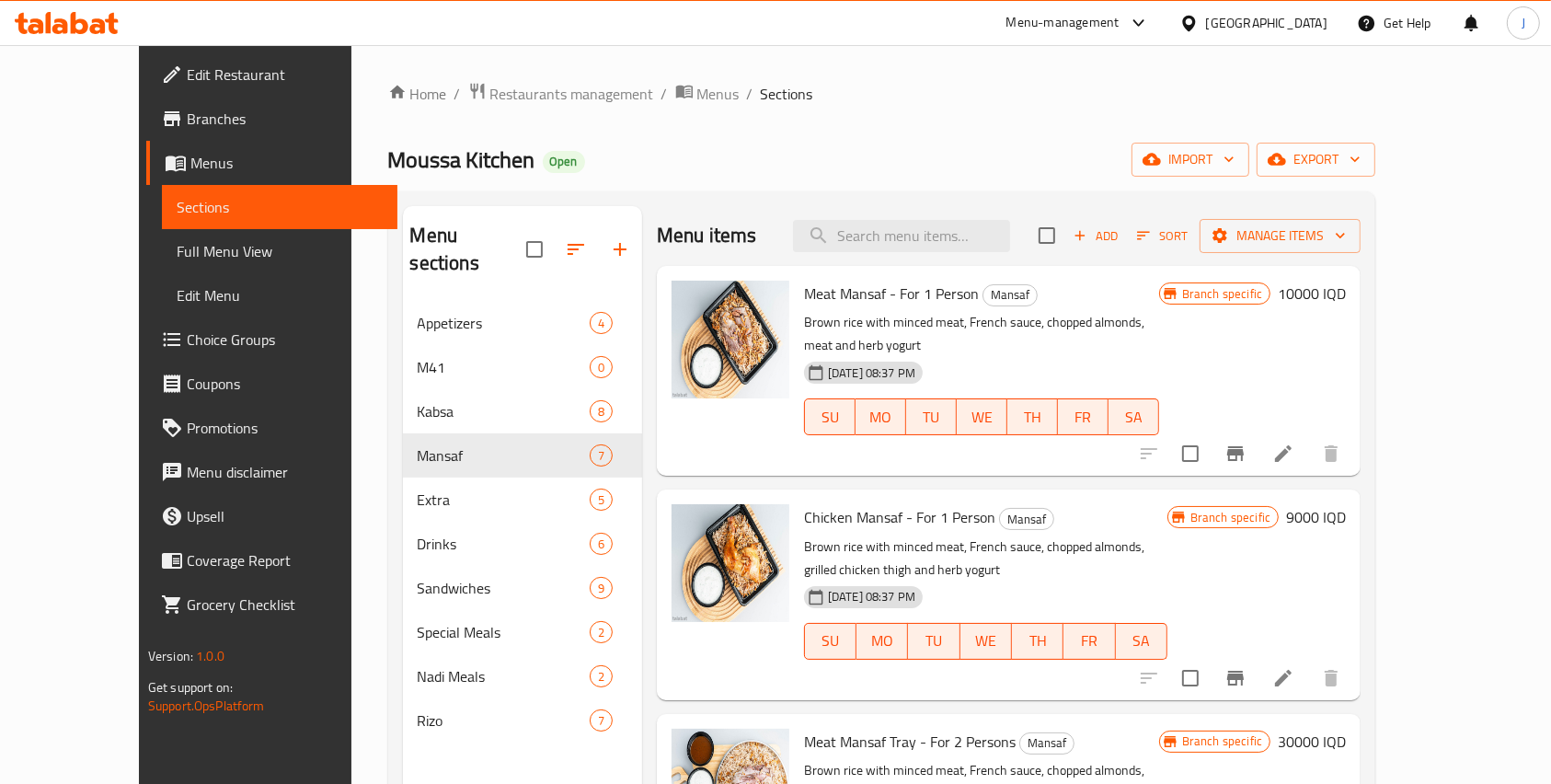
drag, startPoint x: 1222, startPoint y: 496, endPoint x: 1145, endPoint y: 483, distance: 78.1
click at [1145, 504] on h6 "Chicken Mansaf - For 1 Person Mansaf" at bounding box center [985, 517] width 364 height 25
click at [1066, 230] on input "checkbox" at bounding box center [1048, 236] width 39 height 39
checkbox input "true"
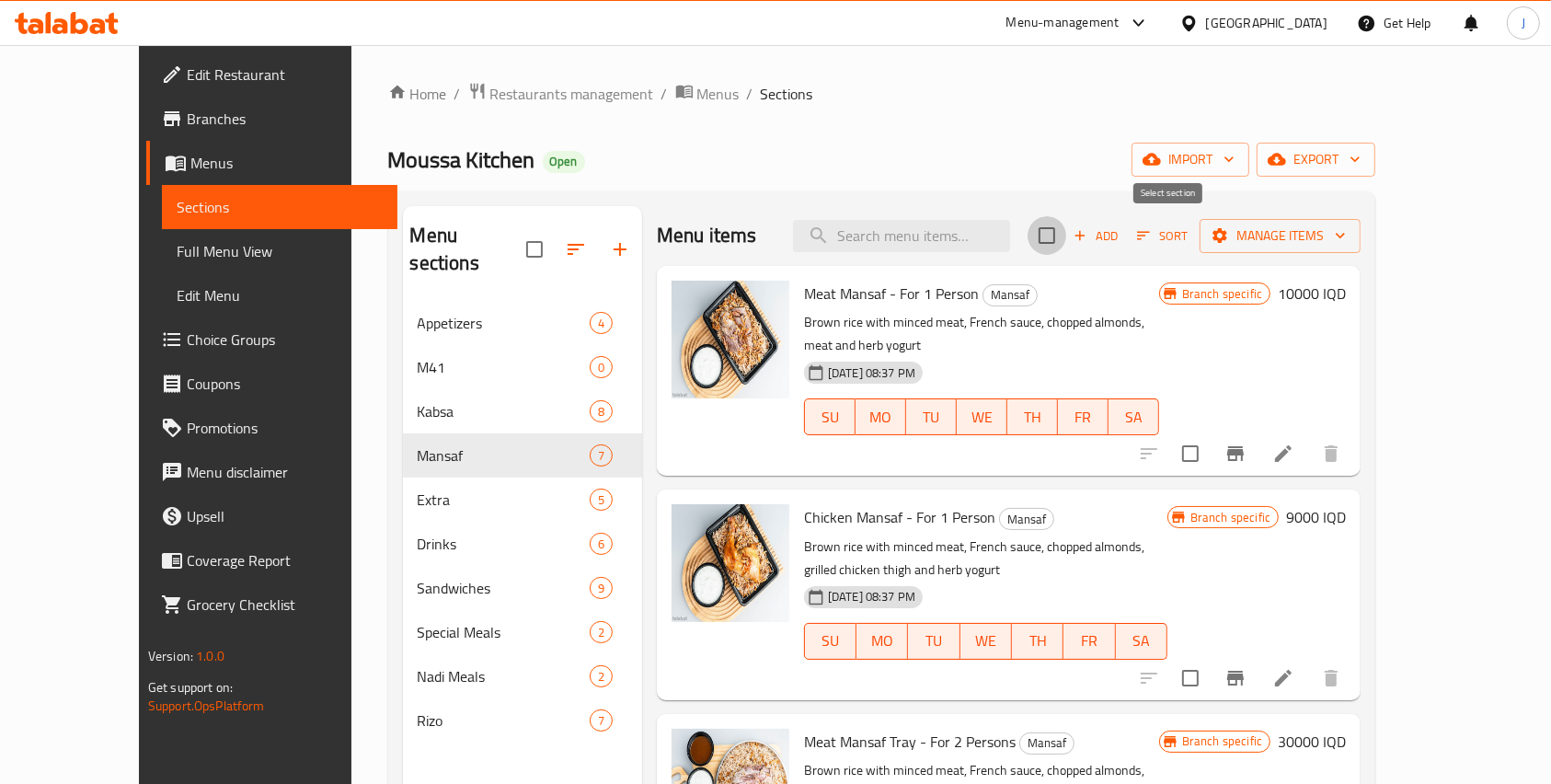
checkbox input "true"
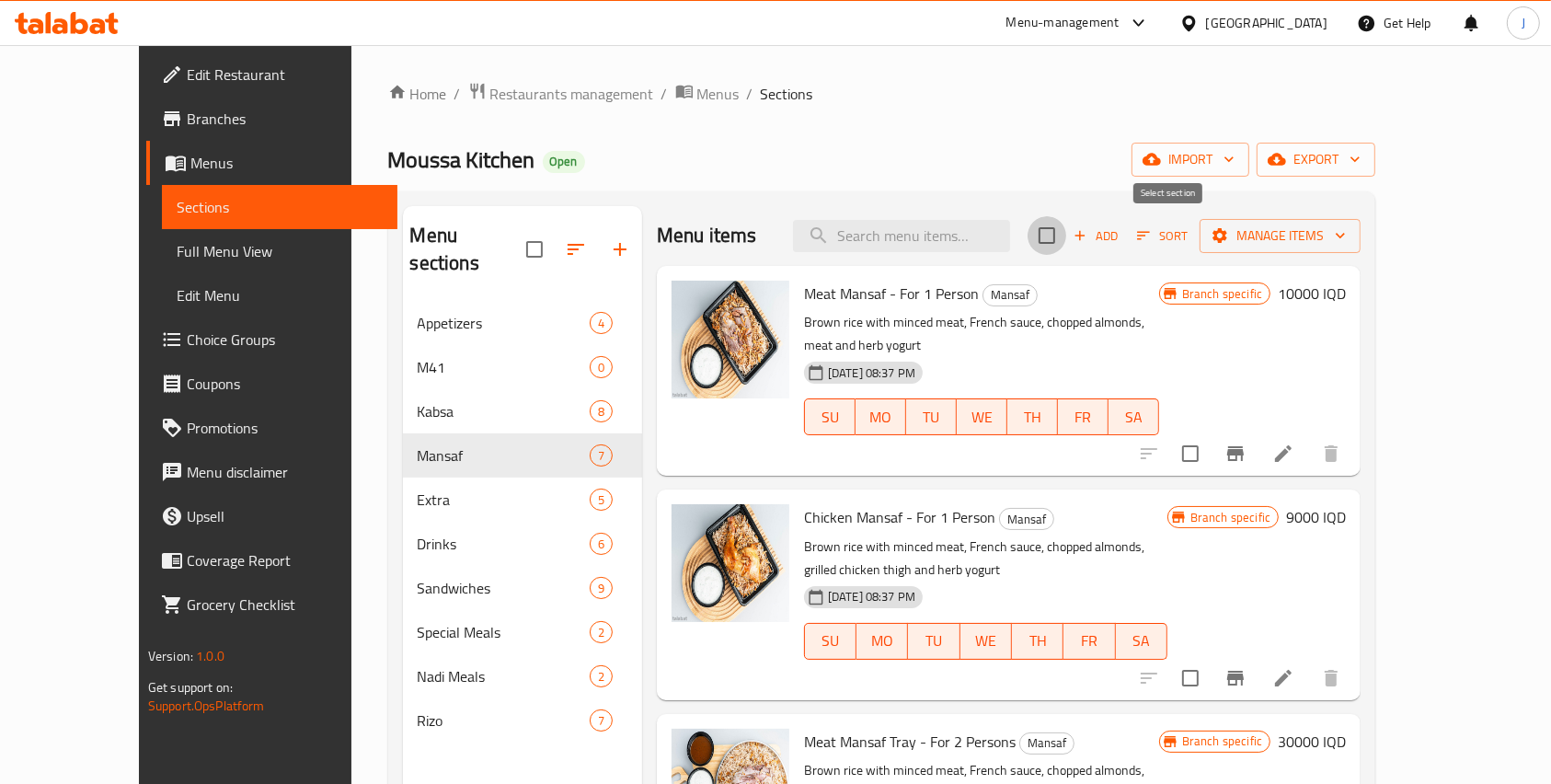
checkbox input "true"
click at [1066, 227] on input "checkbox" at bounding box center [1048, 236] width 39 height 39
checkbox input "false"
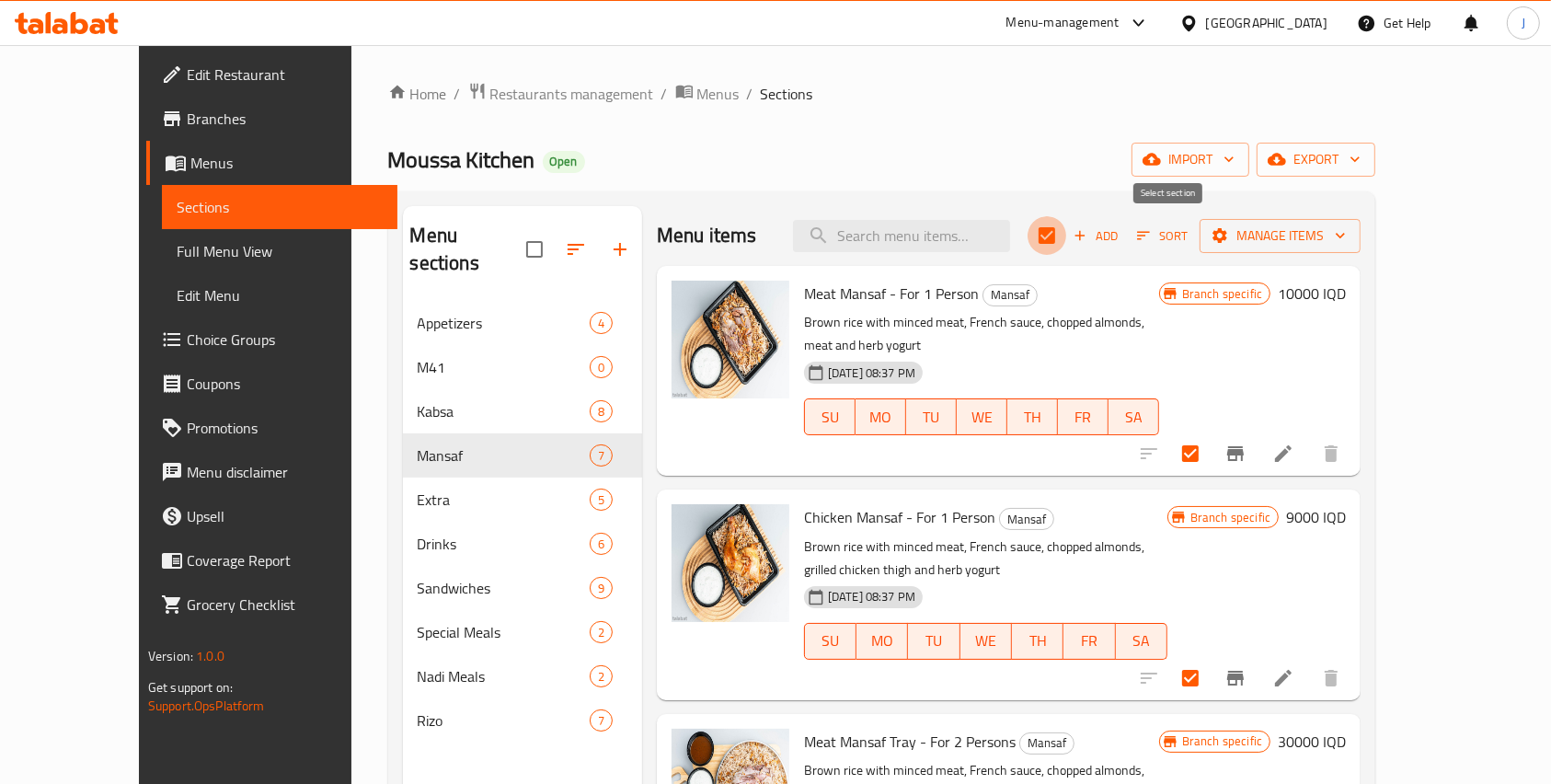
checkbox input "false"
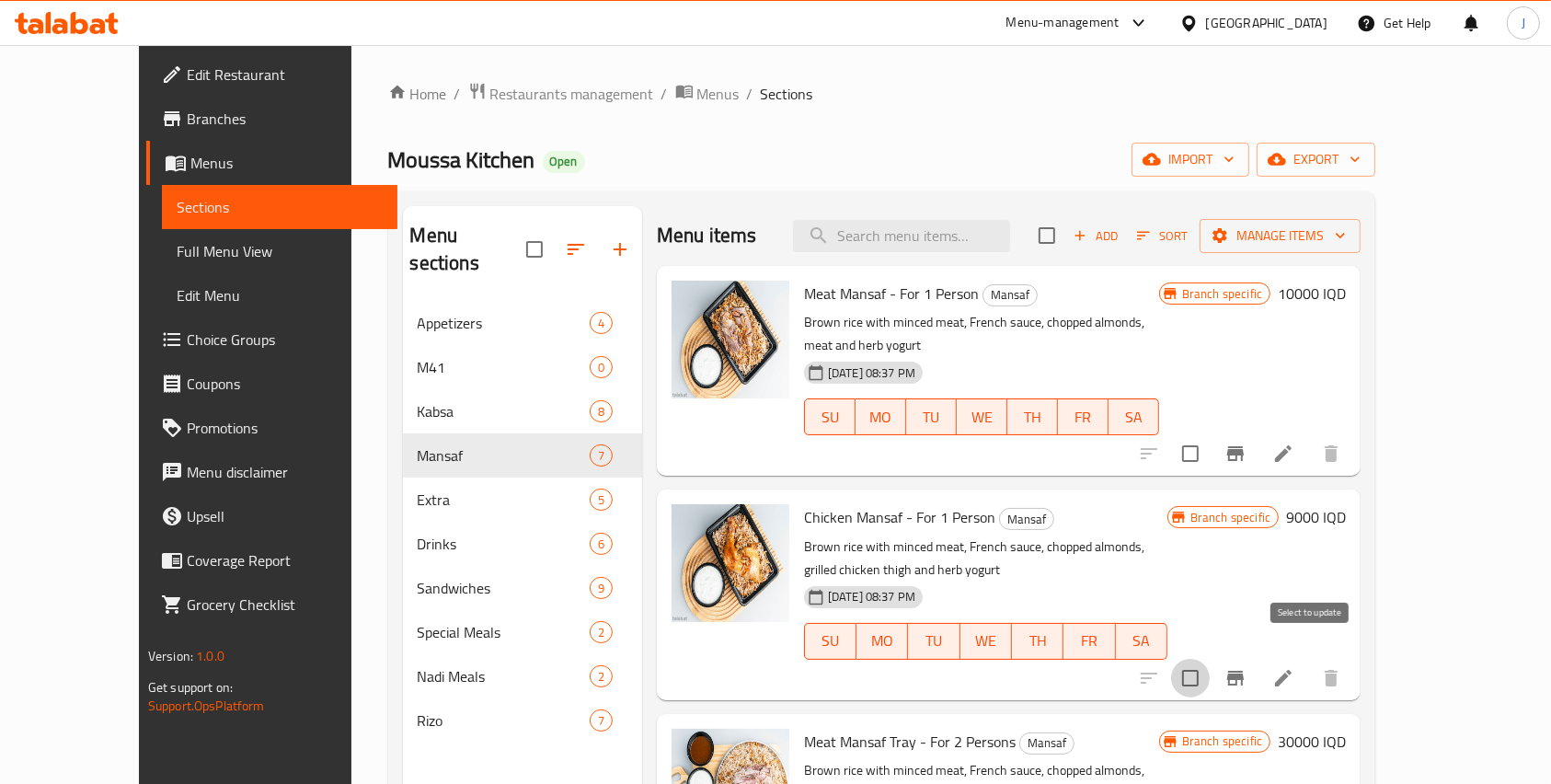
click at [1210, 658] on input "checkbox" at bounding box center [1191, 678] width 39 height 39
checkbox input "true"
click at [1294, 667] on icon at bounding box center [1283, 678] width 22 height 22
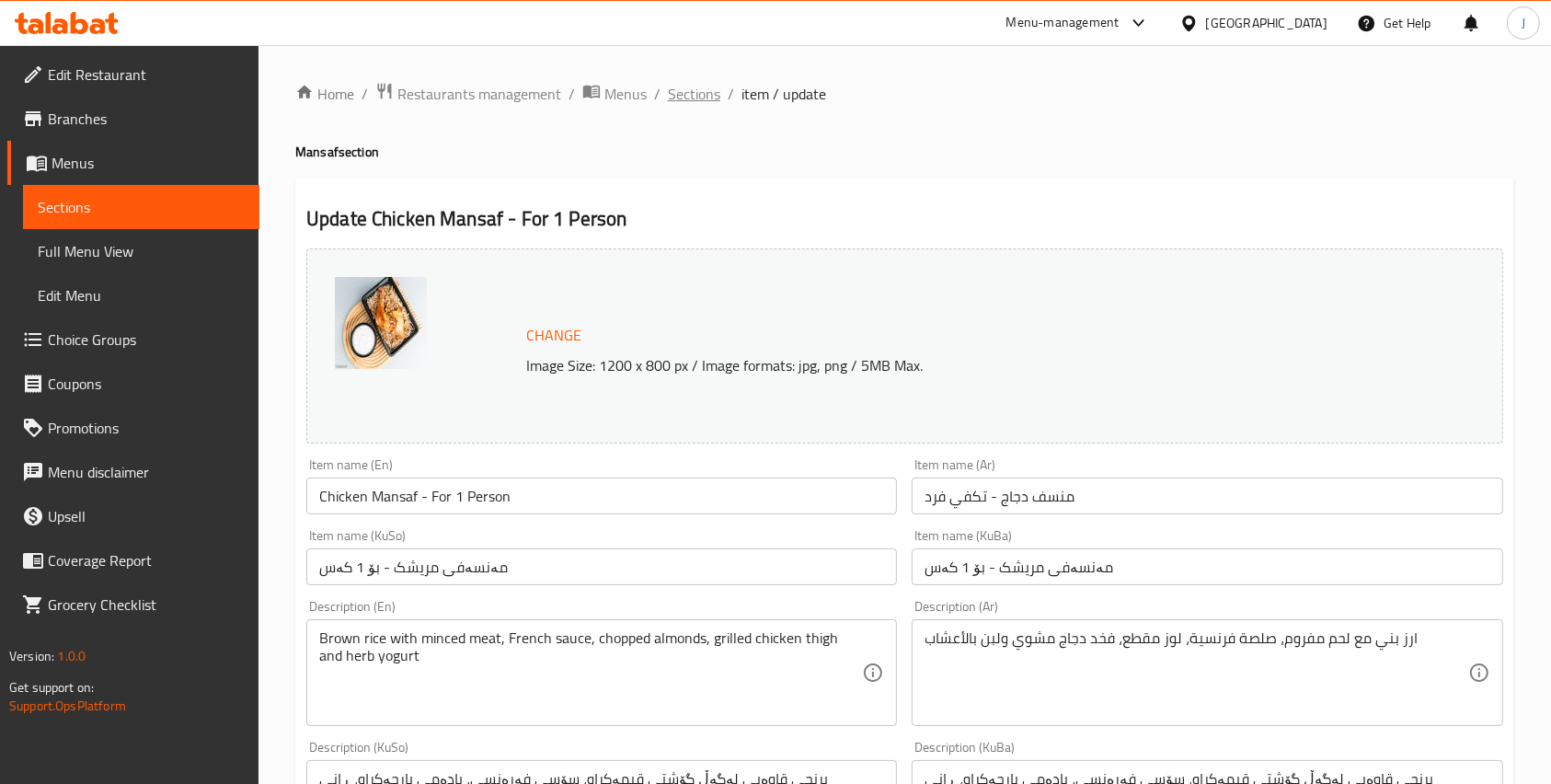
click at [687, 98] on span "Sections" at bounding box center [695, 94] width 53 height 22
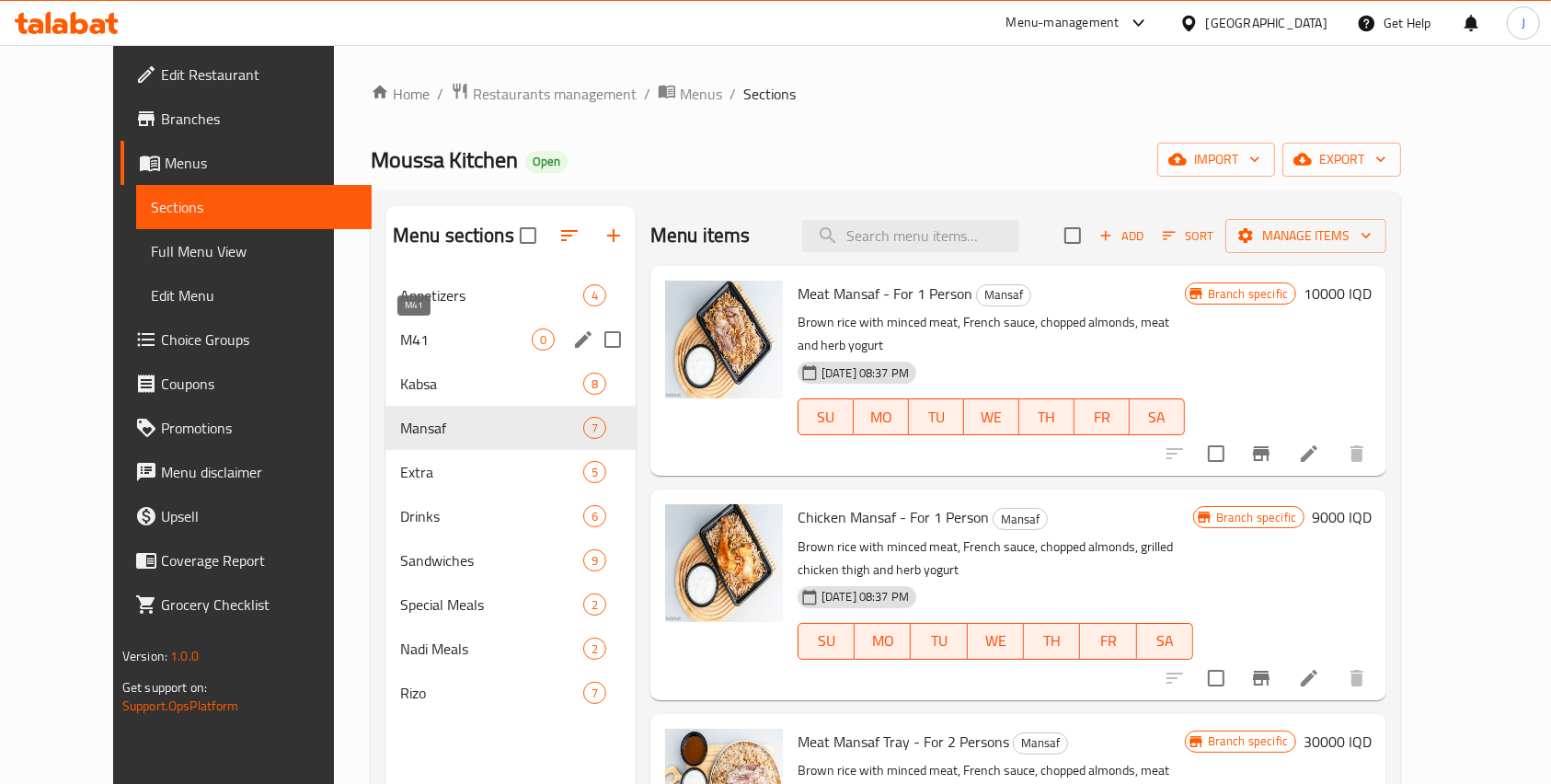
click at [405, 343] on span "M41" at bounding box center [465, 339] width 132 height 22
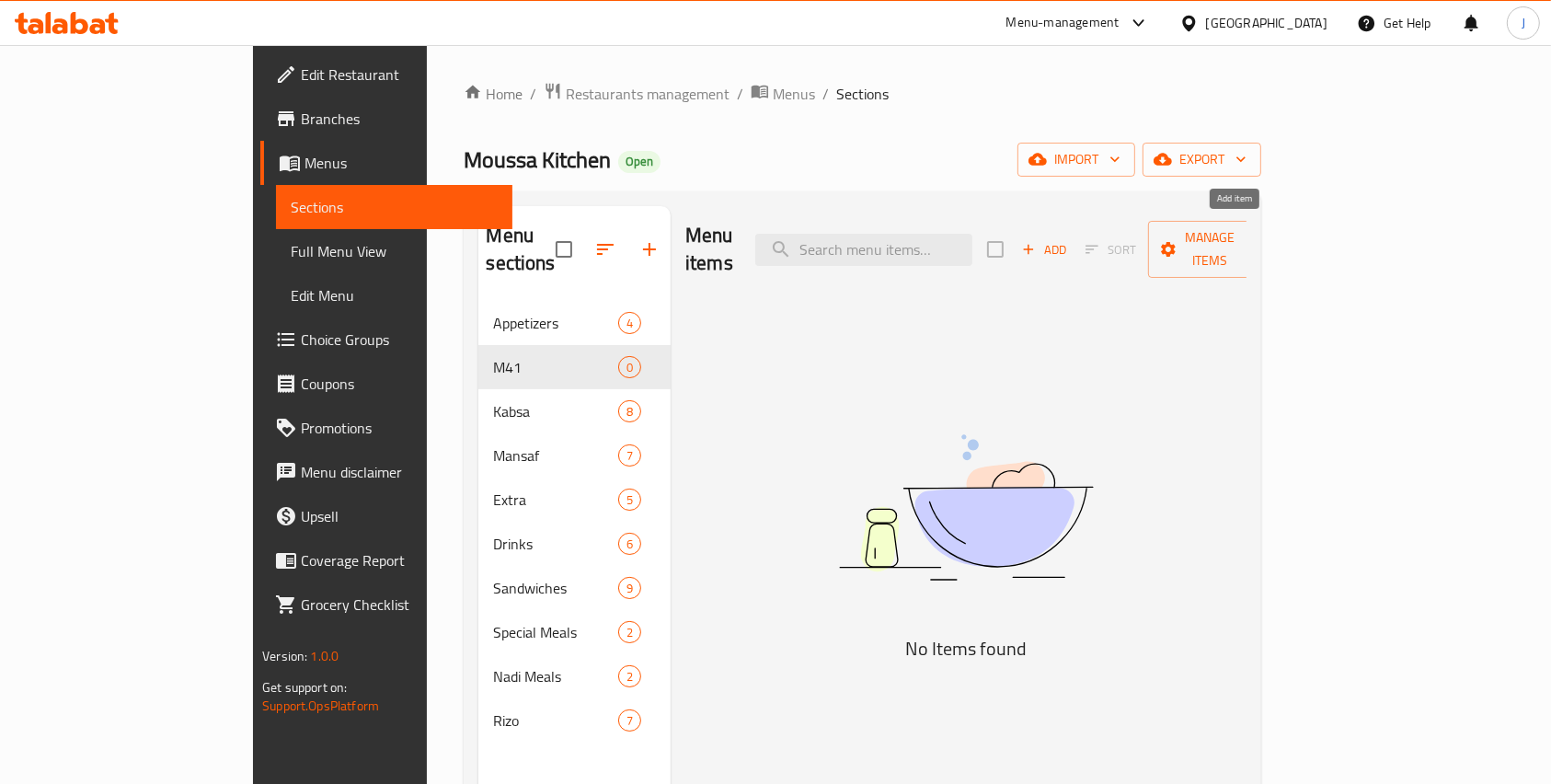
click at [1069, 239] on span "Add" at bounding box center [1044, 250] width 50 height 21
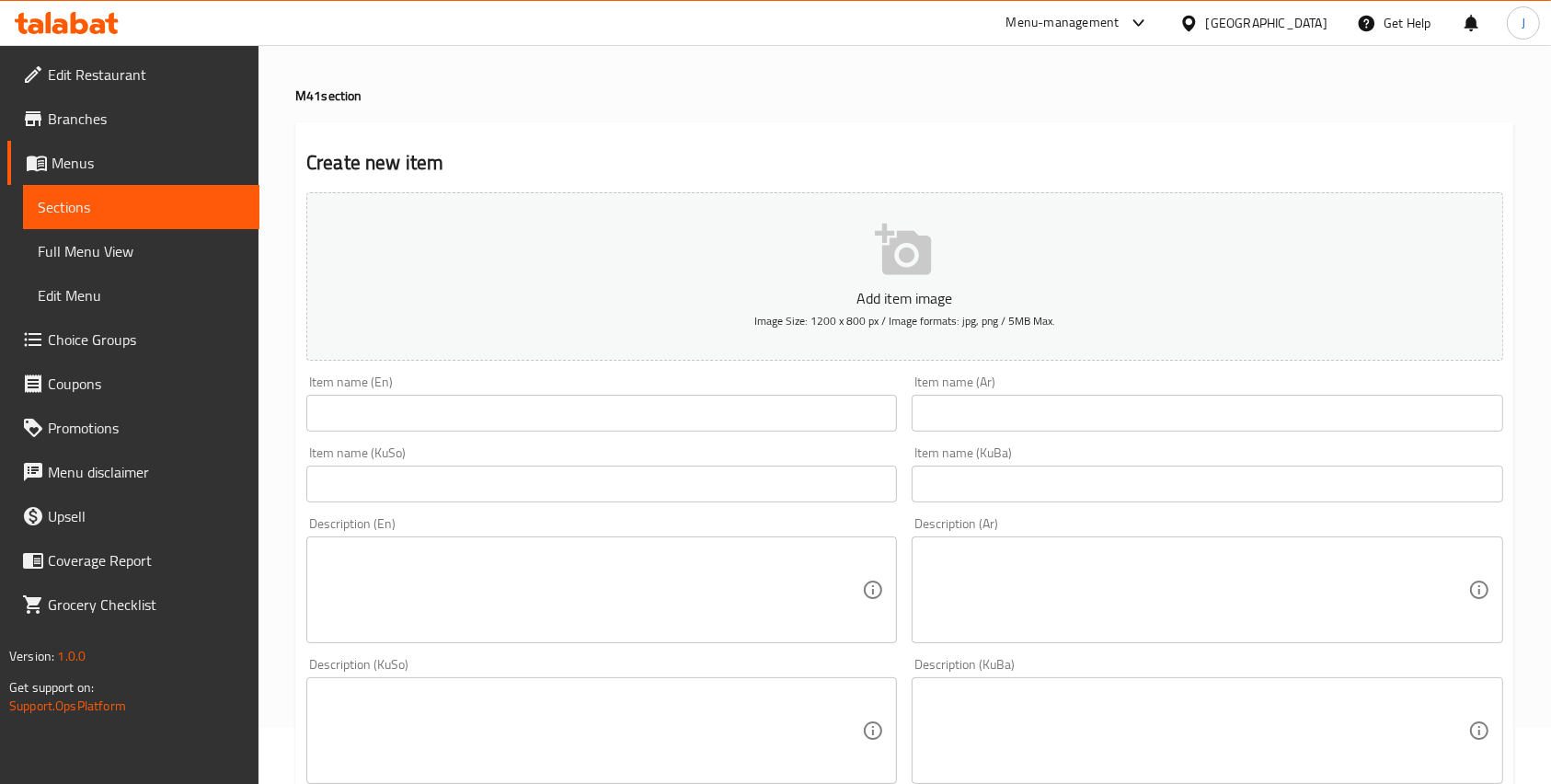
scroll to position [119, 0]
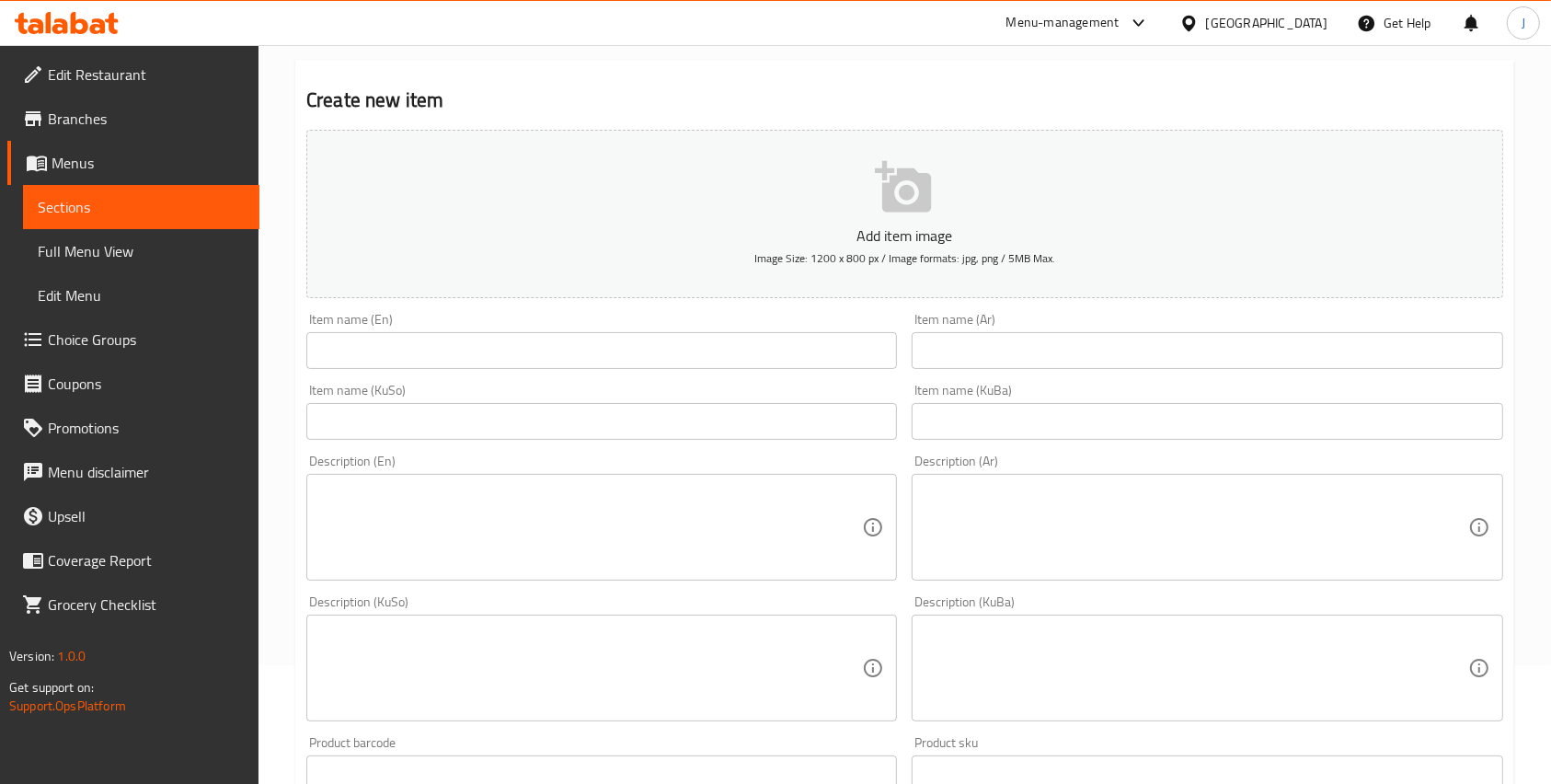
click at [421, 334] on input "text" at bounding box center [602, 351] width 591 height 37
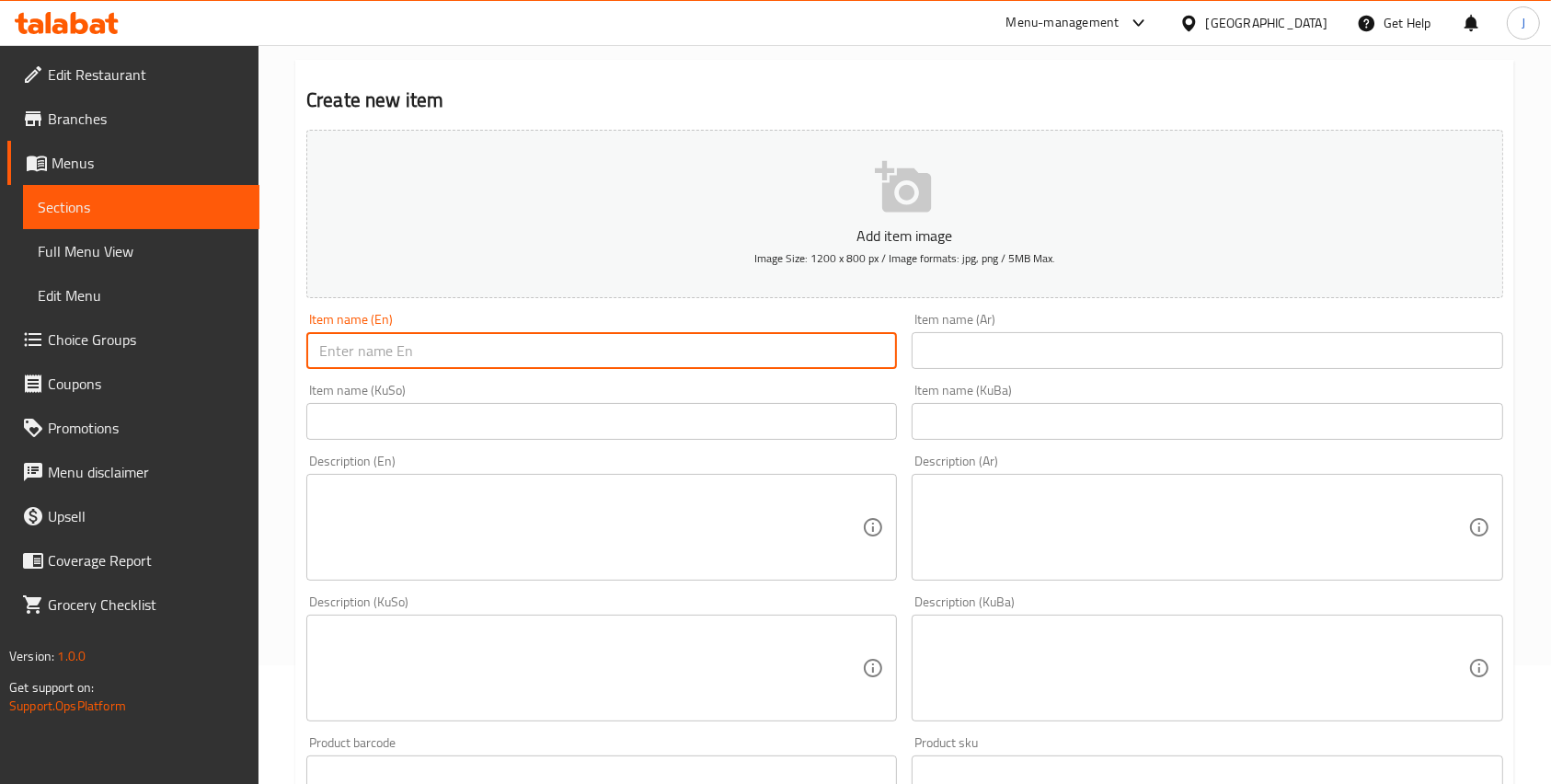
paste input "Chicken mansaf + Coke zero + Tabbouleh"
type input "Chicken mansaf + Coke zero + Tabbouleh"
click at [1001, 363] on input "text" at bounding box center [1208, 351] width 591 height 37
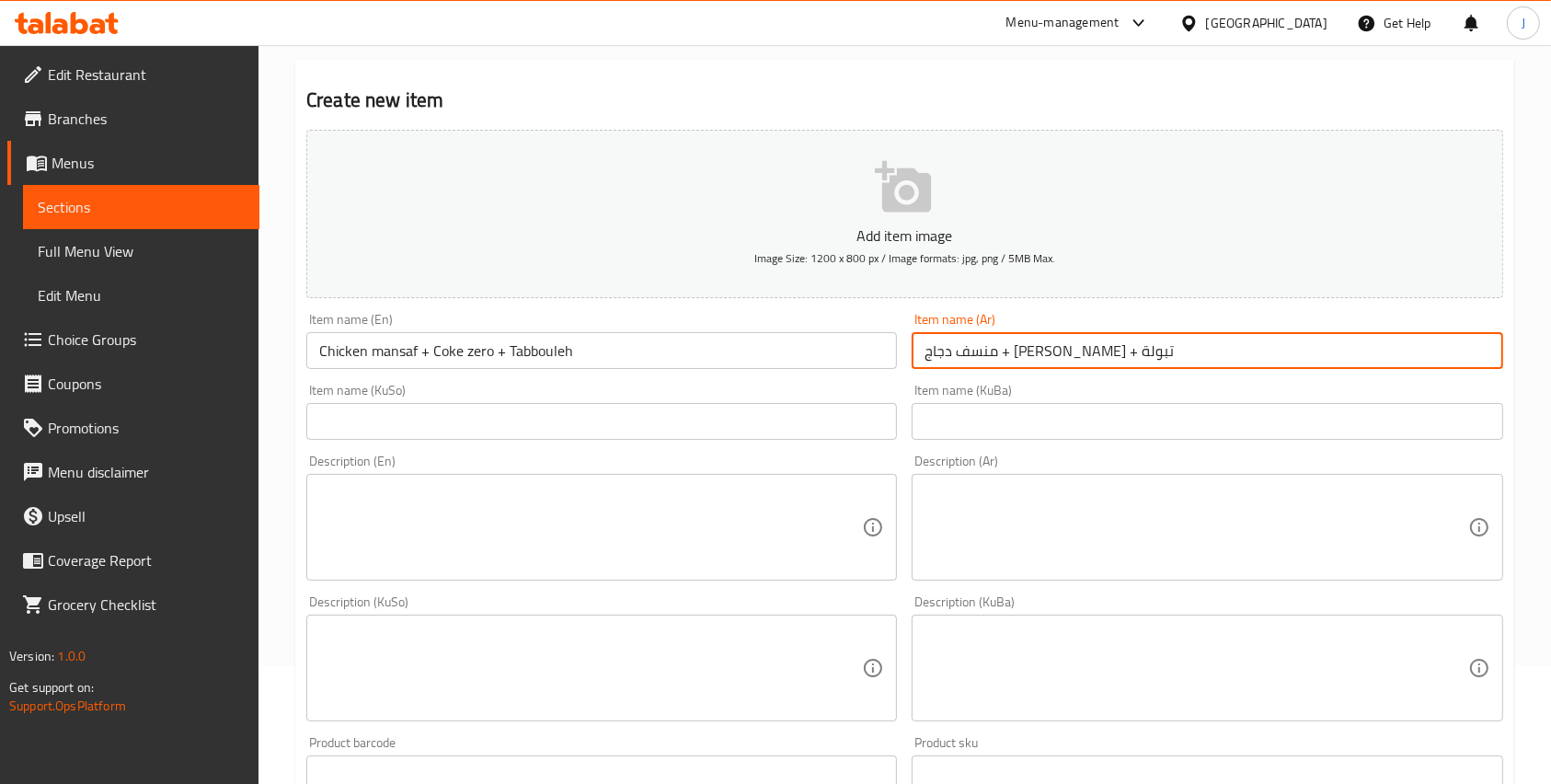
click at [1017, 346] on input "منسف دجاج + [PERSON_NAME] + تبولة" at bounding box center [1208, 351] width 591 height 37
type input "منسف دجاج + [PERSON_NAME] + تبولة"
click at [972, 423] on input "text" at bounding box center [1208, 421] width 591 height 37
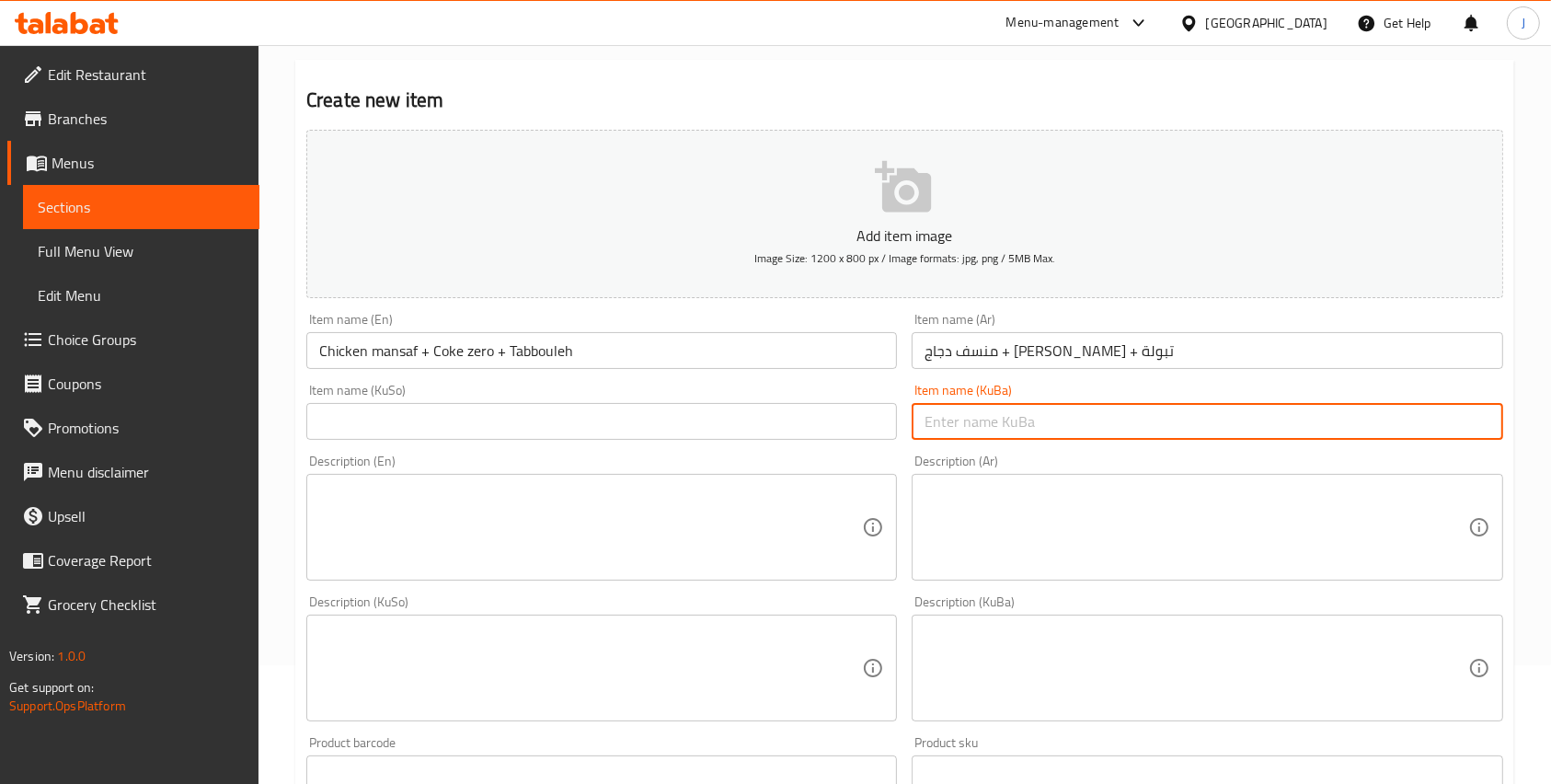
paste input "منسف دجاج + [PERSON_NAME] + تبولة"
type input "منسف دجاج + [PERSON_NAME] + تبولة"
click at [839, 424] on input "text" at bounding box center [602, 421] width 591 height 37
paste input "منسف دجاج + [PERSON_NAME] + تبولة"
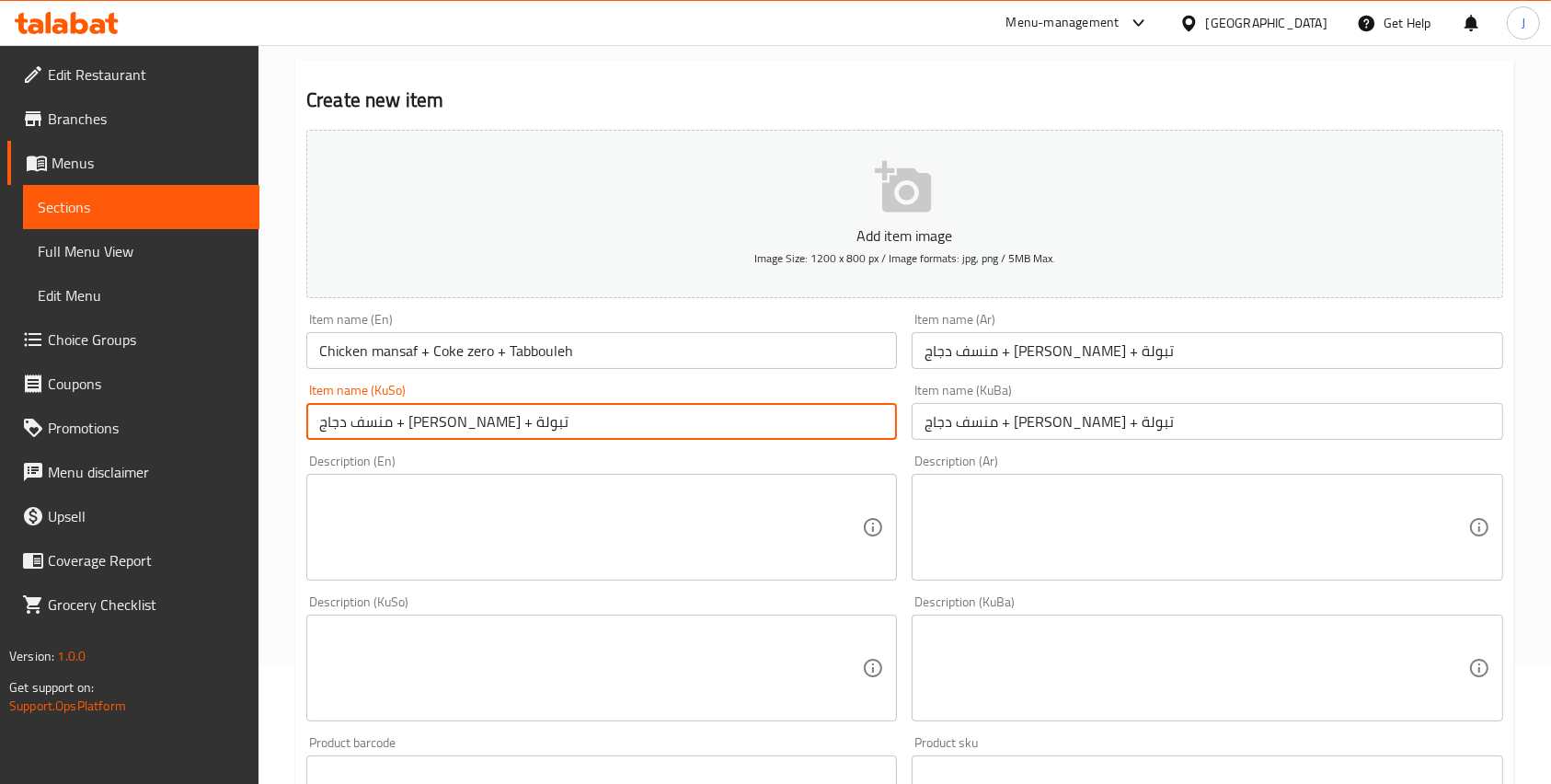
type input "منسف دجاج + [PERSON_NAME] + تبولة"
click at [957, 509] on textarea at bounding box center [1196, 528] width 543 height 88
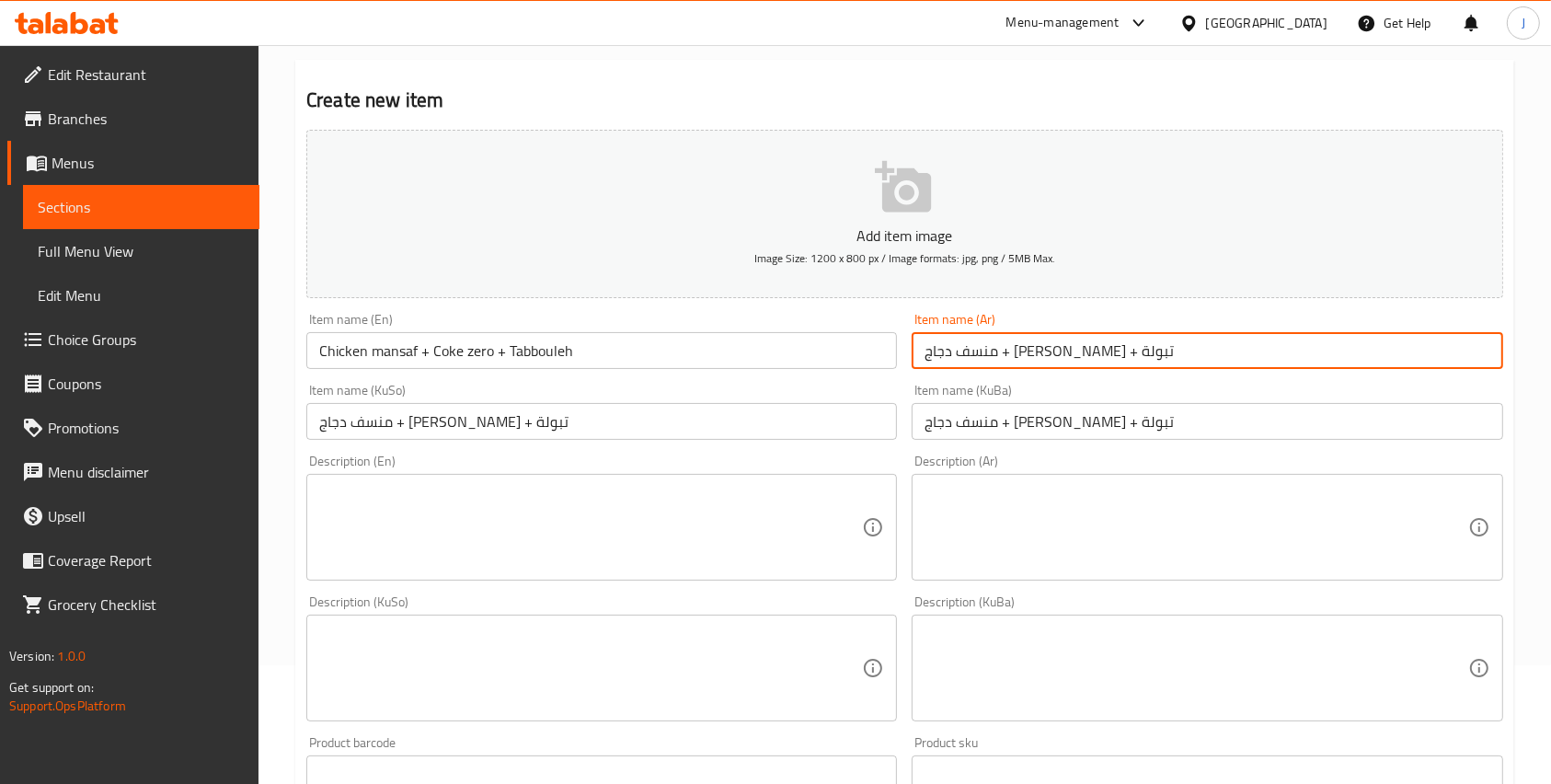
click at [1024, 338] on input "منسف دجاج + [PERSON_NAME] + تبولة" at bounding box center [1208, 351] width 591 height 37
click at [1024, 347] on input "منسف دجاج + [PERSON_NAME] + تبولة" at bounding box center [1208, 351] width 591 height 37
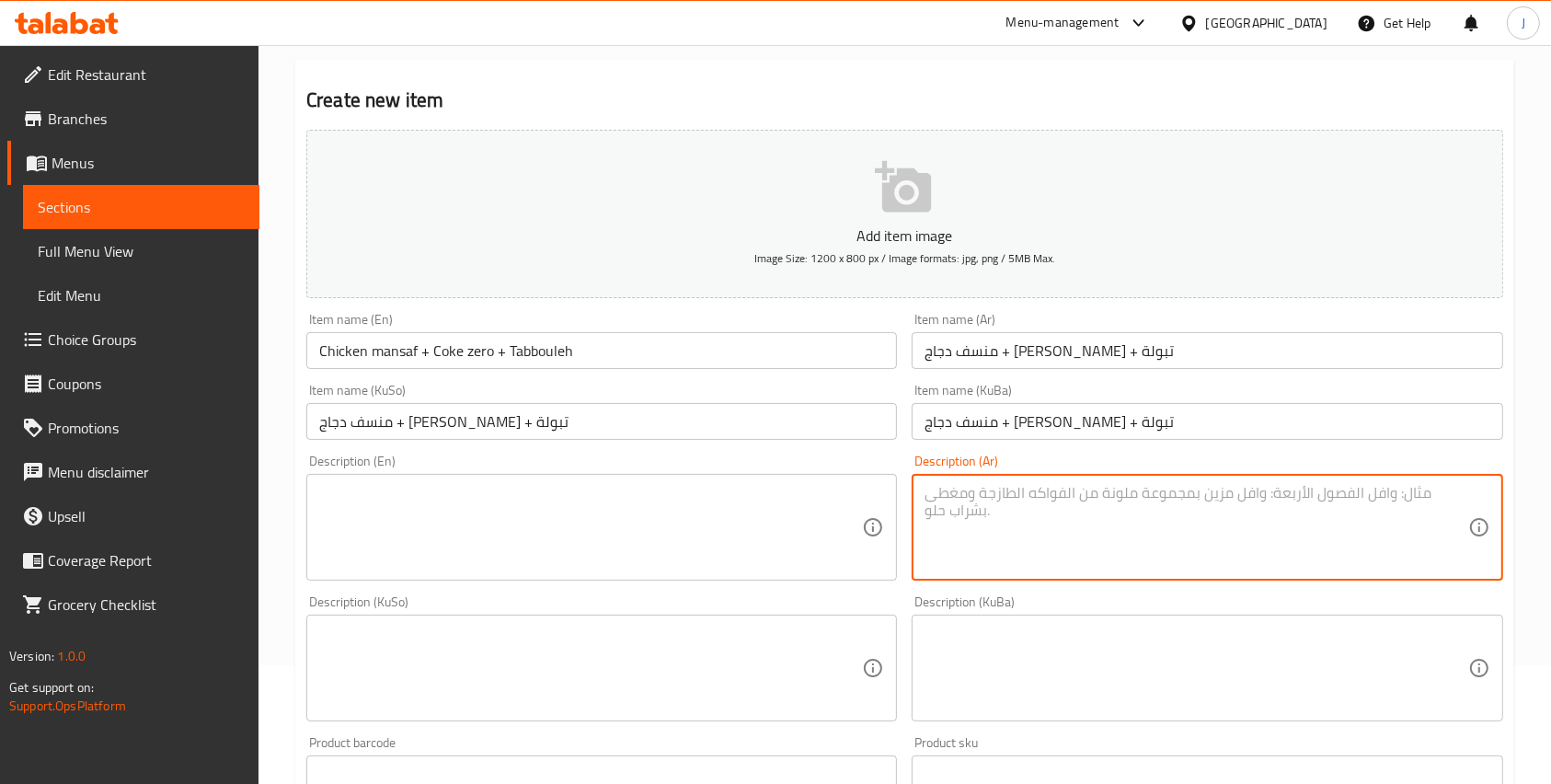
click at [997, 498] on textarea at bounding box center [1196, 528] width 543 height 88
paste textarea "منسف دجاج + [PERSON_NAME] + تبولة"
type textarea "منسف دجاج + [PERSON_NAME] + تبولة"
click at [987, 661] on textarea at bounding box center [1196, 668] width 543 height 88
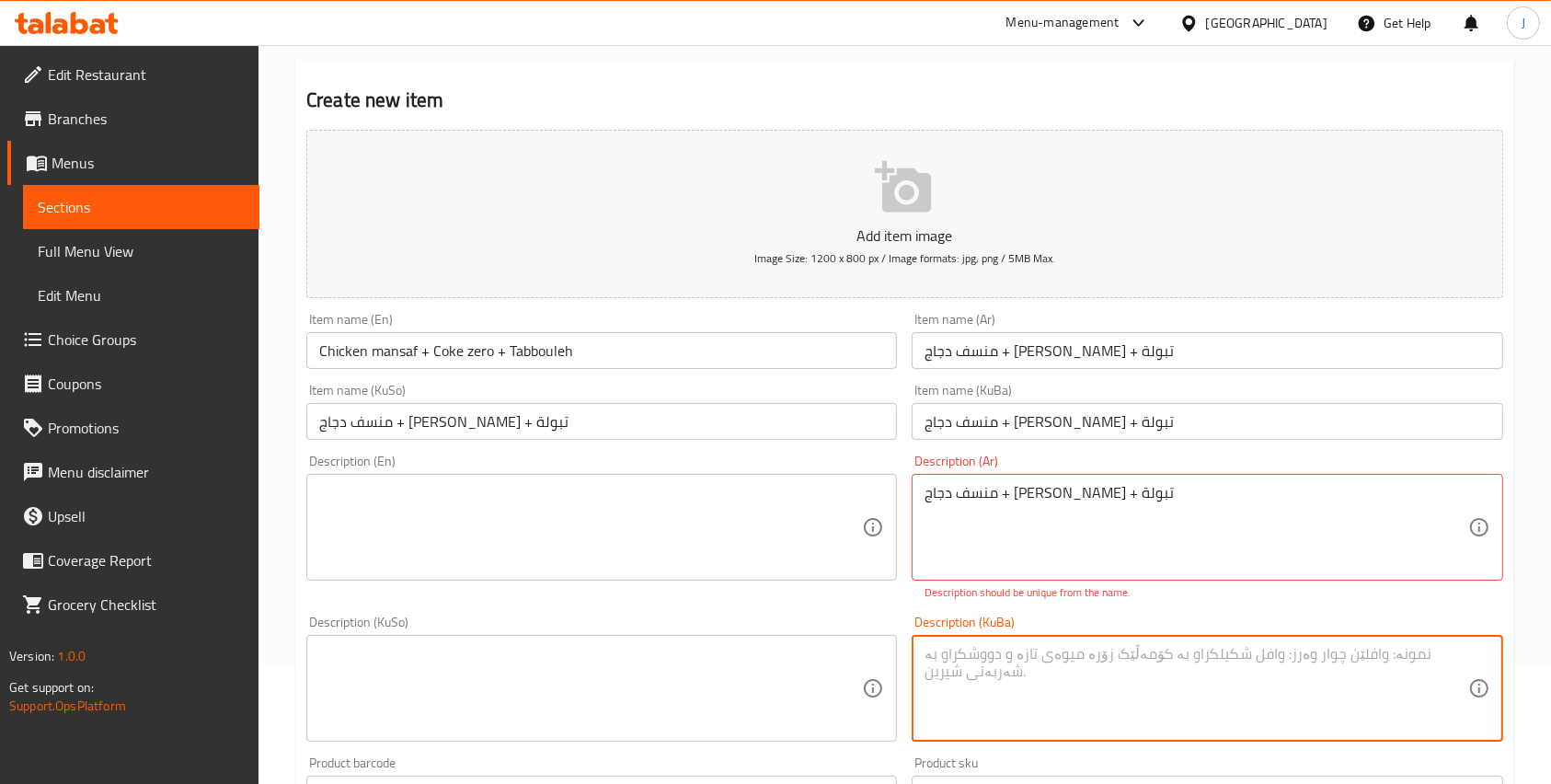
paste textarea "منسف دجاج + [PERSON_NAME] + تبولة"
type textarea "منسف دجاج + [PERSON_NAME] + تبولة"
click at [824, 676] on textarea at bounding box center [590, 688] width 543 height 88
paste textarea "منسف دجاج + [PERSON_NAME] + تبولة"
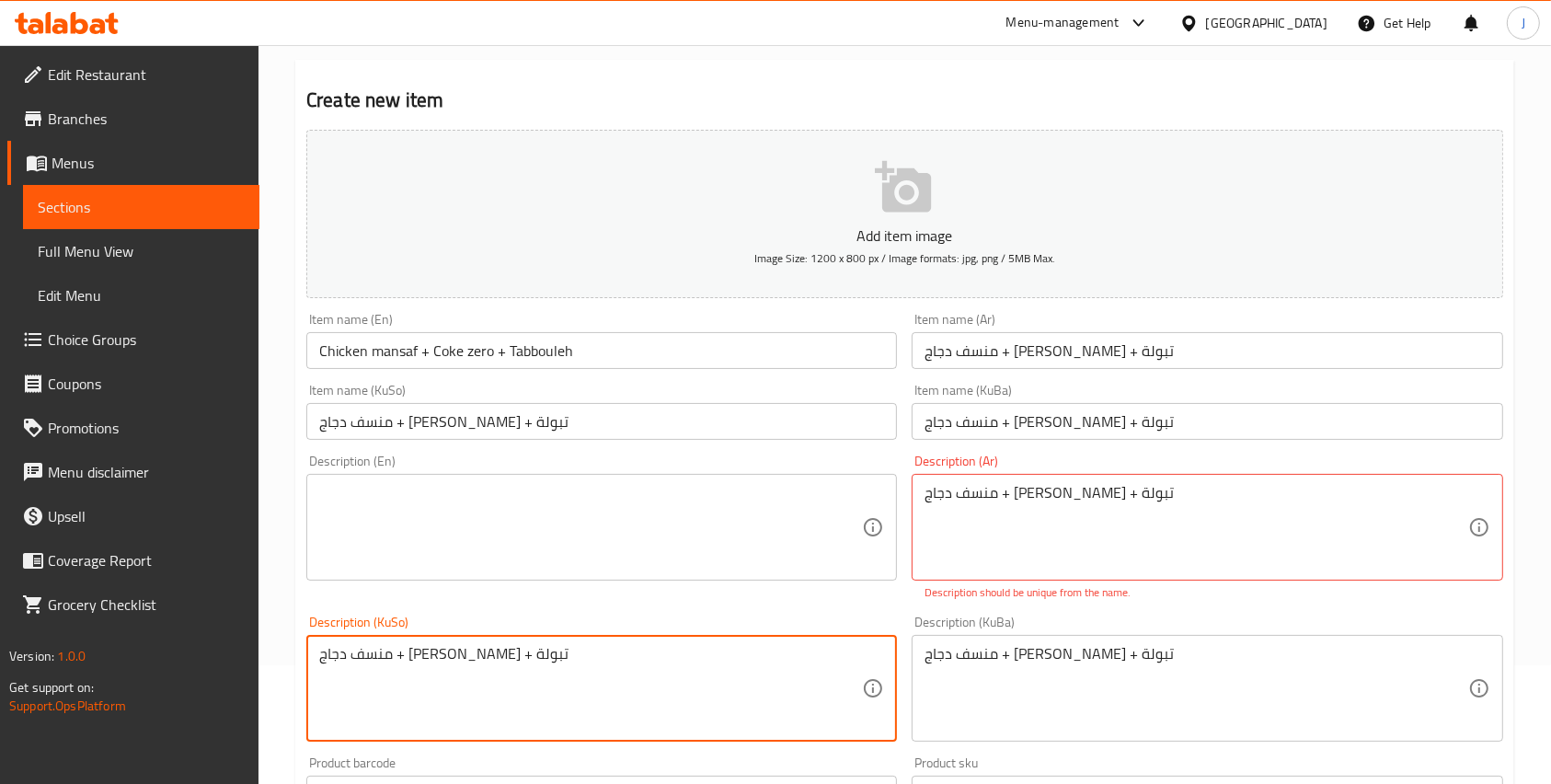
type textarea "منسف دجاج + [PERSON_NAME] + تبولة"
click at [458, 371] on div "Item name (En) Chicken mansaf + Coke zero + Tabbouleh Item name (En)" at bounding box center [602, 340] width 606 height 71
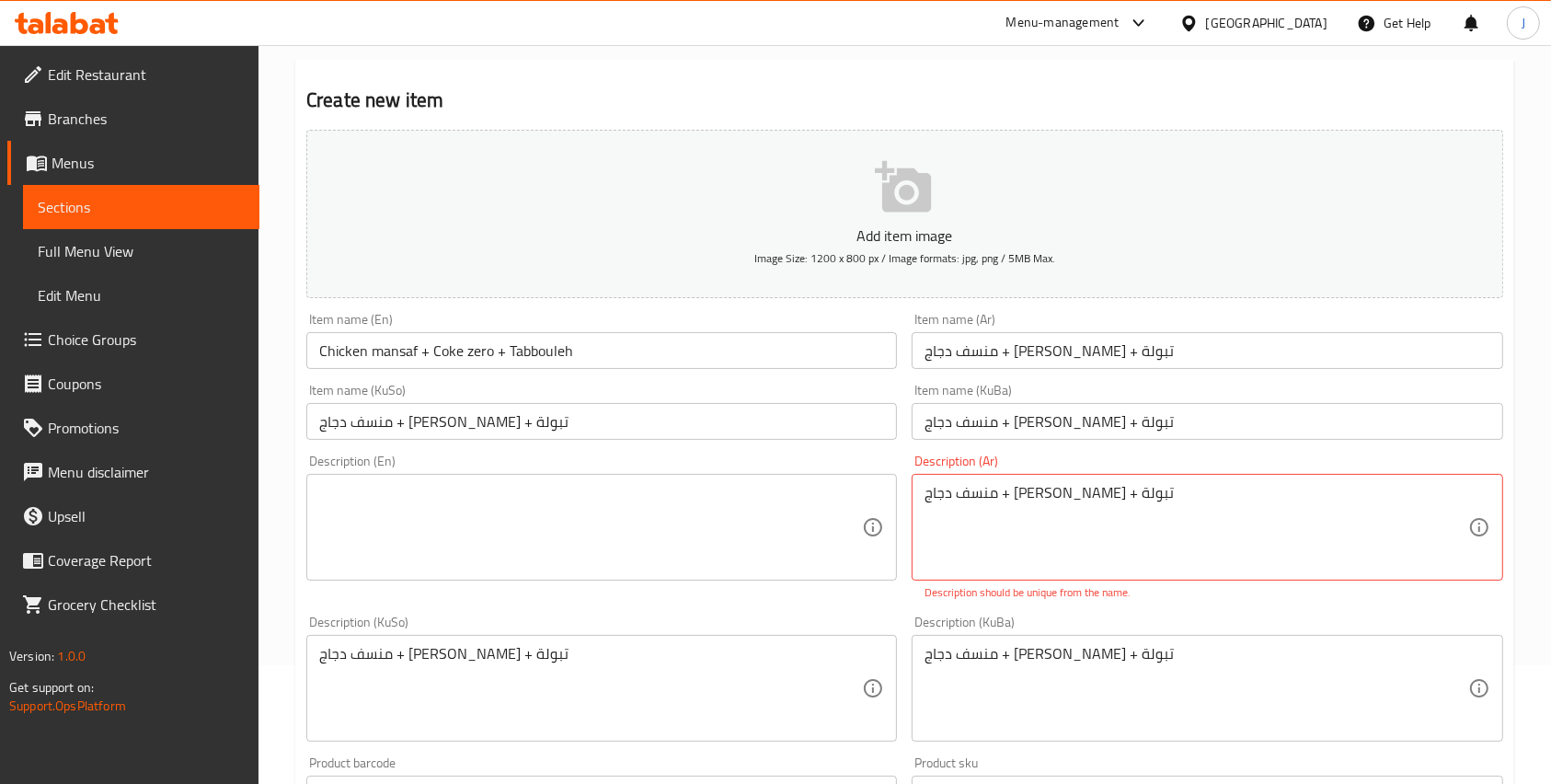
click at [425, 342] on input "Chicken mansaf + Coke zero + Tabbouleh" at bounding box center [602, 351] width 591 height 37
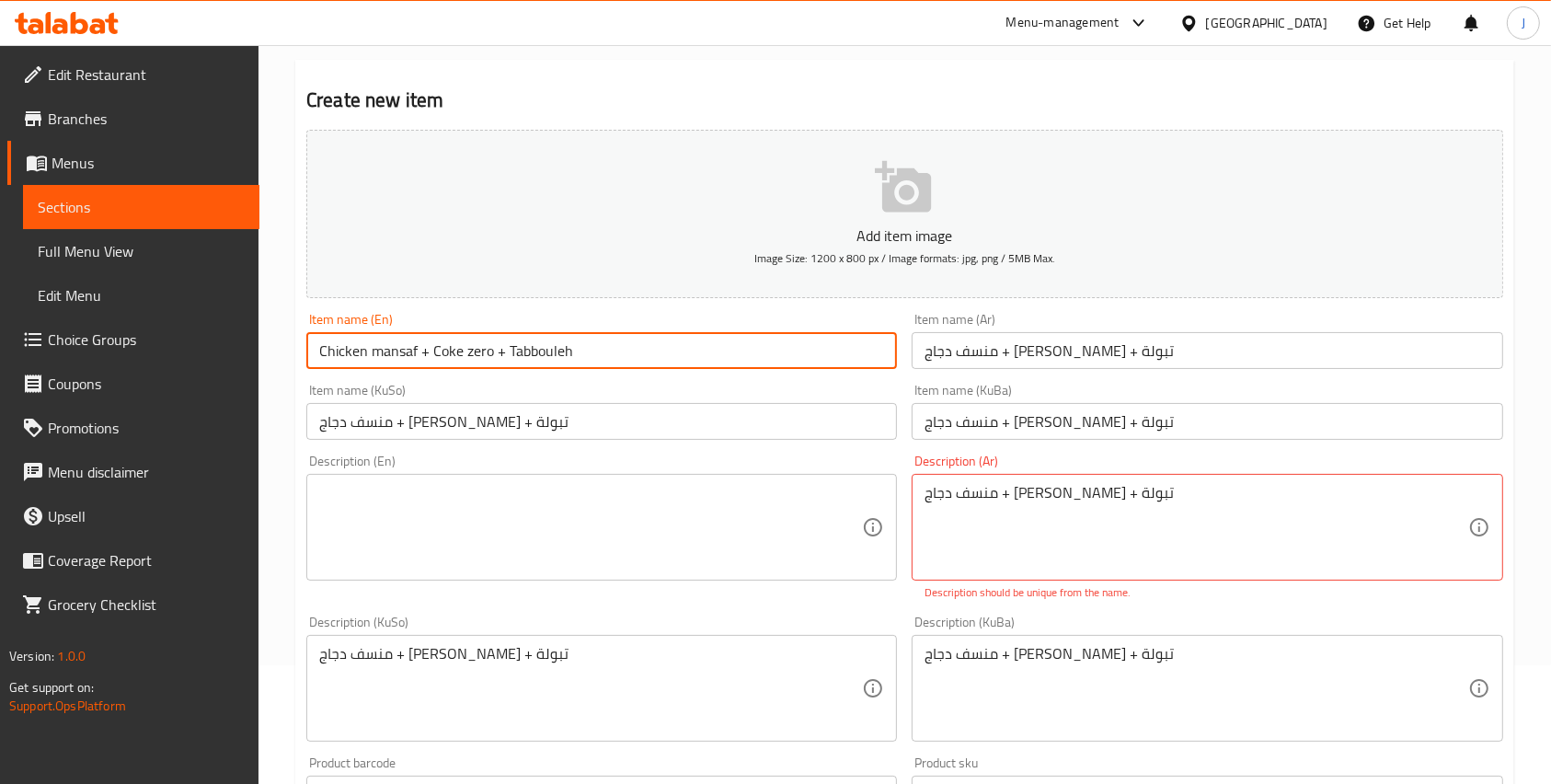
click at [425, 342] on input "Chicken mansaf + Coke zero + Tabbouleh" at bounding box center [602, 351] width 591 height 37
click at [439, 540] on textarea at bounding box center [590, 528] width 543 height 88
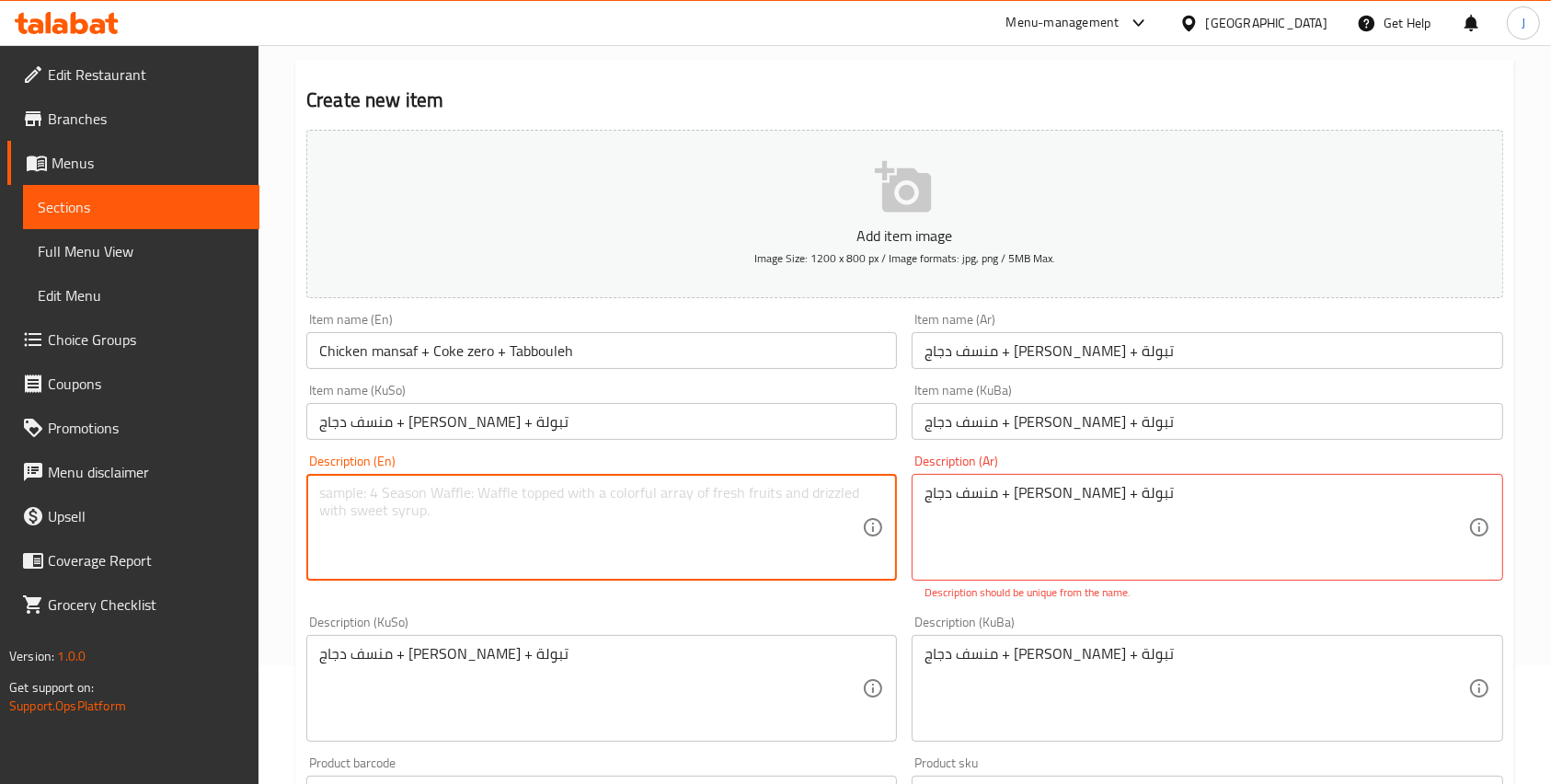
paste textarea "Chicken mansaf + Coke zero + Tabbouleh"
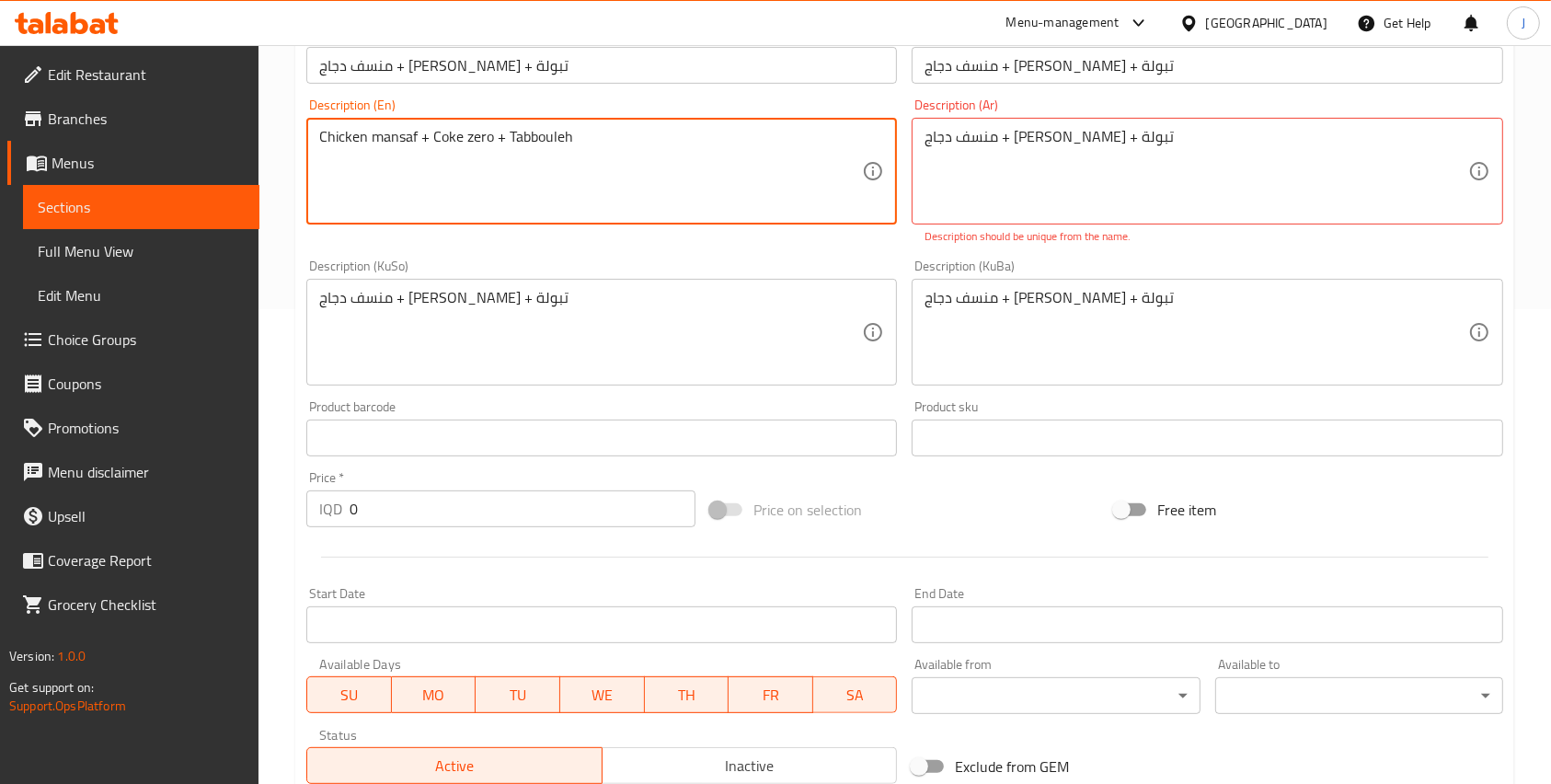
scroll to position [543, 0]
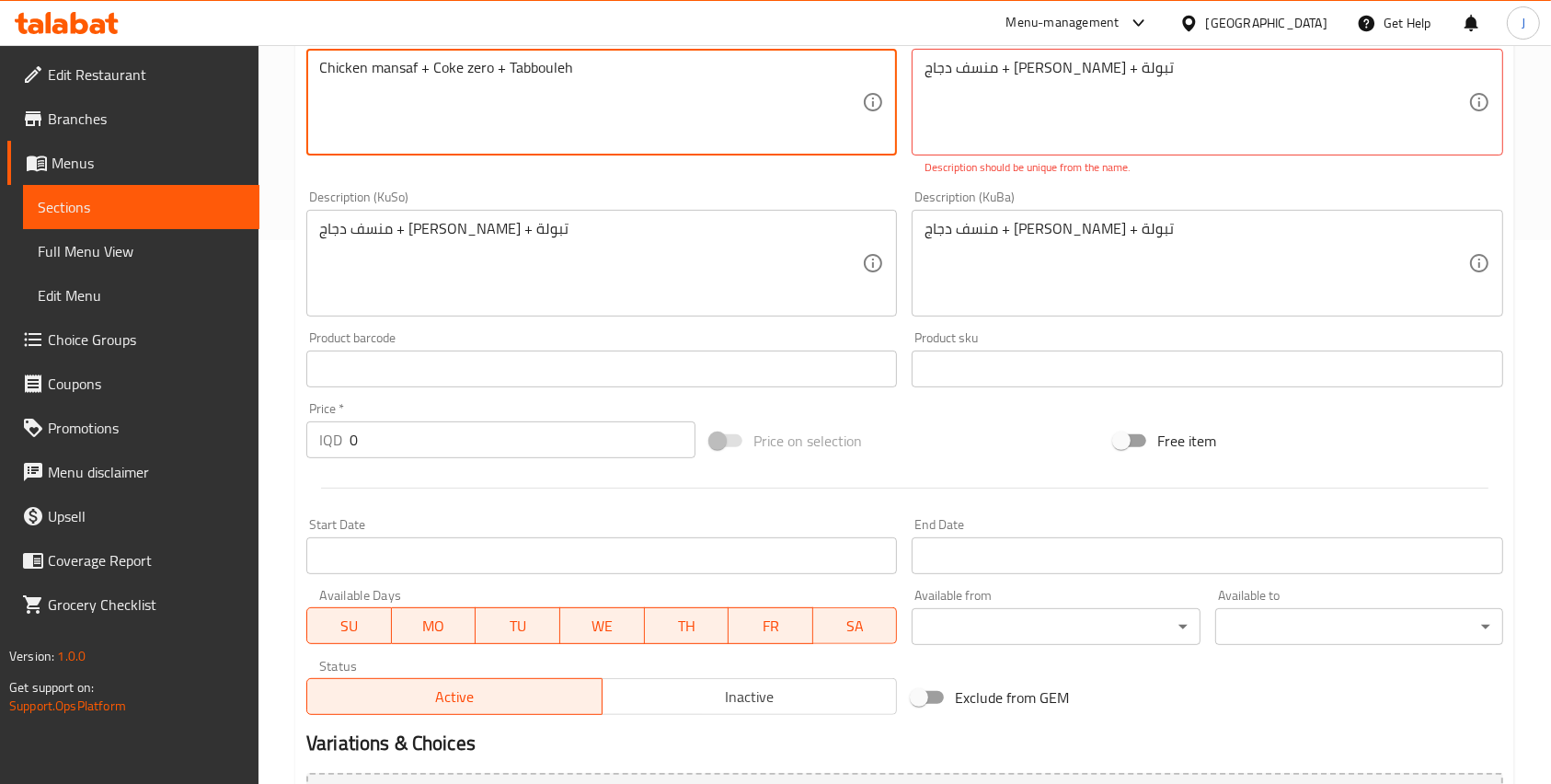
type textarea "Chicken mansaf + Coke zero + Tabbouleh"
click at [384, 430] on input "0" at bounding box center [522, 440] width 346 height 37
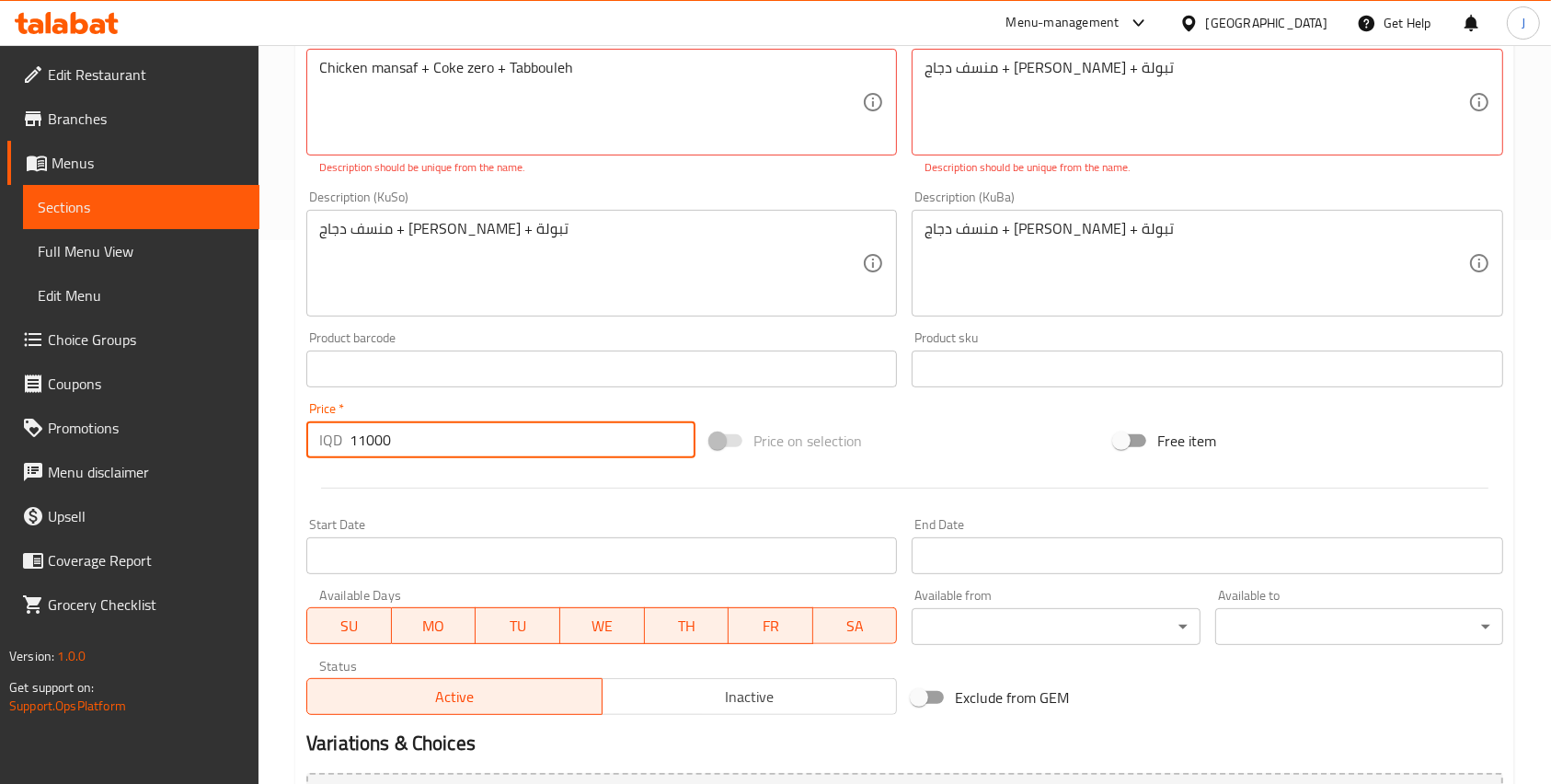
type input "11000"
click at [550, 494] on div at bounding box center [905, 488] width 1212 height 45
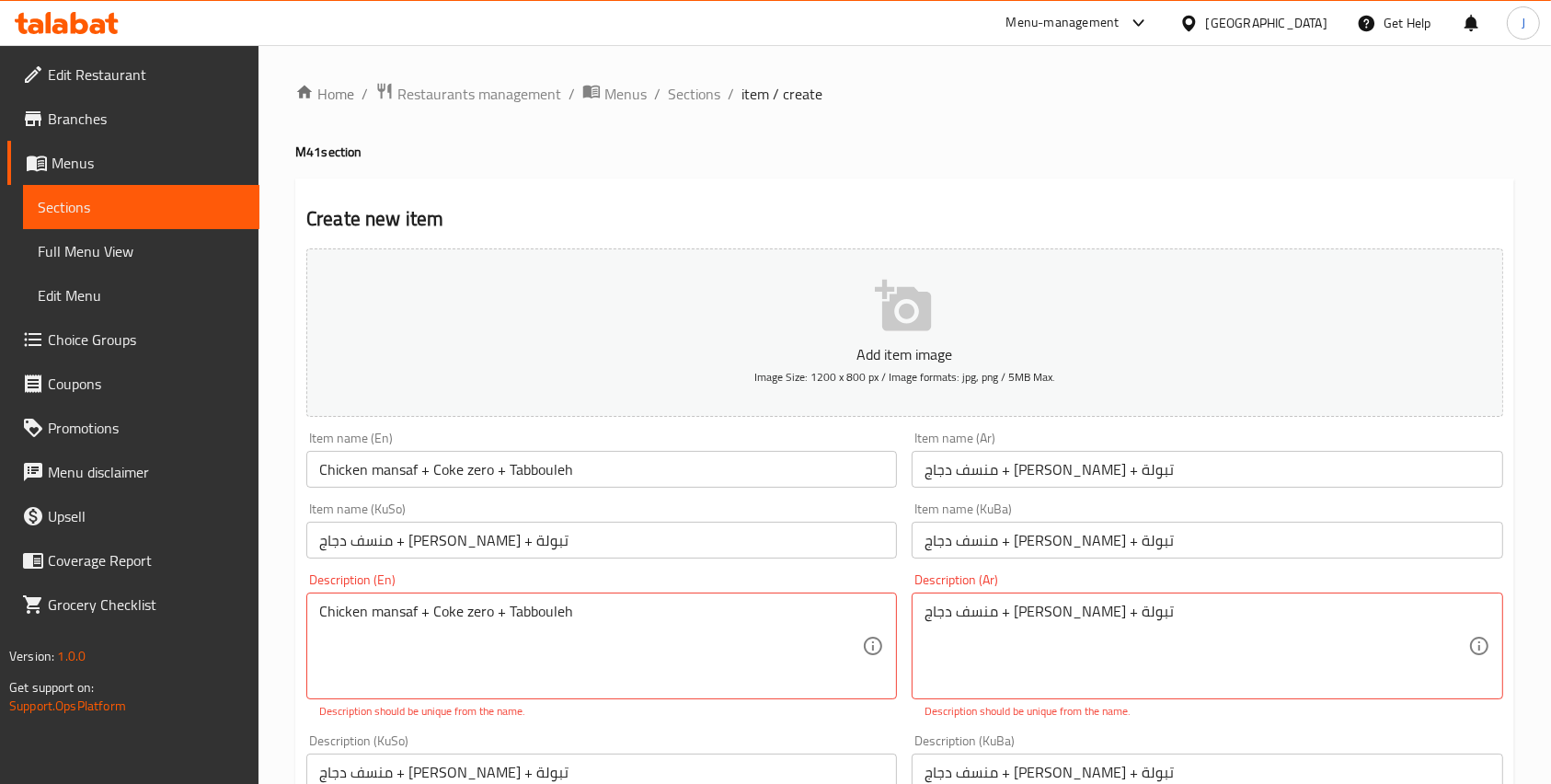
scroll to position [748, 0]
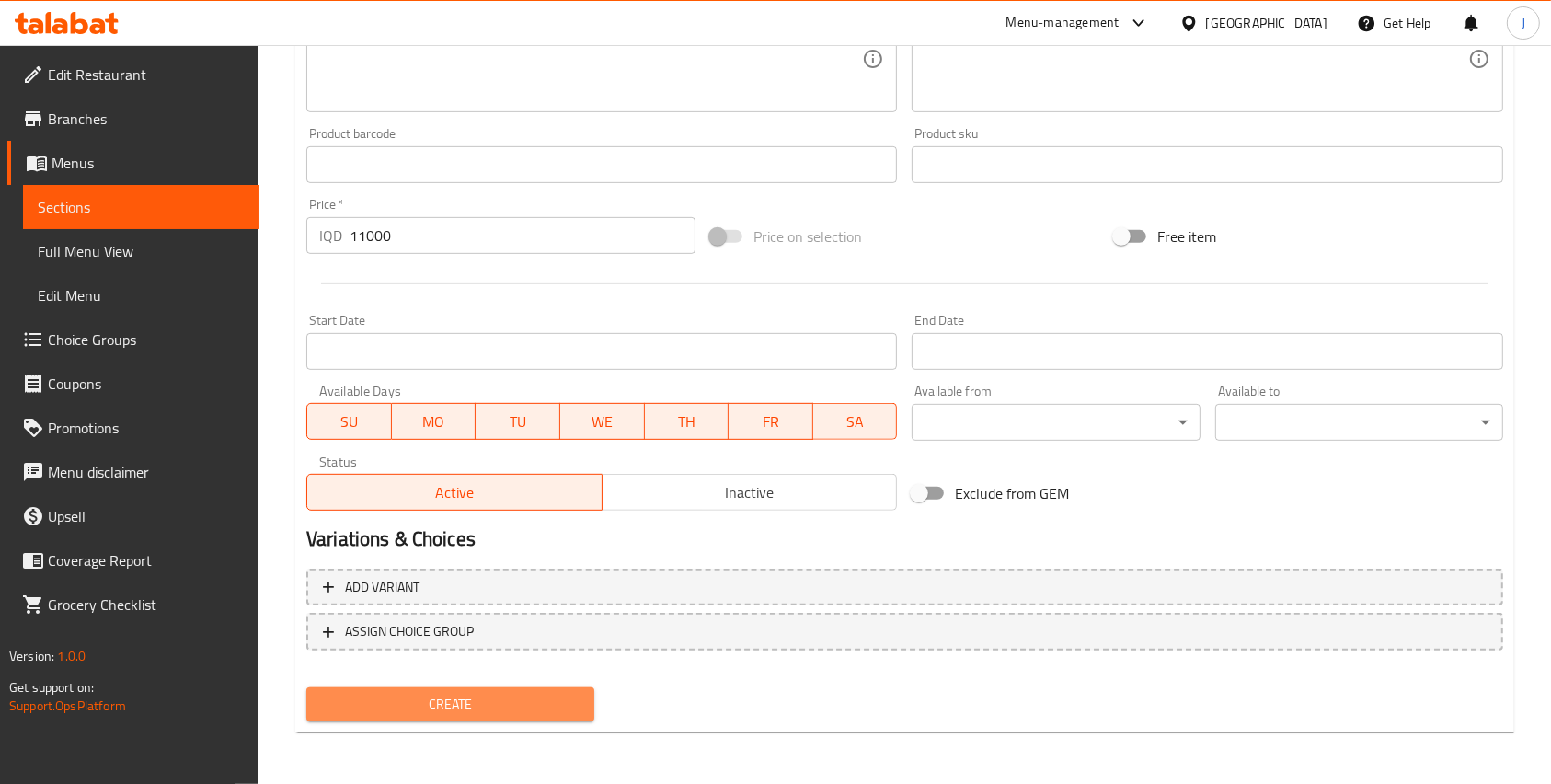
click at [462, 695] on span "Create" at bounding box center [450, 704] width 258 height 23
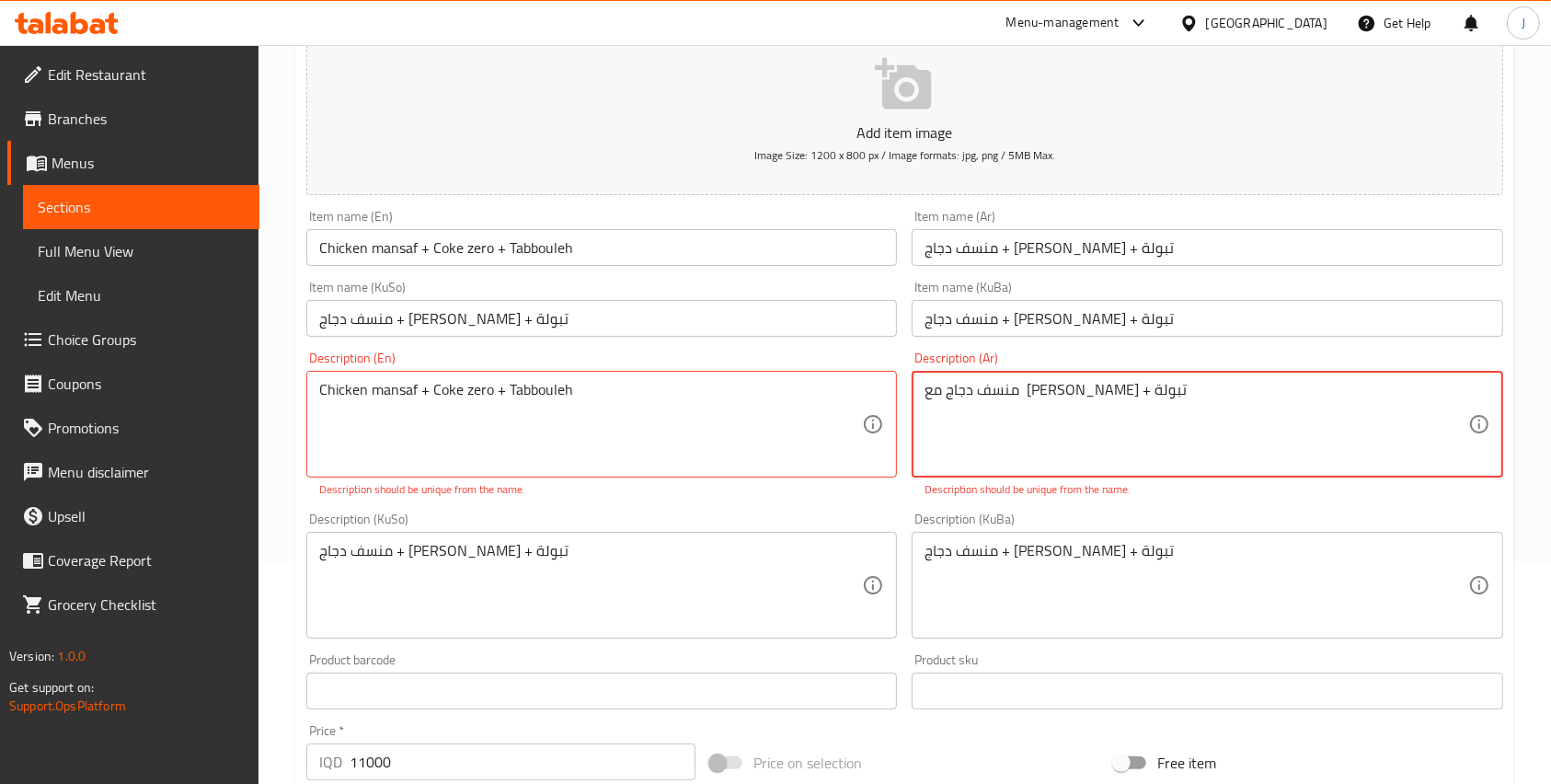
click at [964, 384] on textarea "منسف دجاج مع [PERSON_NAME] + تبولة" at bounding box center [1196, 424] width 543 height 88
type textarea "منسف دجاج مع [PERSON_NAME] مع تبولة"
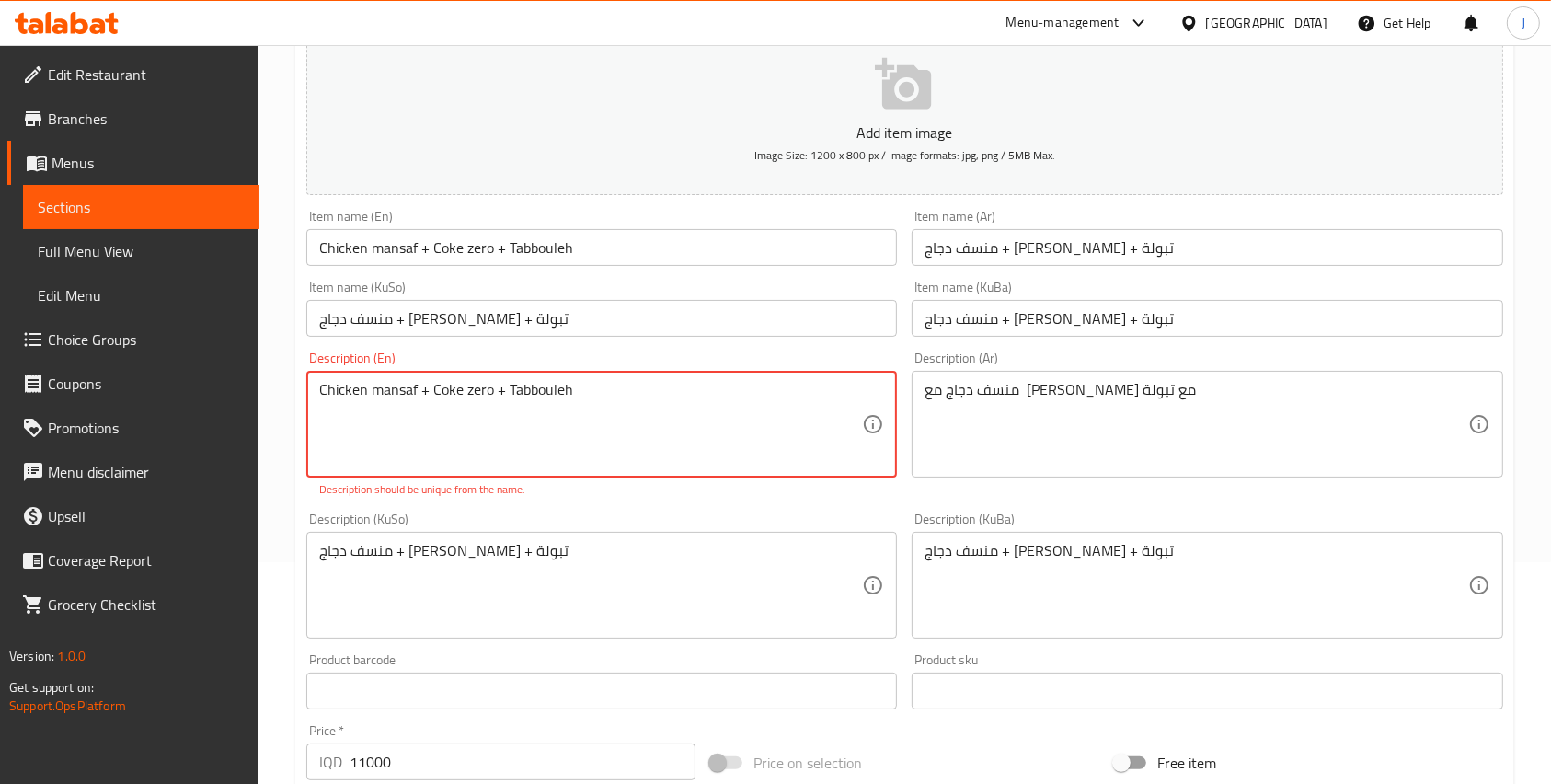
drag, startPoint x: 493, startPoint y: 382, endPoint x: 515, endPoint y: 396, distance: 26.1
click at [515, 396] on textarea "Chicken mansaf + Coke zero + Tabbouleh" at bounding box center [590, 424] width 543 height 88
click at [511, 392] on textarea "Chicken mansaf + Coke zero + Tabbouleh" at bounding box center [590, 424] width 543 height 88
drag, startPoint x: 504, startPoint y: 388, endPoint x: 495, endPoint y: 390, distance: 9.2
click at [495, 390] on textarea "Chicken mansaf + Coke zero + Tabbouleh" at bounding box center [590, 424] width 543 height 88
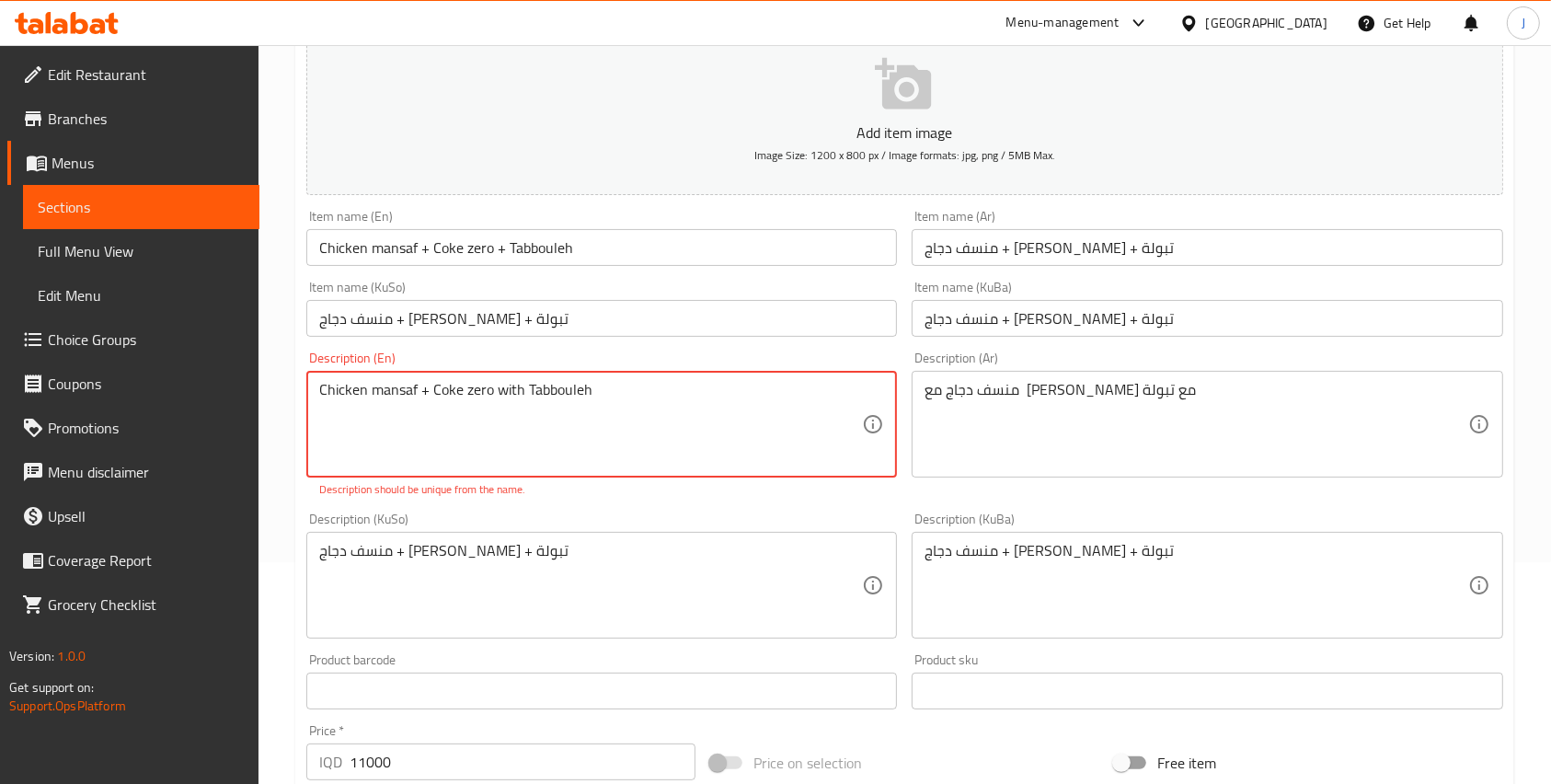
click at [425, 395] on textarea "Chicken mansaf + Coke zero with Tabbouleh" at bounding box center [590, 424] width 543 height 88
click at [423, 390] on textarea "Chicken mansaf + Coke zero with Tabbouleh" at bounding box center [590, 424] width 543 height 88
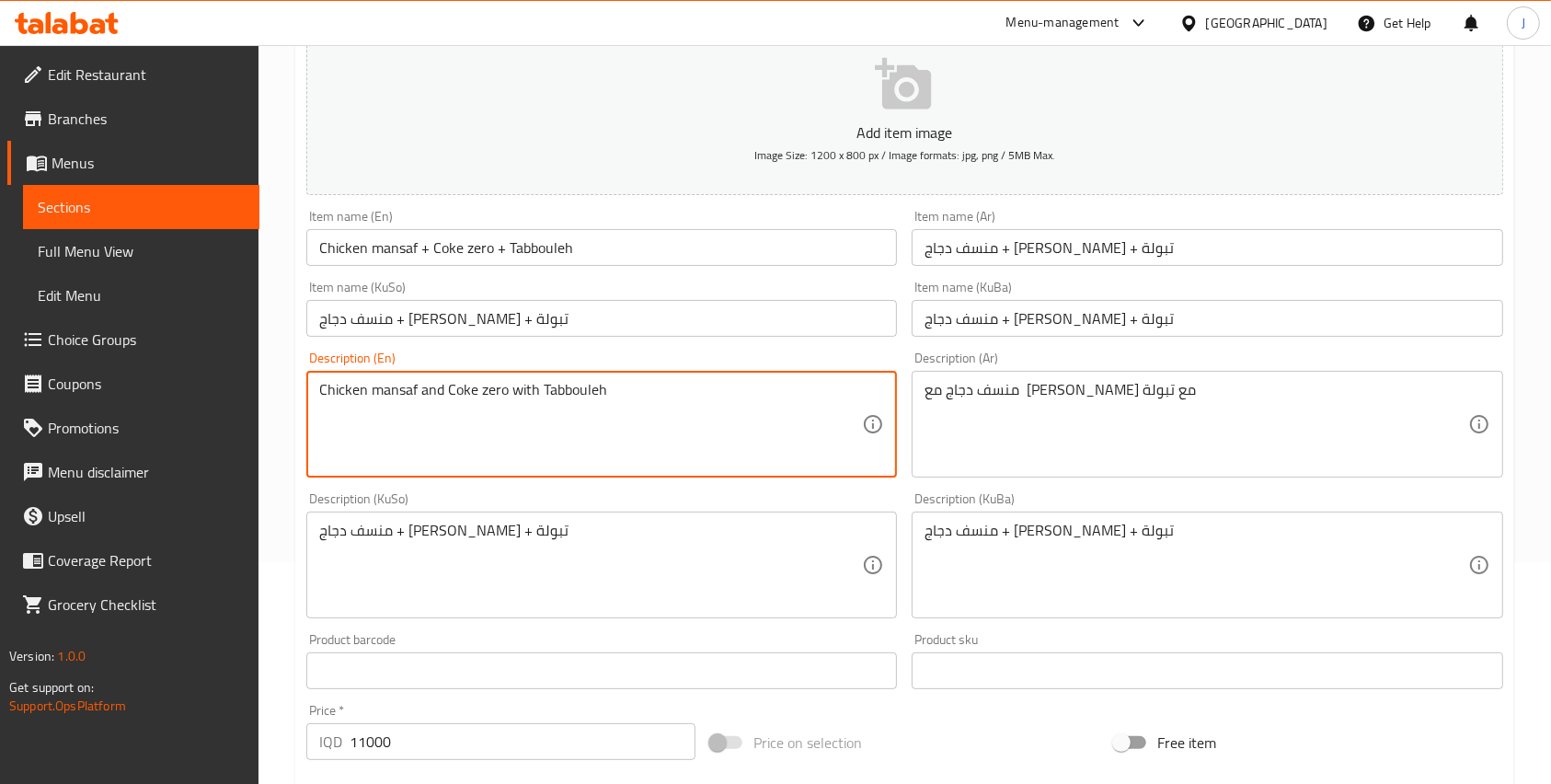
type textarea "Chicken mansaf and Coke zero with Tabbouleh"
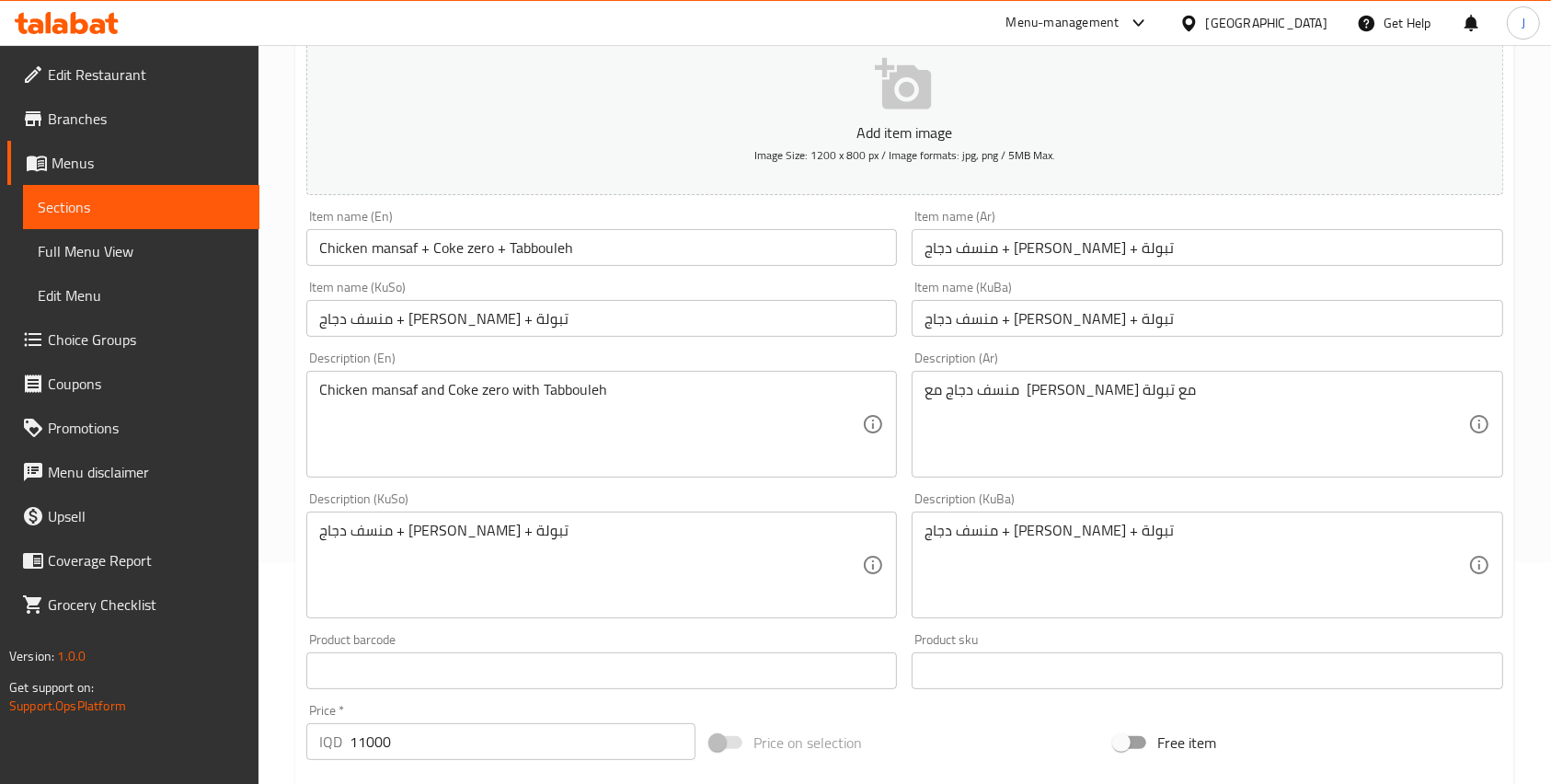
click at [575, 499] on div "Description (KuSo) منسف دجاج + كولا زيرو + تبولة Description (KuSo)" at bounding box center [602, 555] width 591 height 126
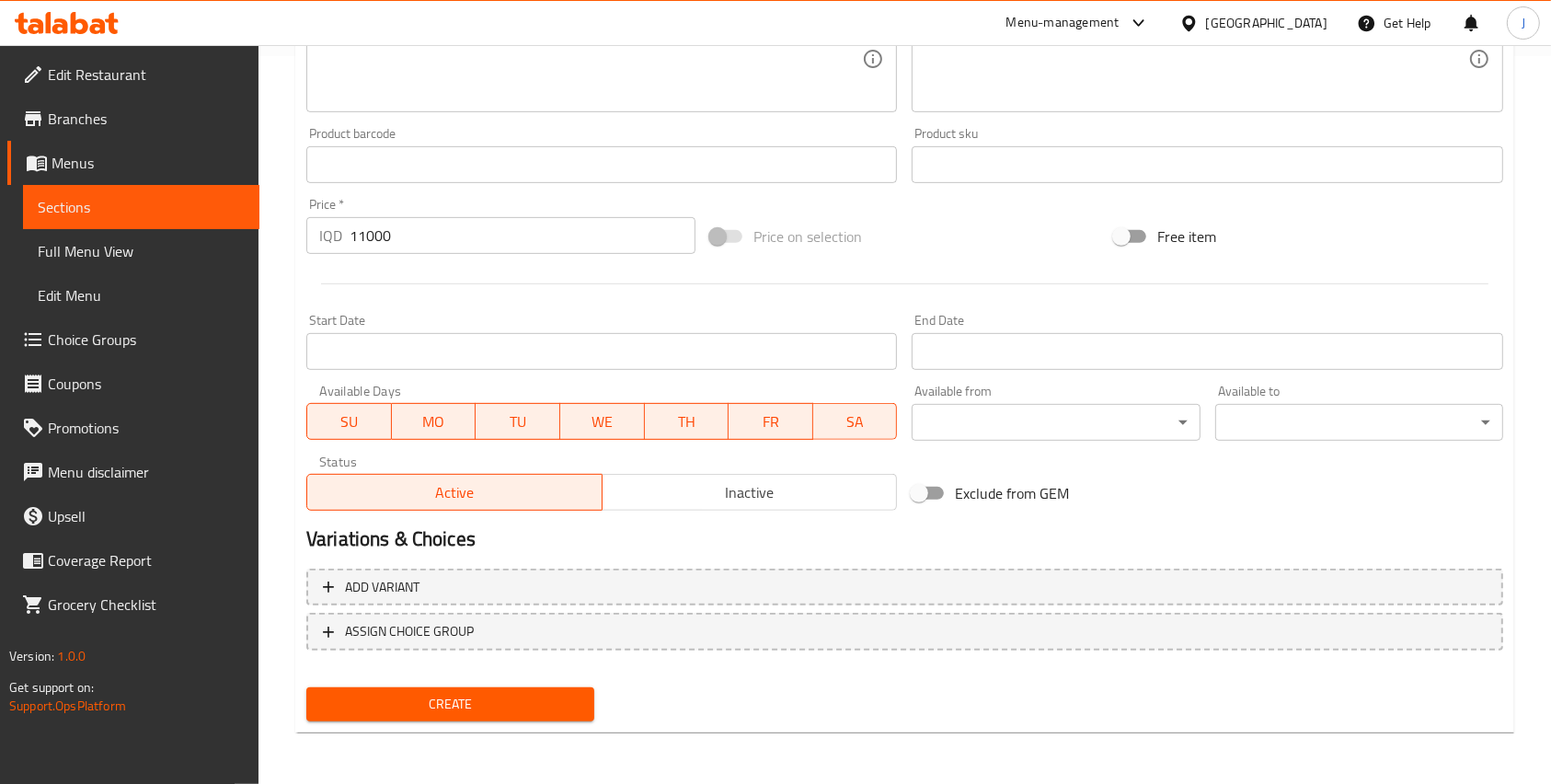
click at [477, 696] on span "Create" at bounding box center [450, 704] width 258 height 23
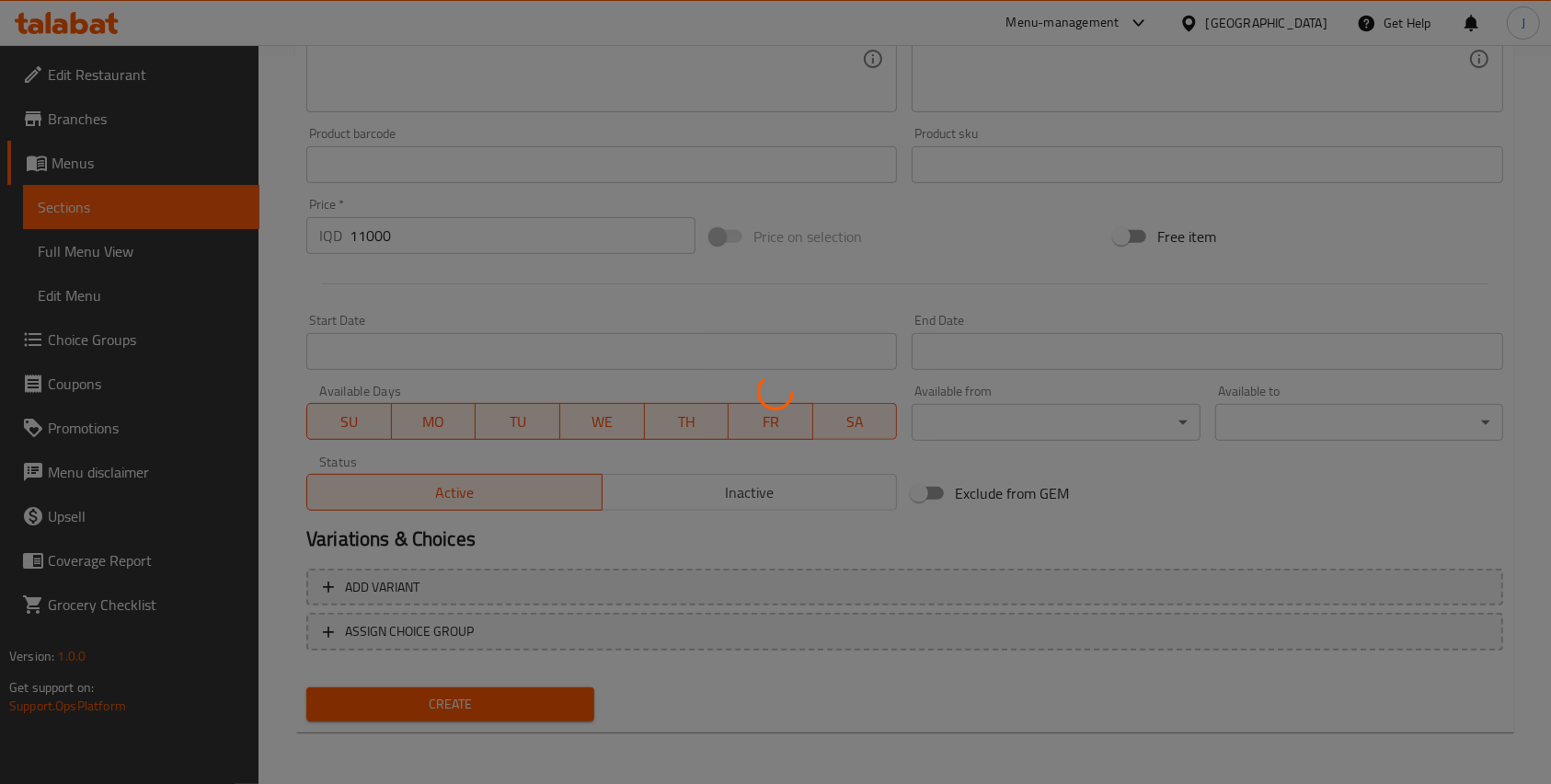
type input "0"
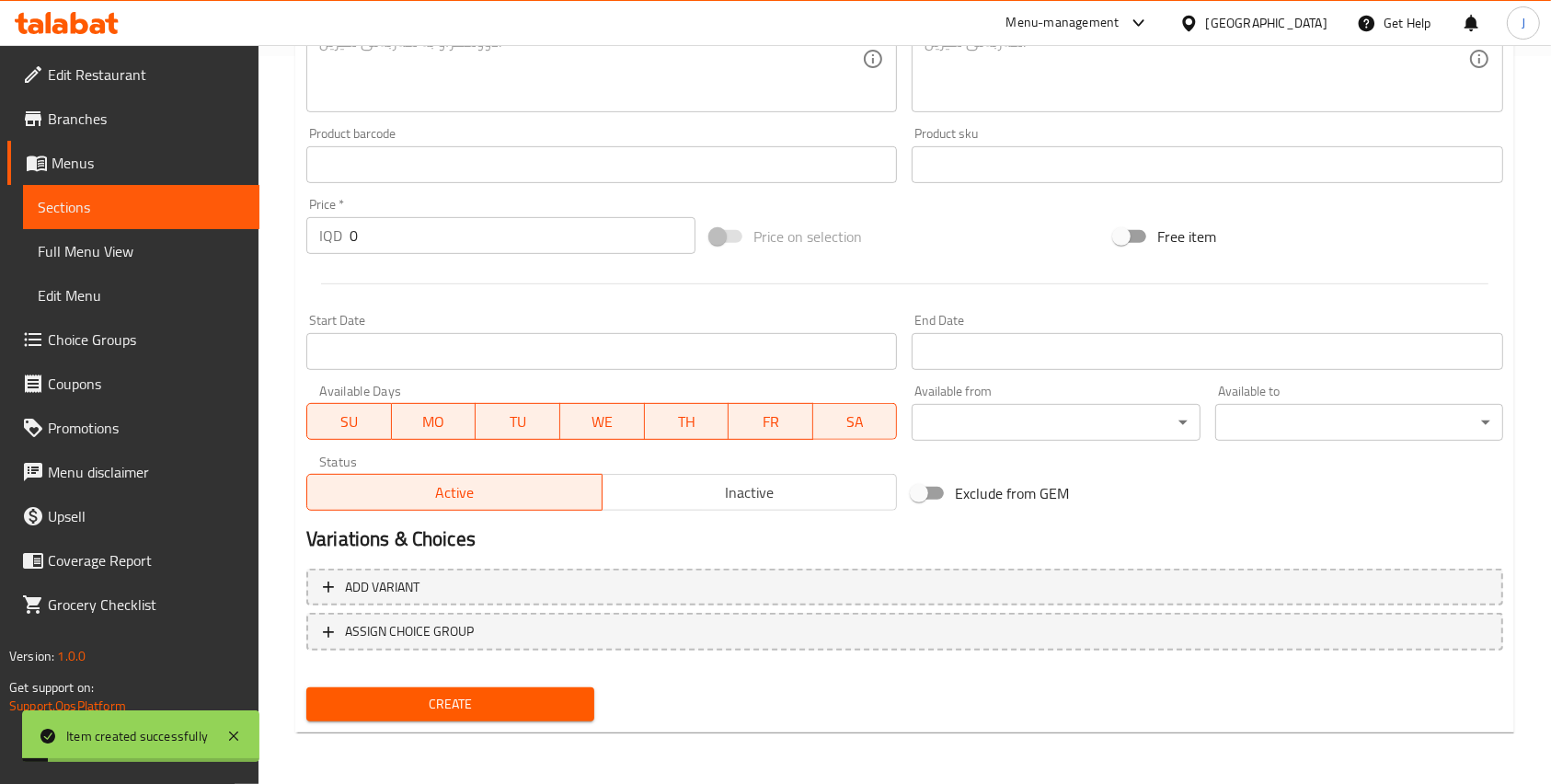
scroll to position [0, 0]
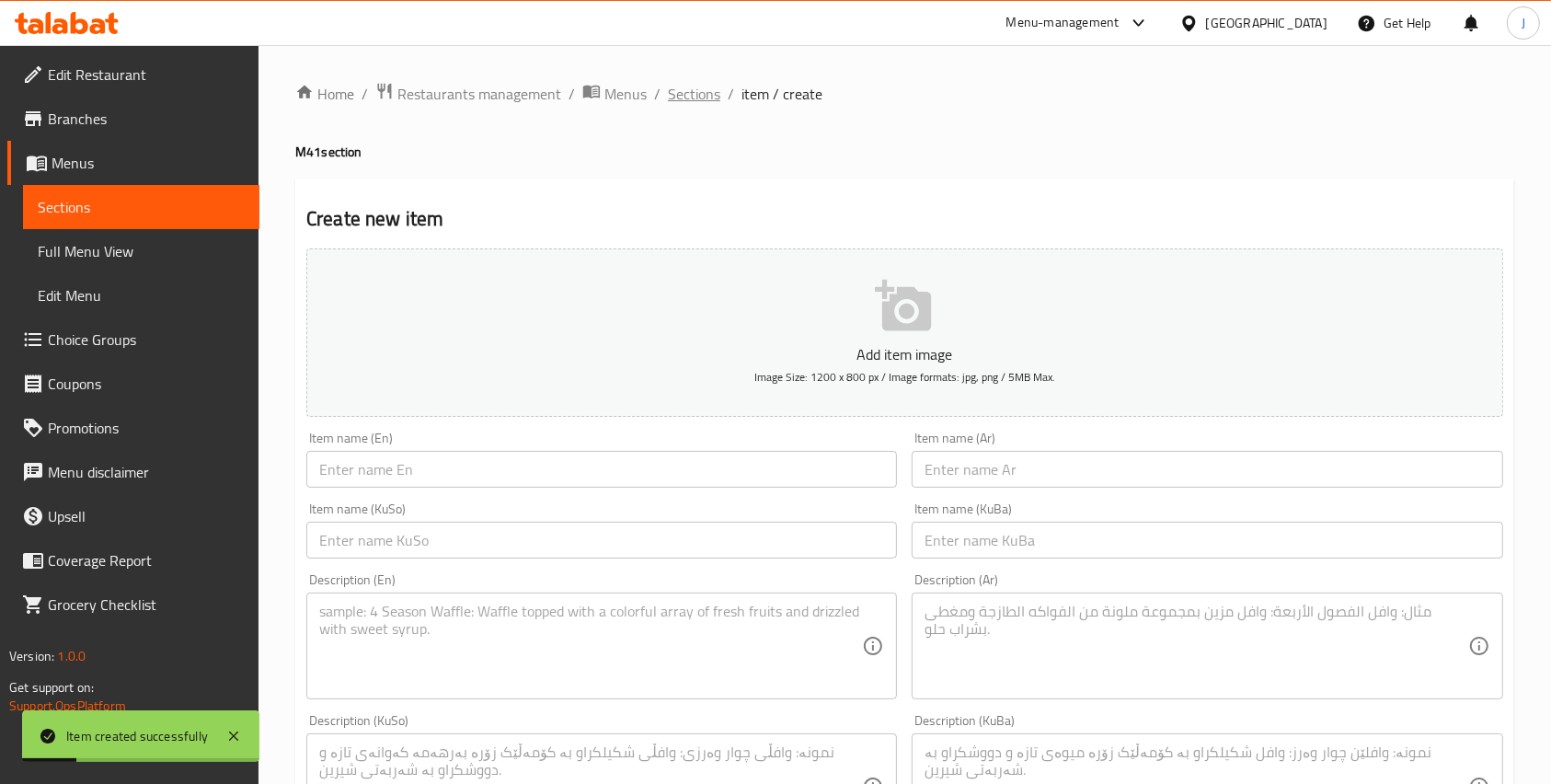
click at [685, 98] on span "Sections" at bounding box center [695, 94] width 53 height 22
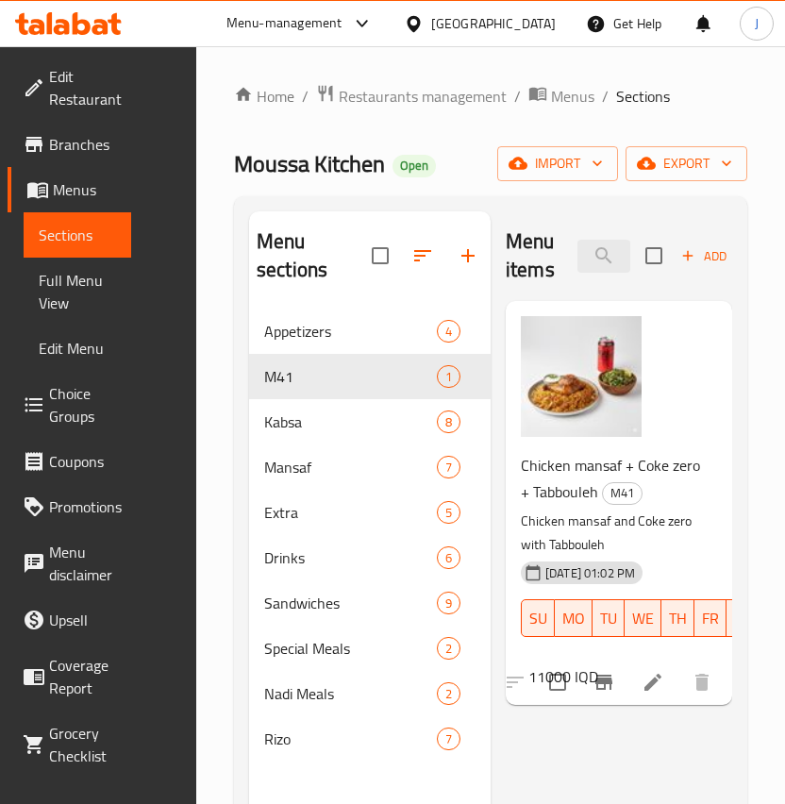
click at [736, 123] on div "Home / Restaurants management / Menus / Sections Moussa Kitchen Open import exp…" at bounding box center [490, 557] width 513 height 946
click at [626, 403] on img at bounding box center [581, 376] width 121 height 121
click at [547, 338] on icon "upload picture" at bounding box center [547, 342] width 23 height 23
click at [553, 341] on icon "upload picture" at bounding box center [547, 341] width 19 height 17
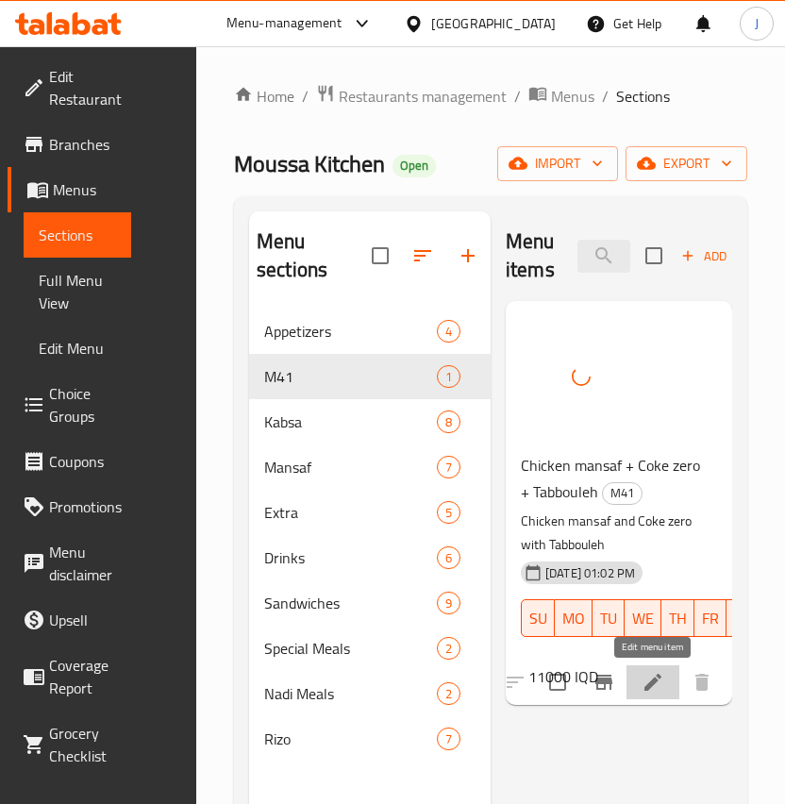
click at [654, 676] on icon at bounding box center [652, 682] width 23 height 23
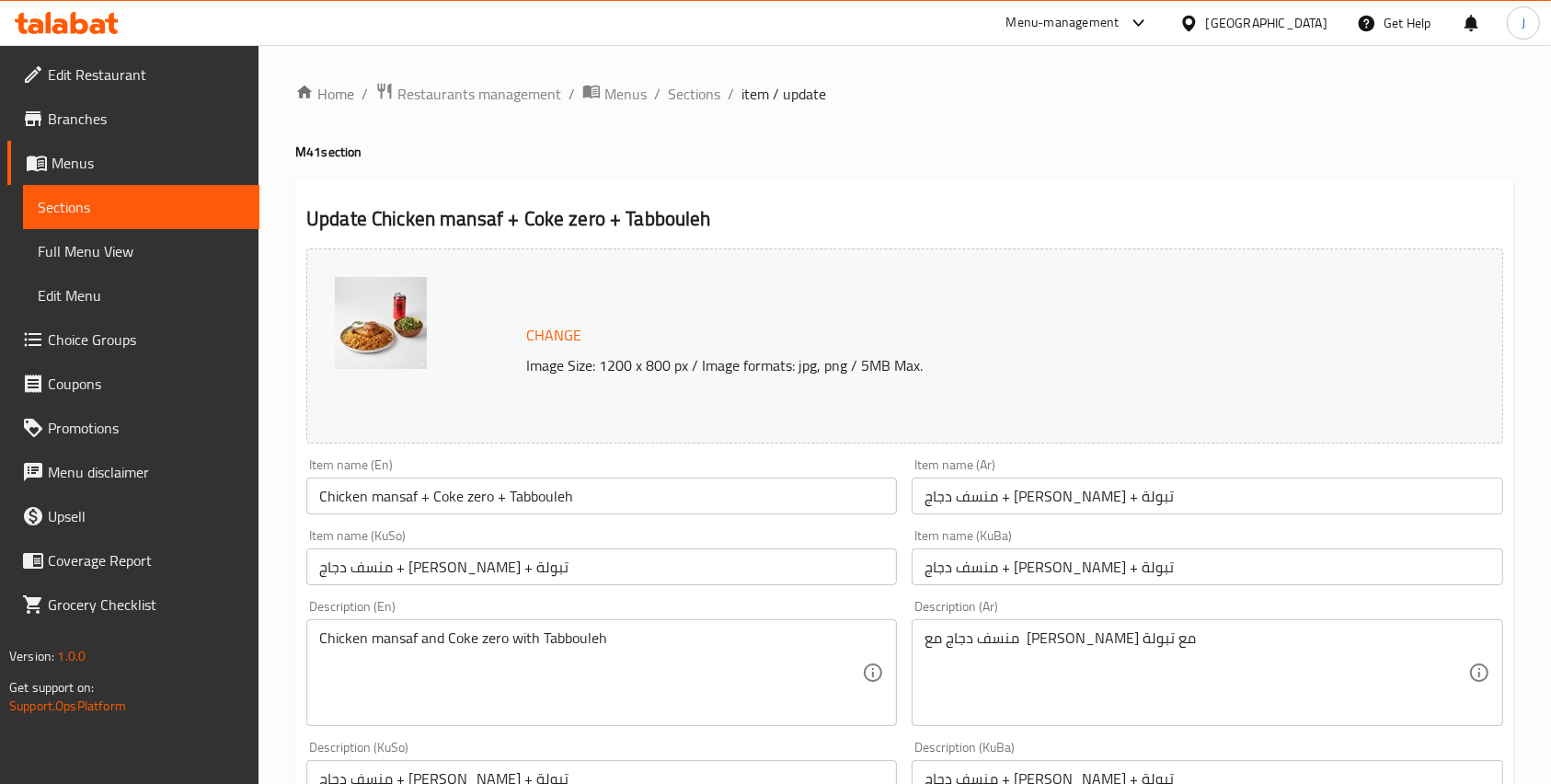
click at [449, 317] on div at bounding box center [426, 345] width 184 height 137
click at [395, 325] on img at bounding box center [380, 323] width 92 height 92
click at [691, 88] on span "Sections" at bounding box center [695, 94] width 53 height 22
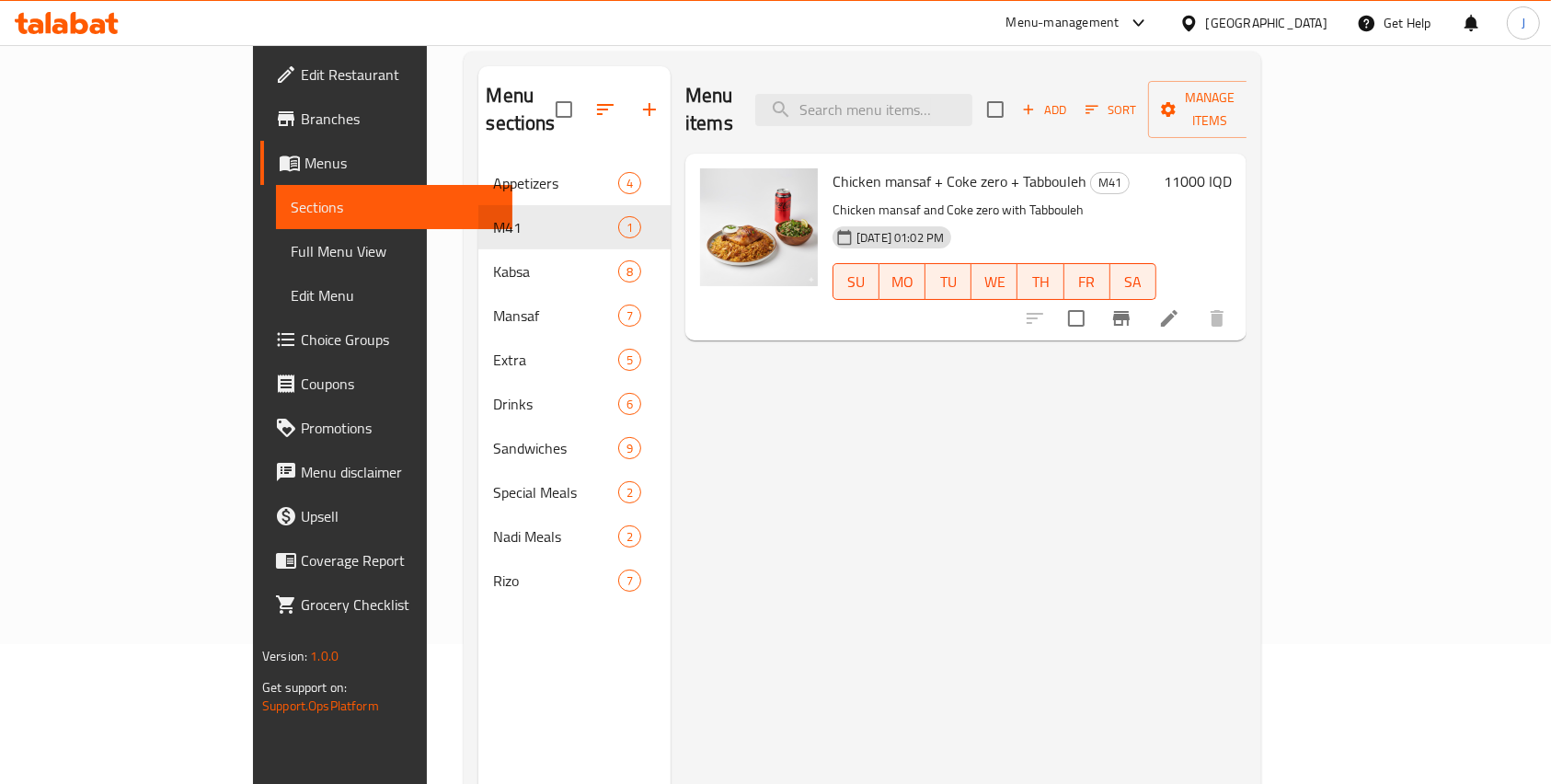
scroll to position [154, 0]
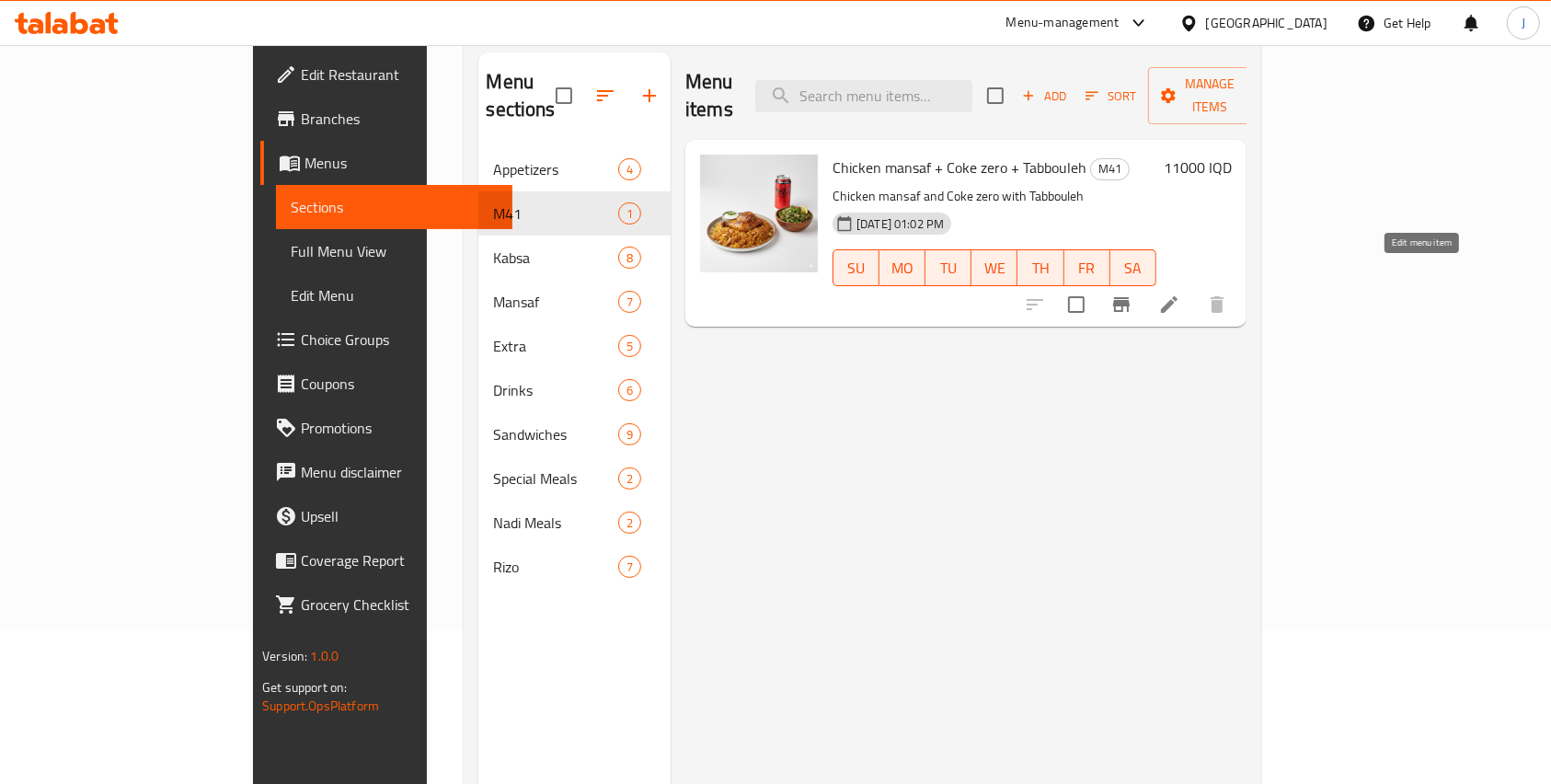
click at [1180, 294] on icon at bounding box center [1170, 304] width 22 height 22
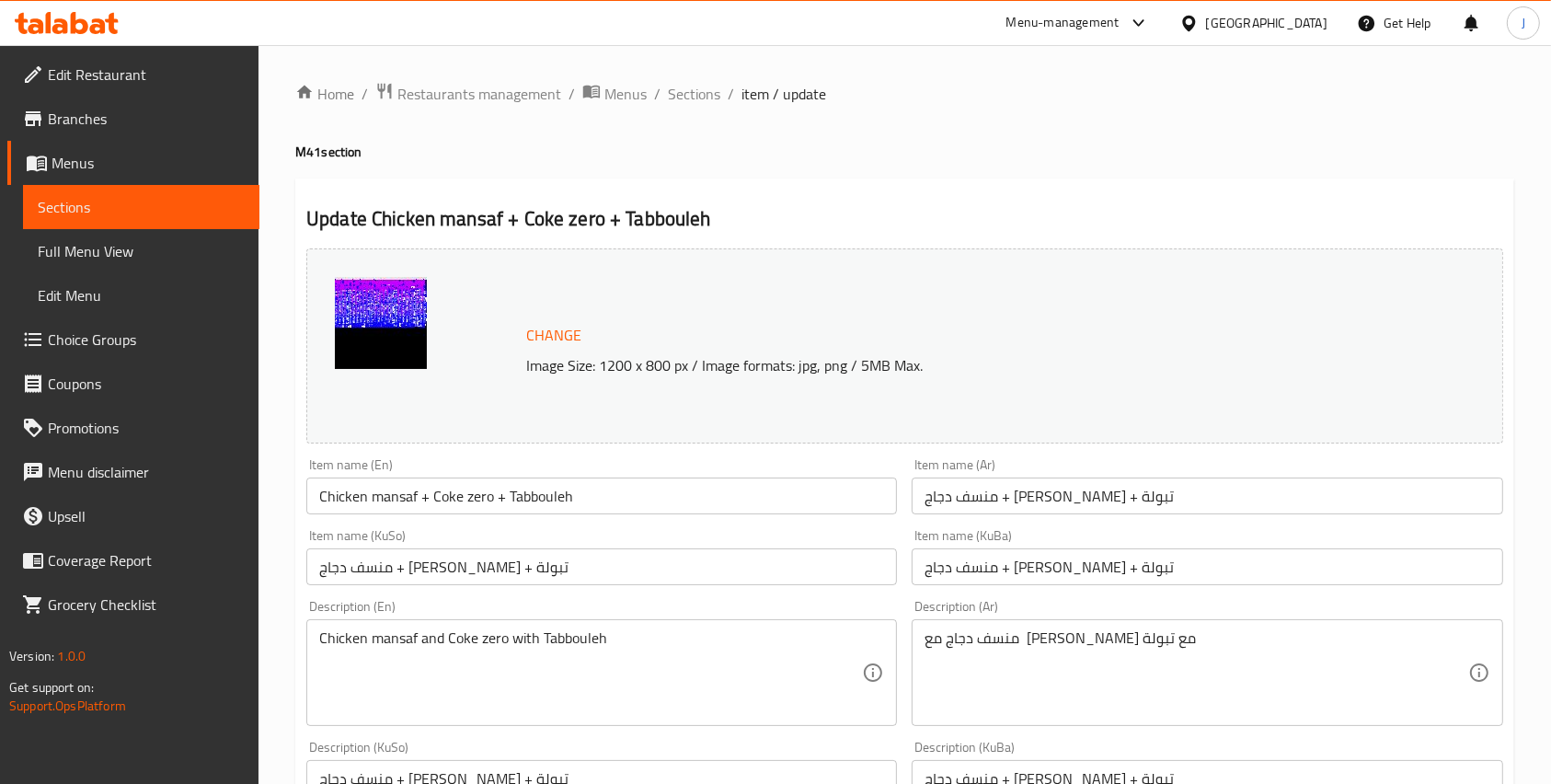
click at [355, 344] on img at bounding box center [380, 323] width 92 height 92
click at [540, 344] on span "Change" at bounding box center [554, 334] width 56 height 26
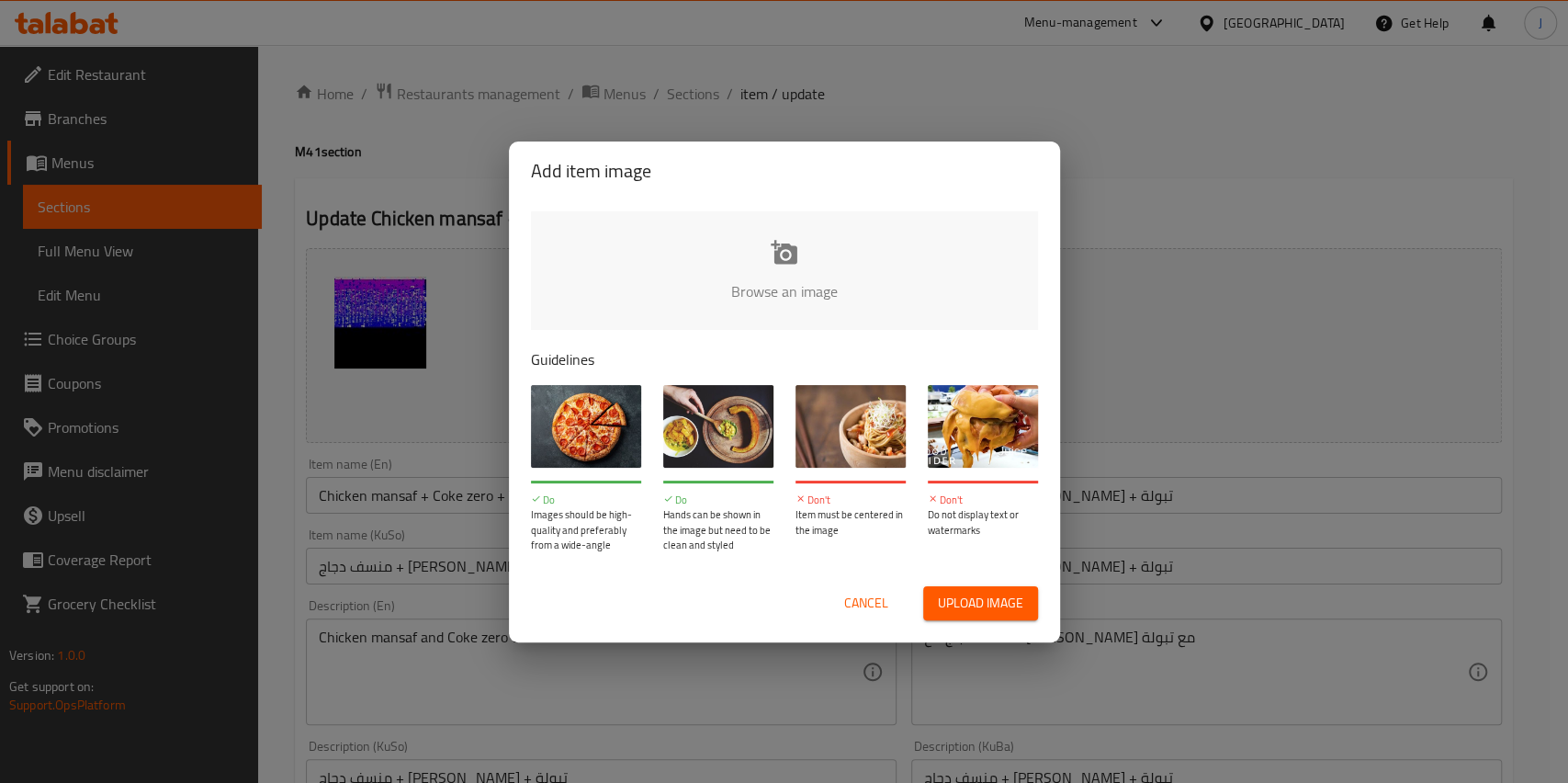
click at [742, 268] on input "file" at bounding box center [1405, 297] width 1749 height 171
type input "C:\fakepath\Gemini_Generated_Image_b2hp67b2hp67b2hp.png"
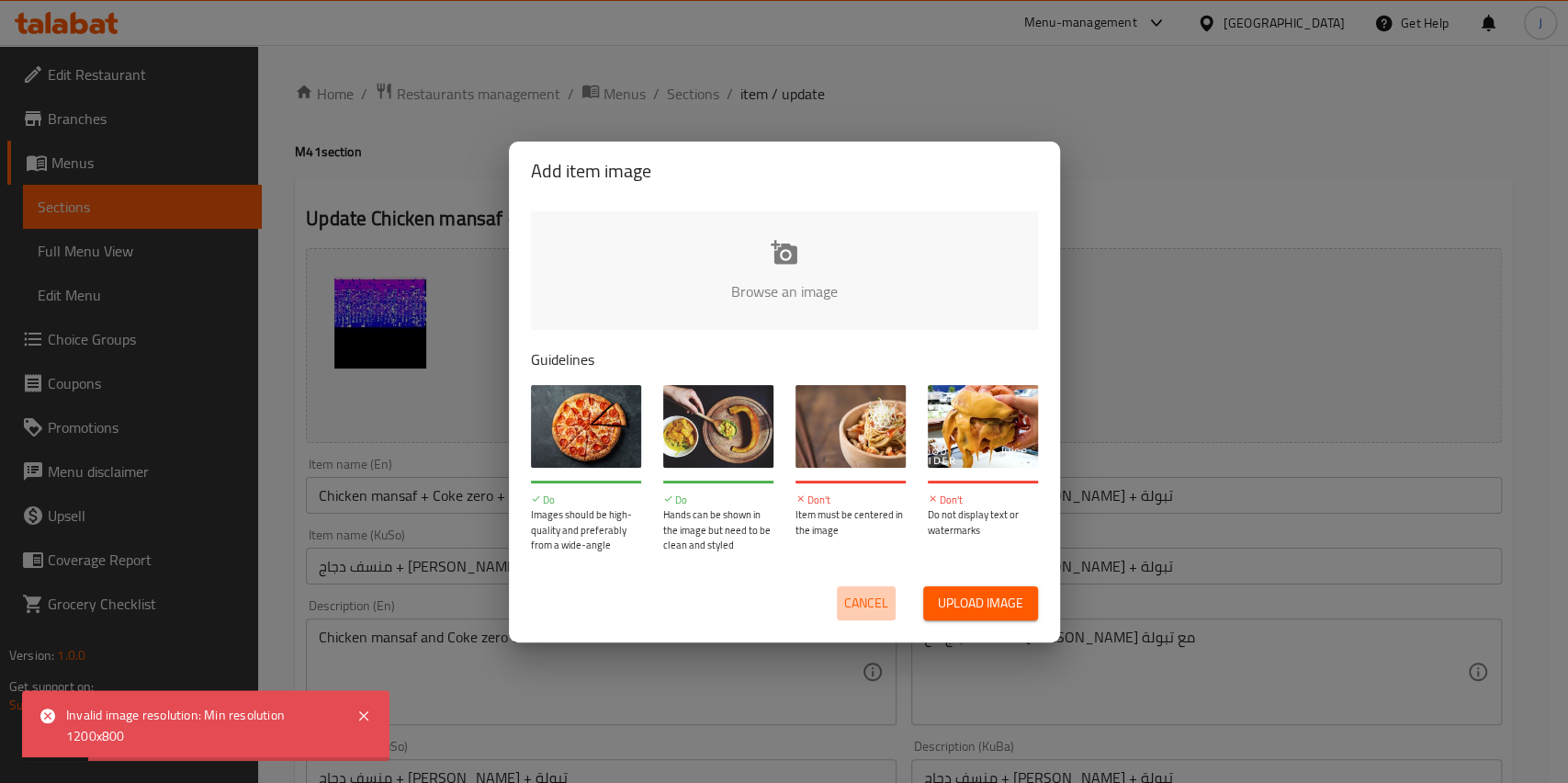
click at [866, 592] on span "Cancel" at bounding box center [866, 603] width 44 height 23
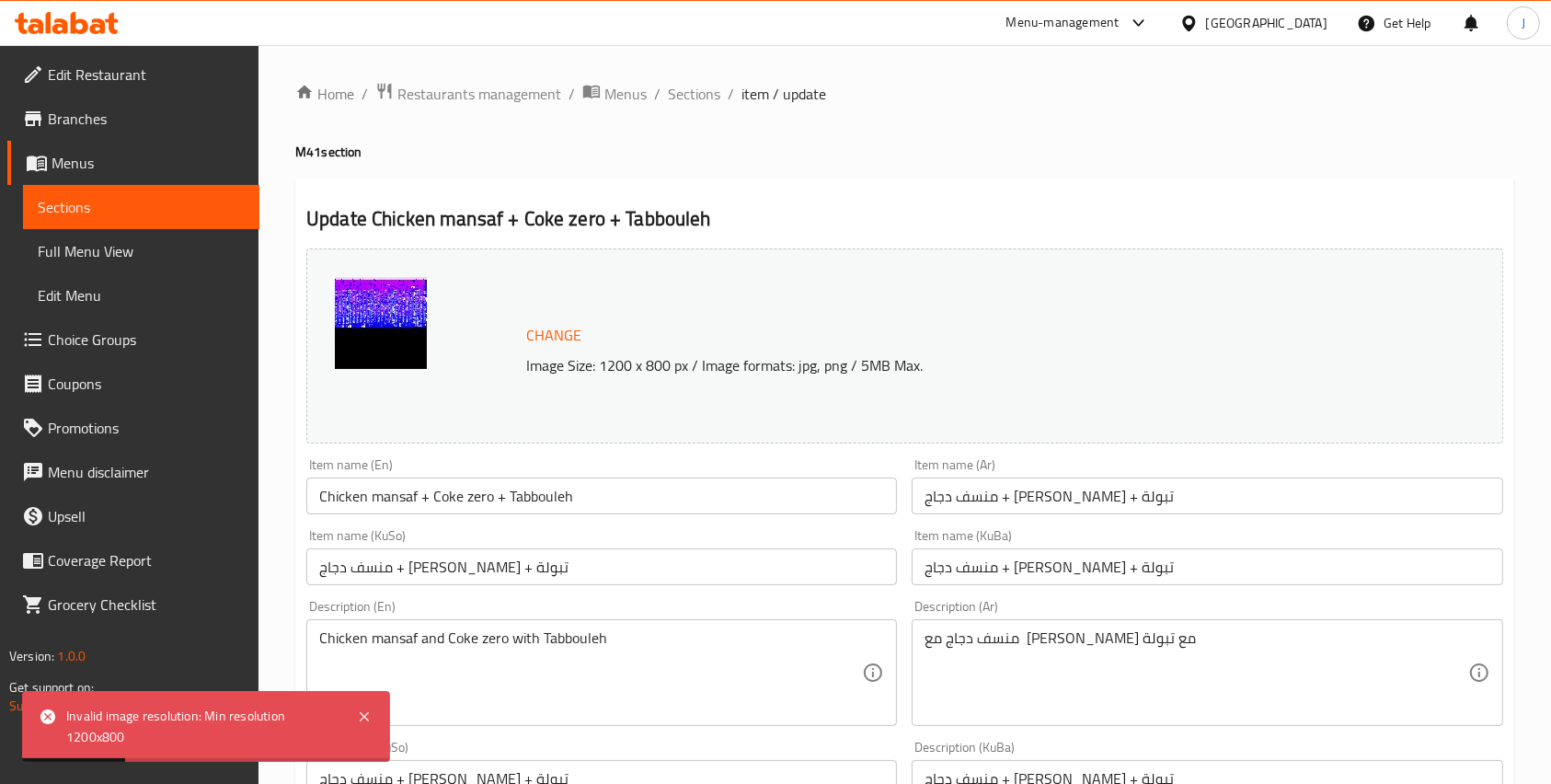
click at [709, 114] on div "Home / Restaurants management / Menus / Sections / item / update M41 section Up…" at bounding box center [905, 791] width 1219 height 1419
click at [689, 85] on span "Sections" at bounding box center [695, 94] width 53 height 22
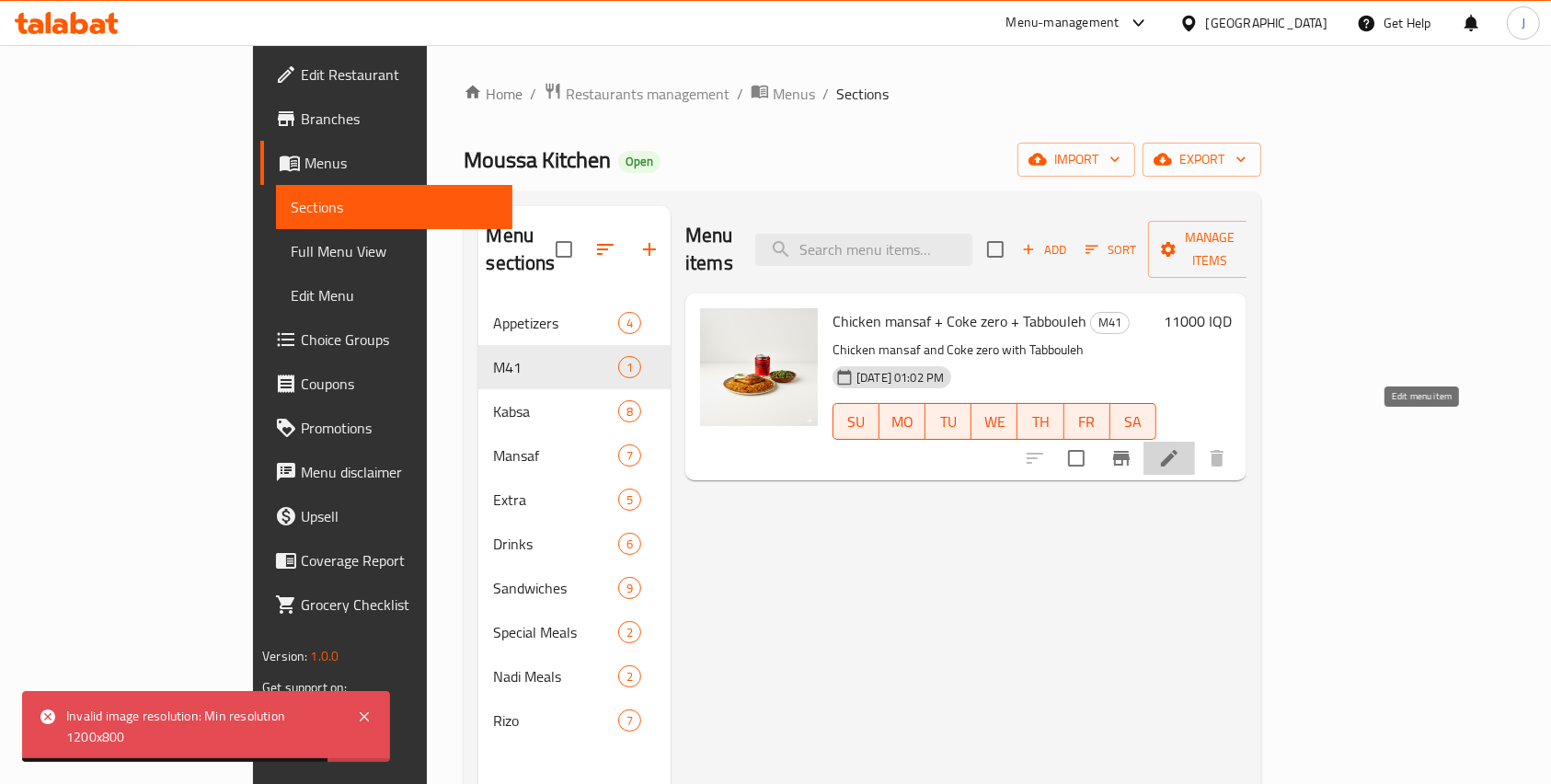
click at [1180, 447] on icon at bounding box center [1170, 457] width 22 height 22
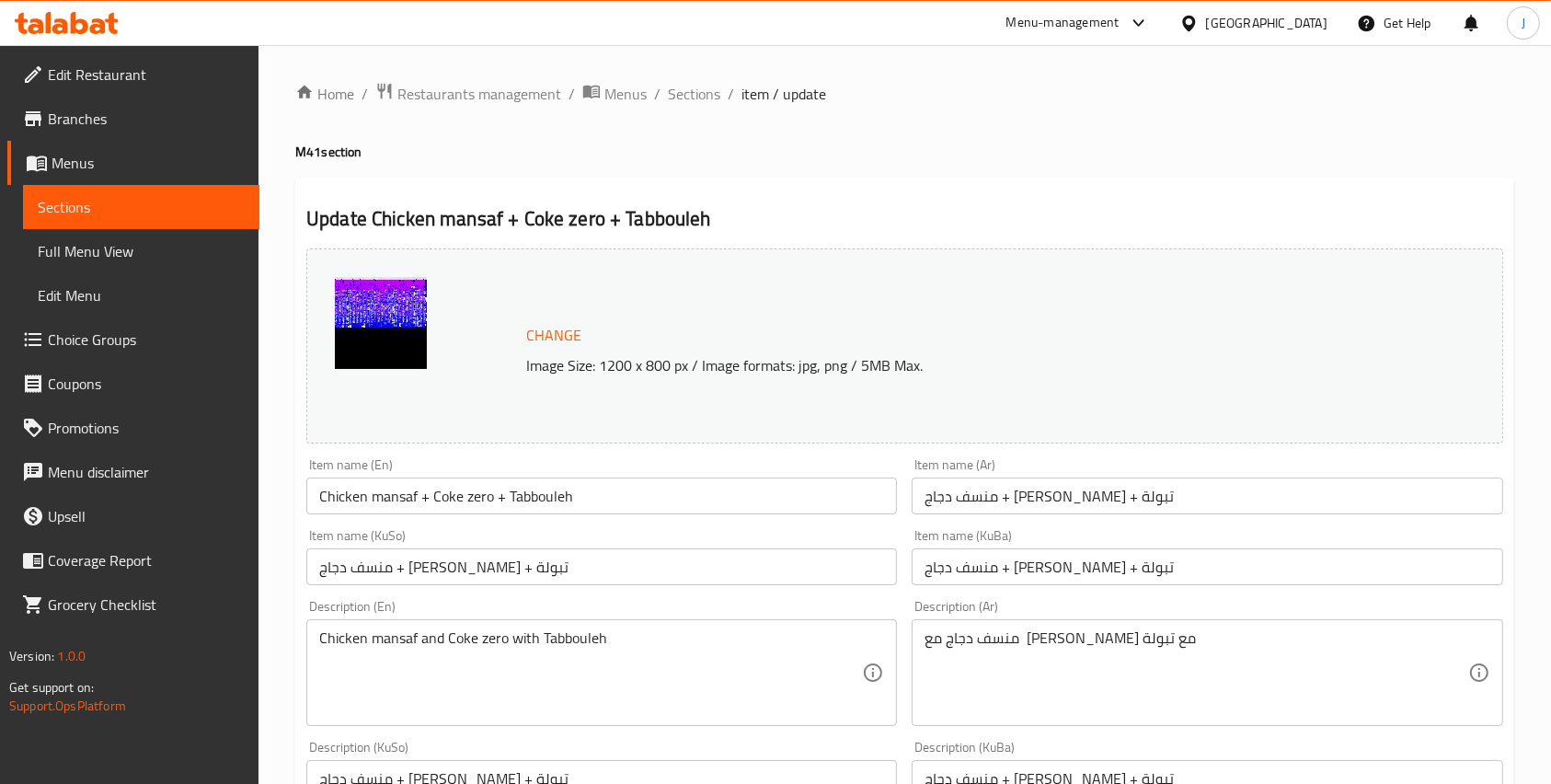
click at [559, 338] on span "Change" at bounding box center [554, 334] width 56 height 26
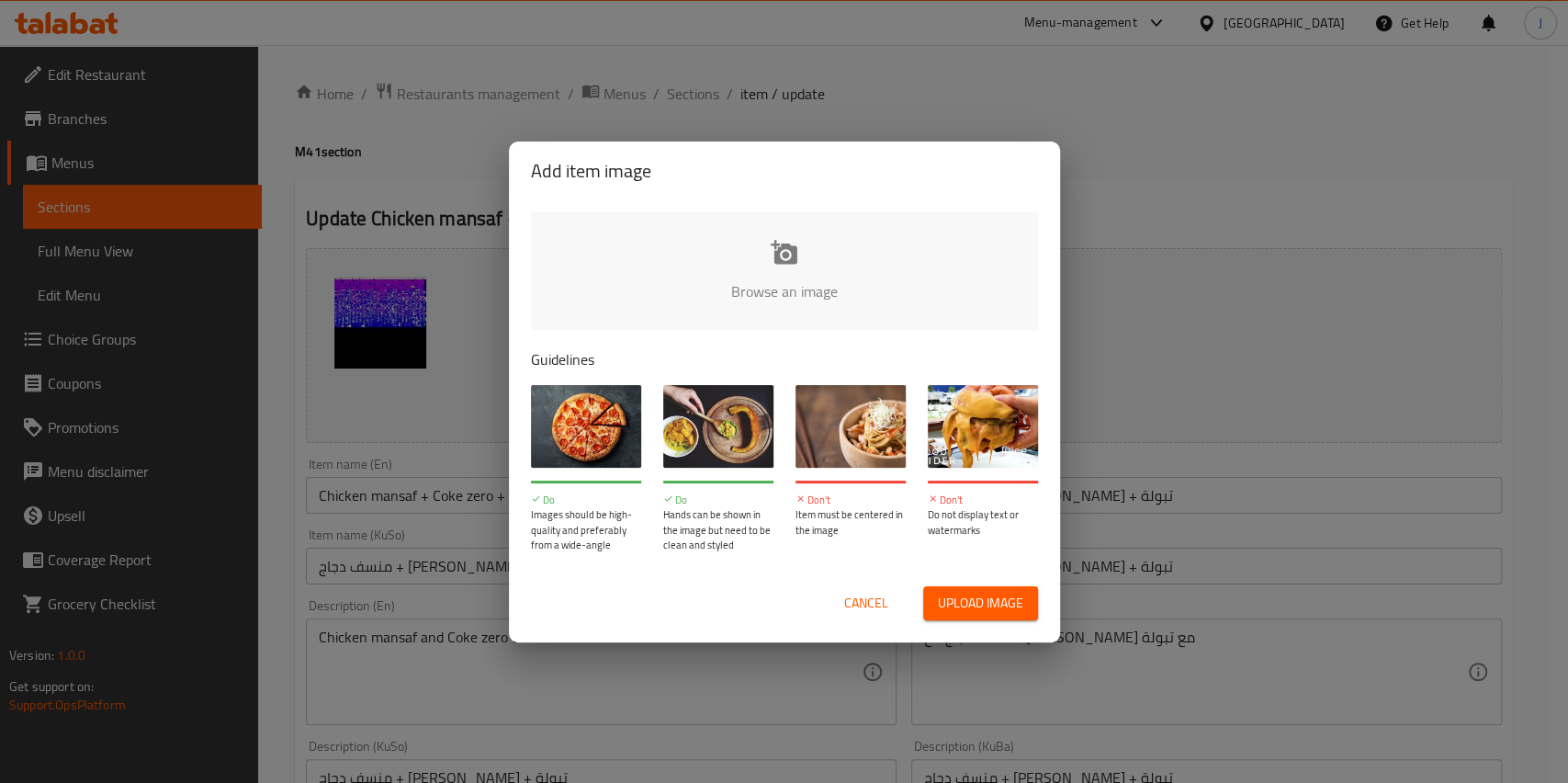
click at [744, 305] on input "file" at bounding box center [1405, 297] width 1749 height 171
type input "C:\fakepath\Gemini_Generated_Image_b2hp67b2hp67b2hp.png"
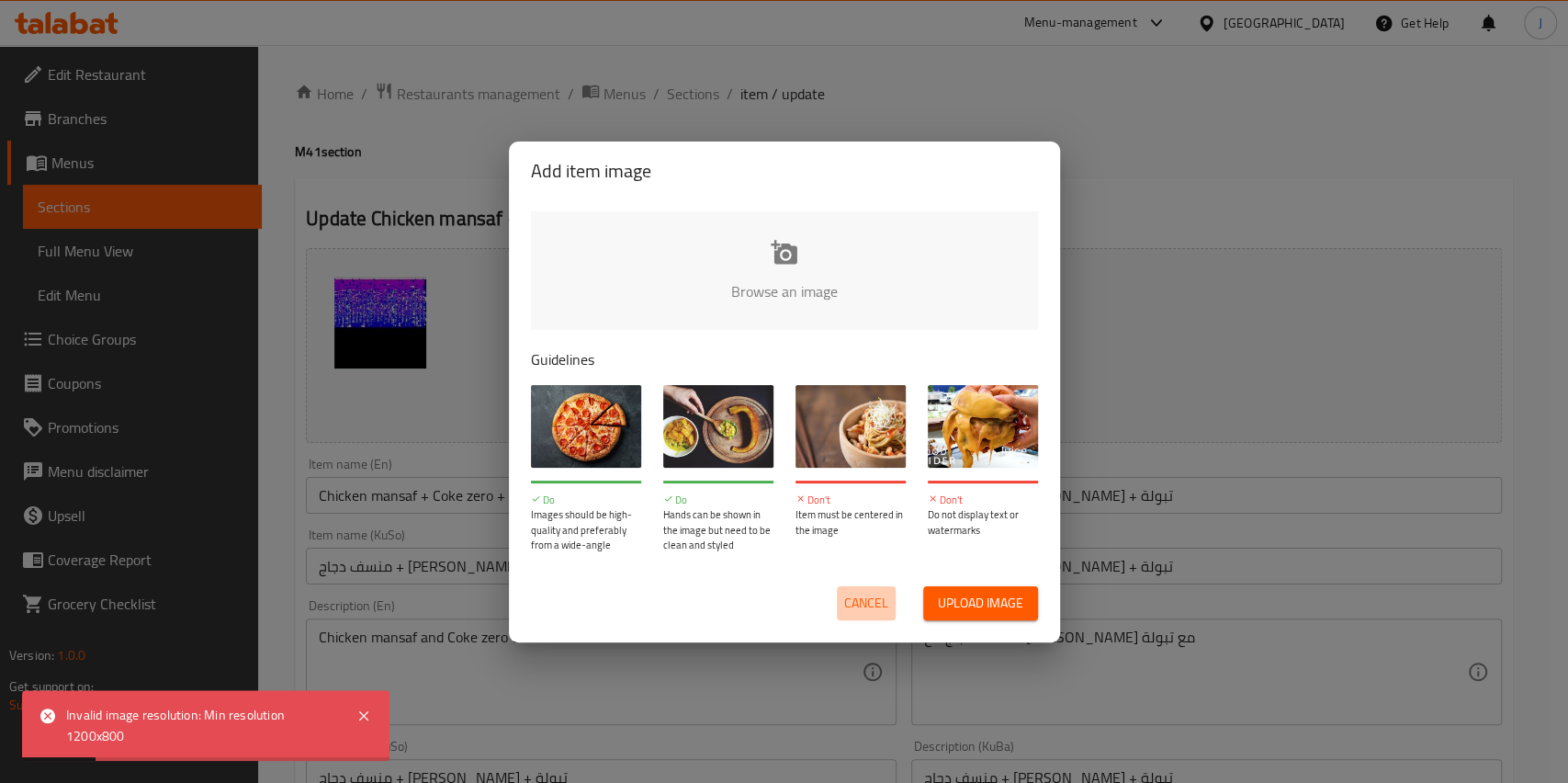
drag, startPoint x: 866, startPoint y: 599, endPoint x: 984, endPoint y: 448, distance: 191.6
click at [867, 597] on span "Cancel" at bounding box center [866, 603] width 44 height 23
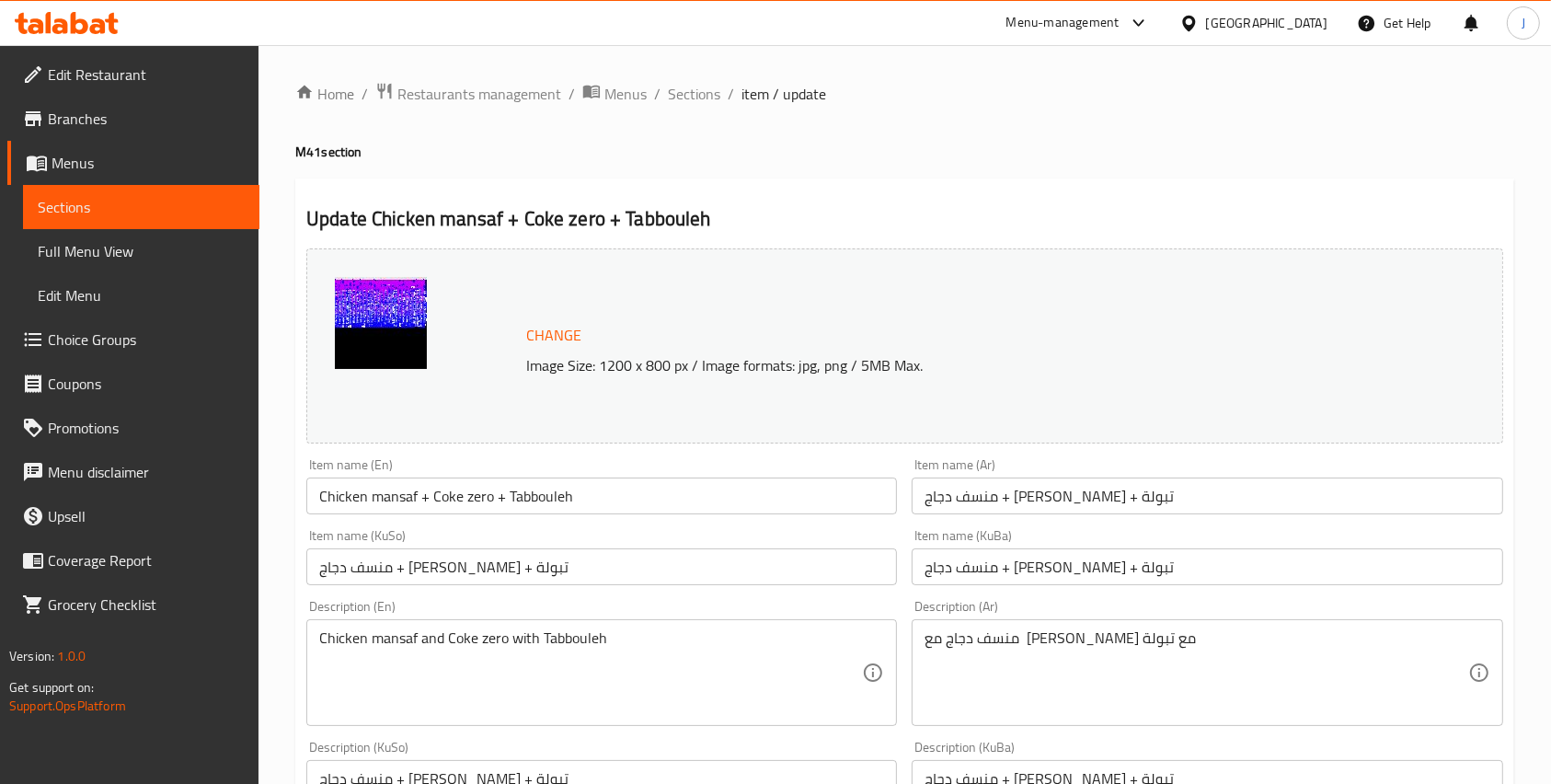
click at [1111, 212] on h2 "Update Chicken mansaf + Coke zero + Tabbouleh" at bounding box center [904, 218] width 1197 height 27
click at [549, 333] on span "Change" at bounding box center [554, 334] width 56 height 26
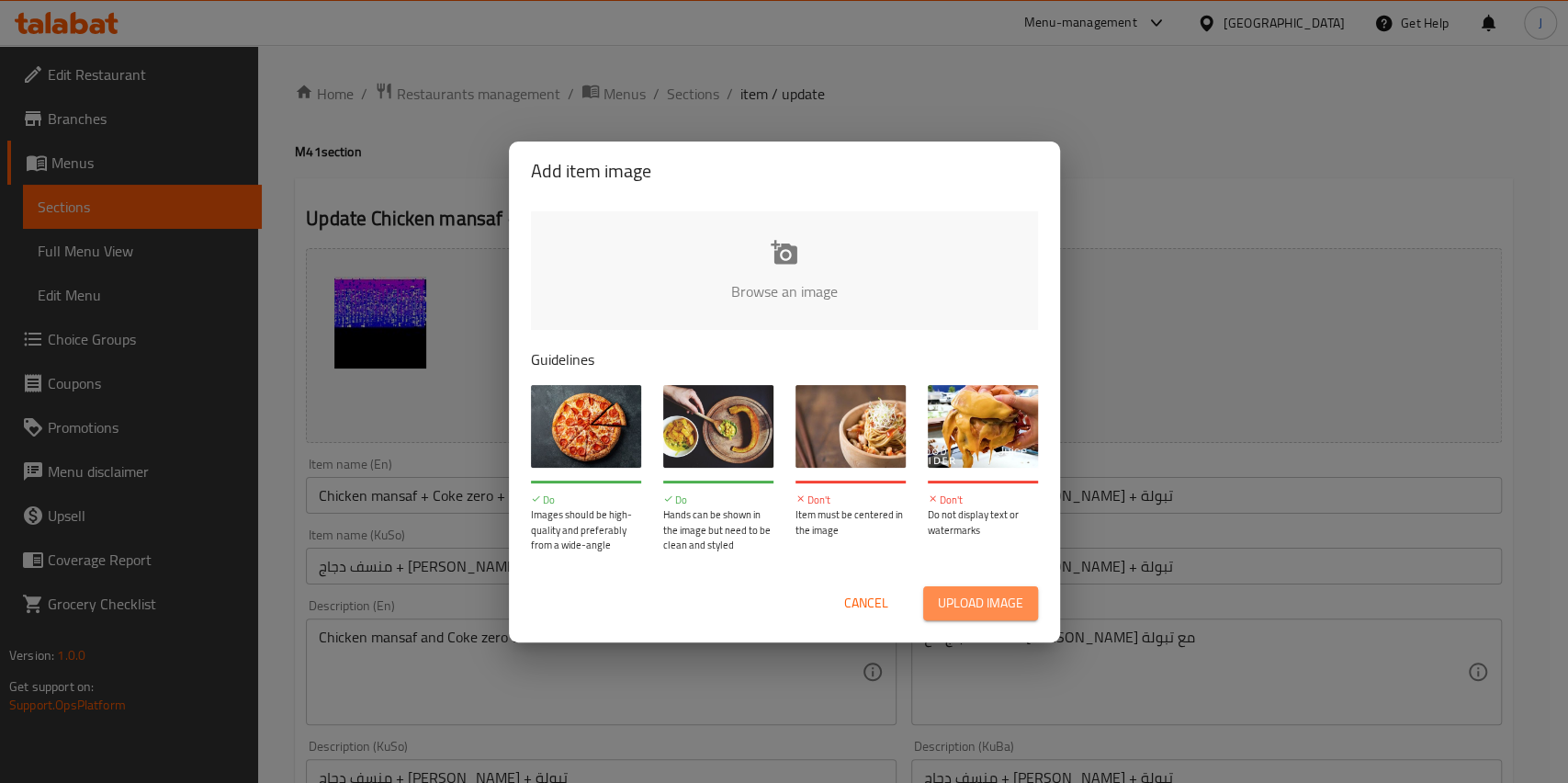
click at [989, 614] on span "Upload image" at bounding box center [981, 603] width 86 height 23
type input "C:\fakepath\Screenshot [DATE] 162649.png"
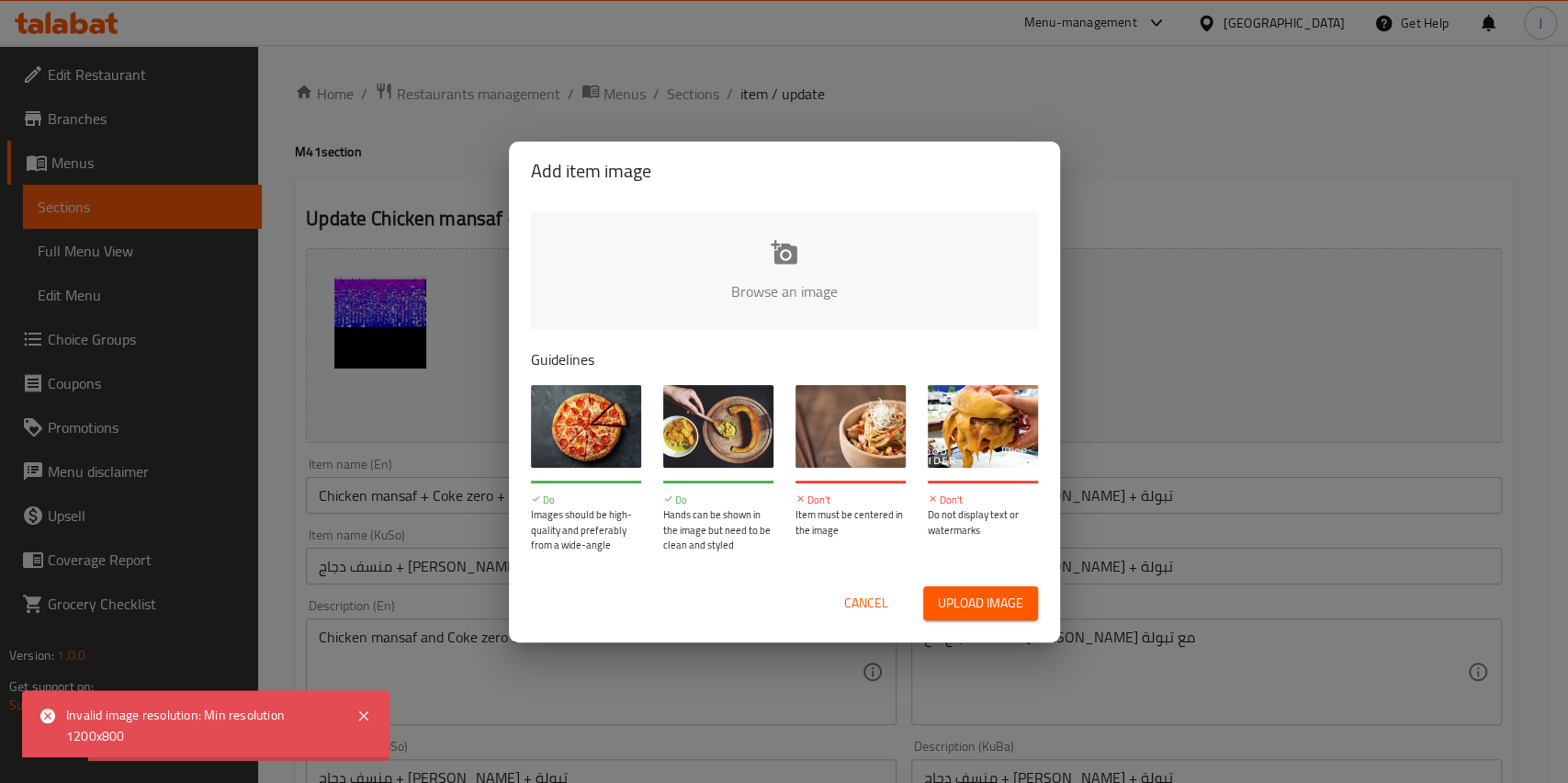
click at [886, 599] on span "Cancel" at bounding box center [866, 603] width 44 height 23
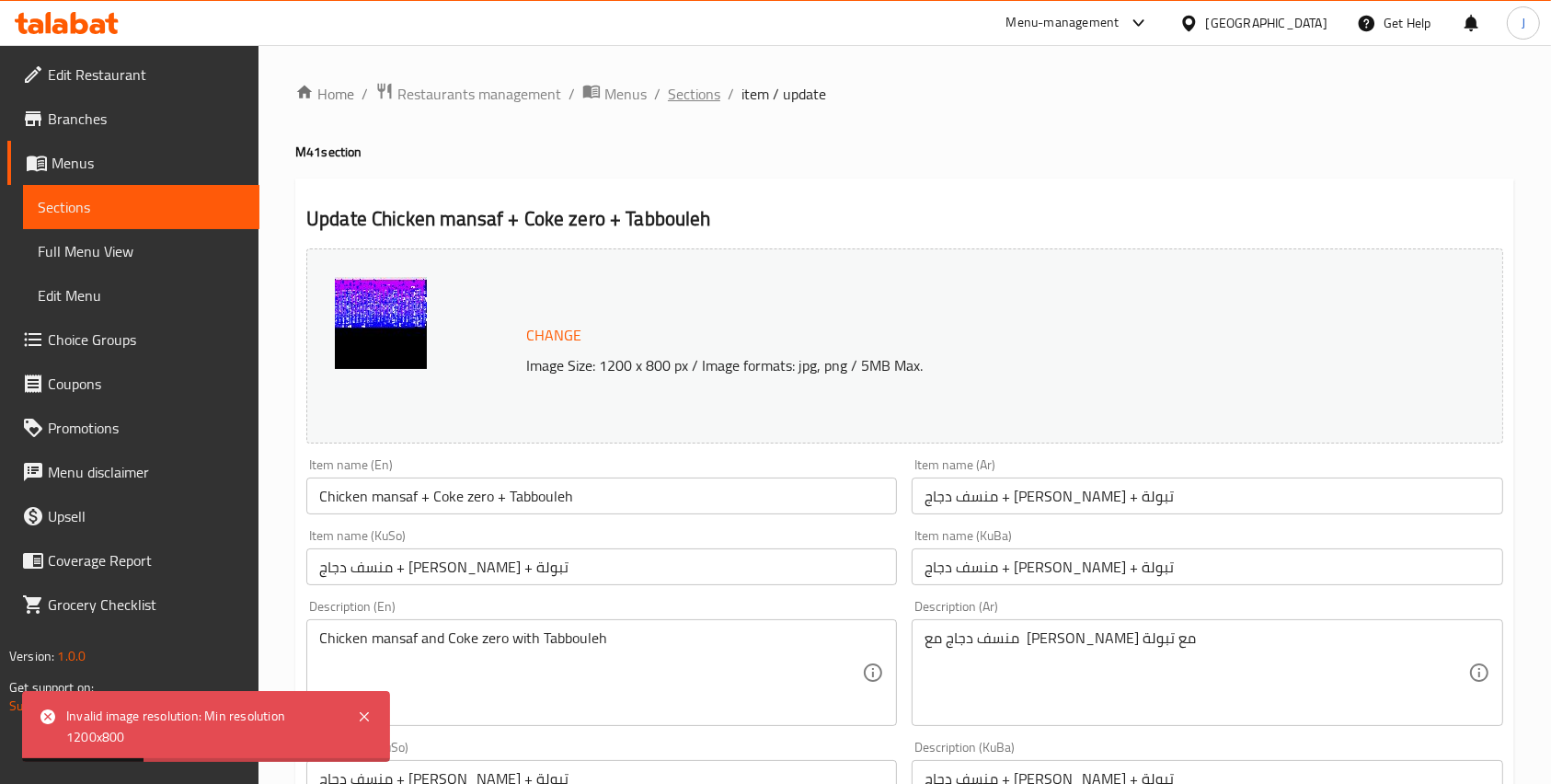
click at [705, 92] on span "Sections" at bounding box center [695, 94] width 53 height 22
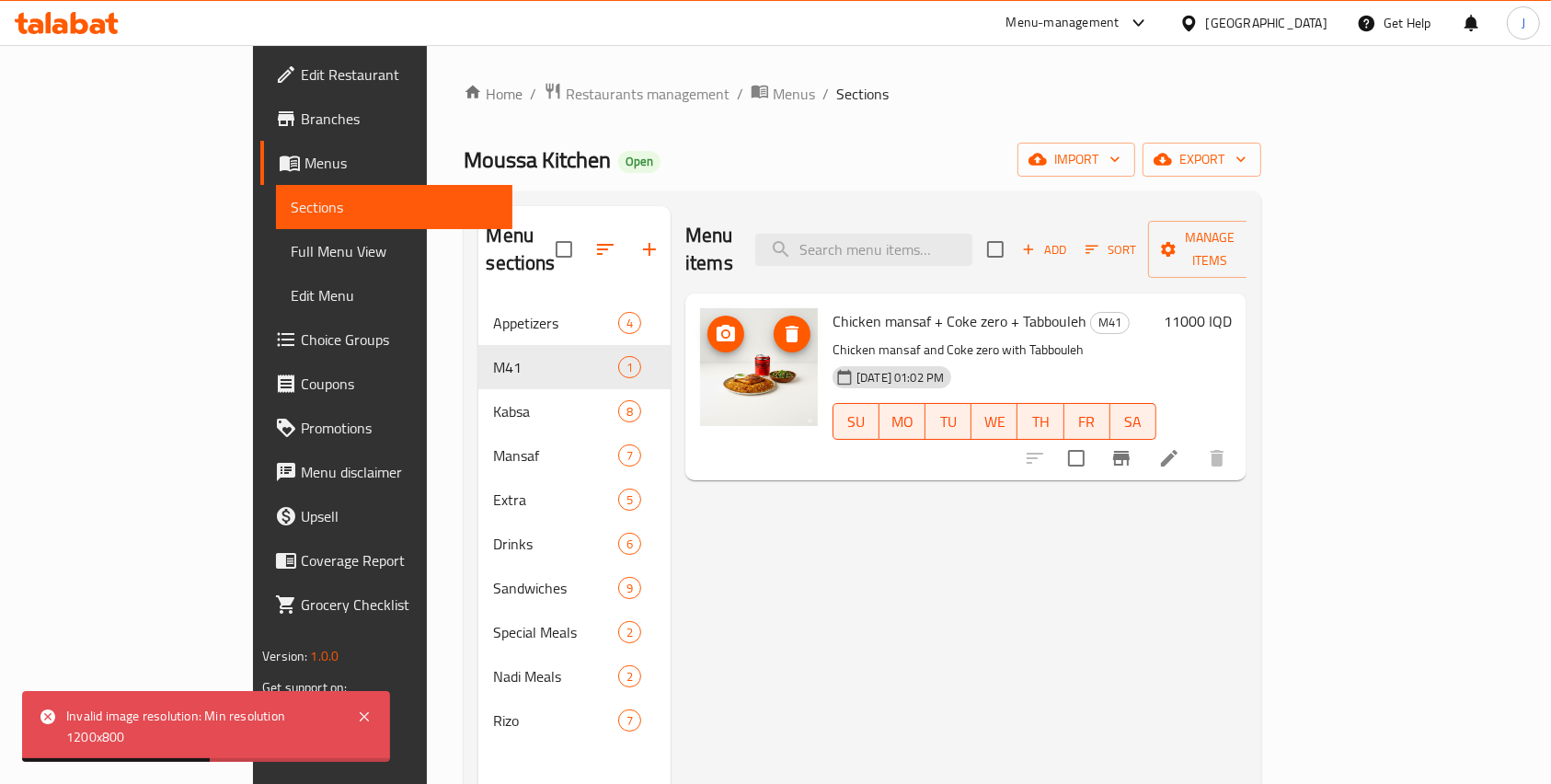
click at [702, 333] on img at bounding box center [759, 367] width 118 height 118
click at [715, 323] on icon "upload picture" at bounding box center [726, 333] width 22 height 22
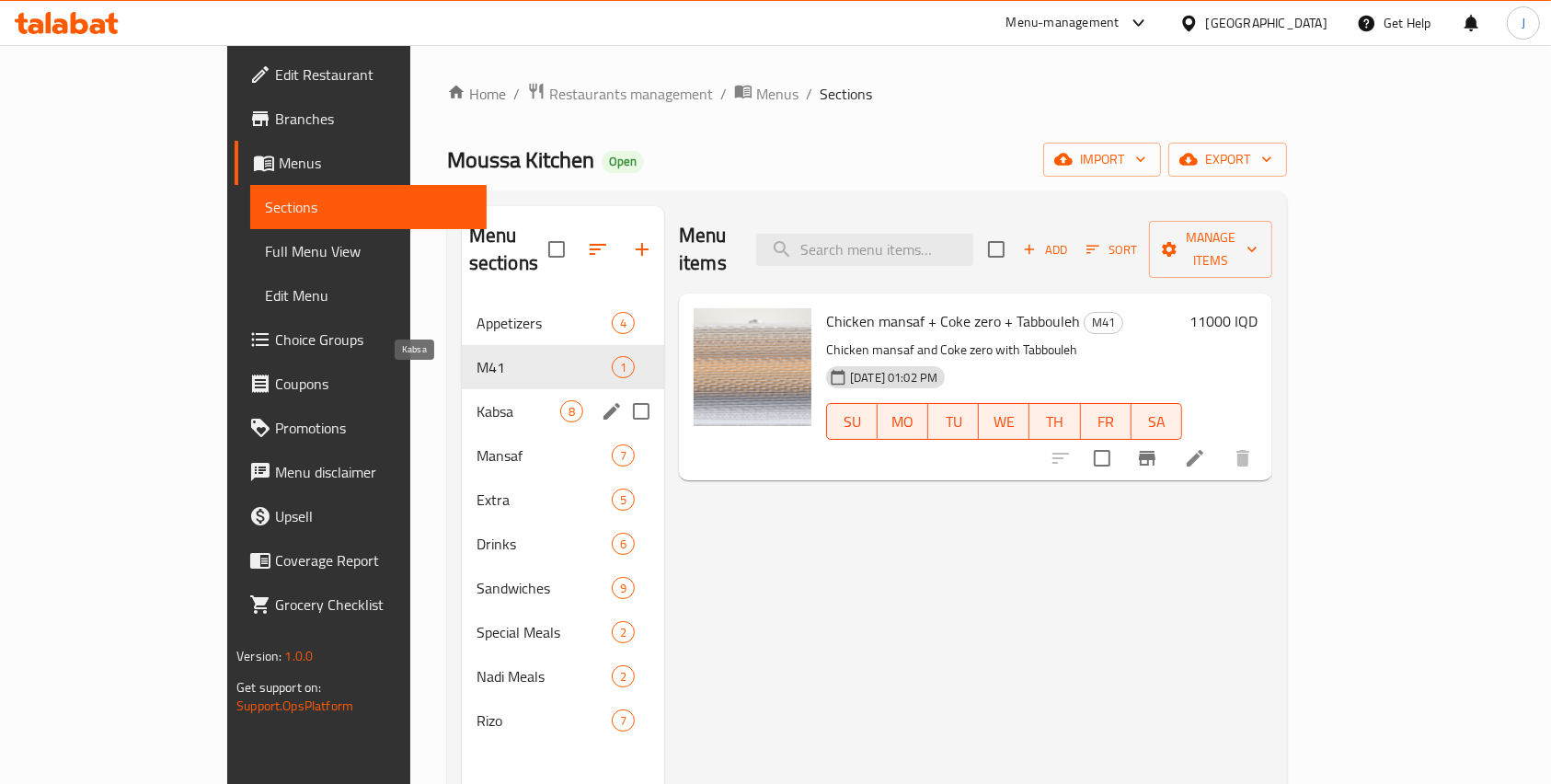
click at [477, 400] on span "Kabsa" at bounding box center [519, 411] width 84 height 22
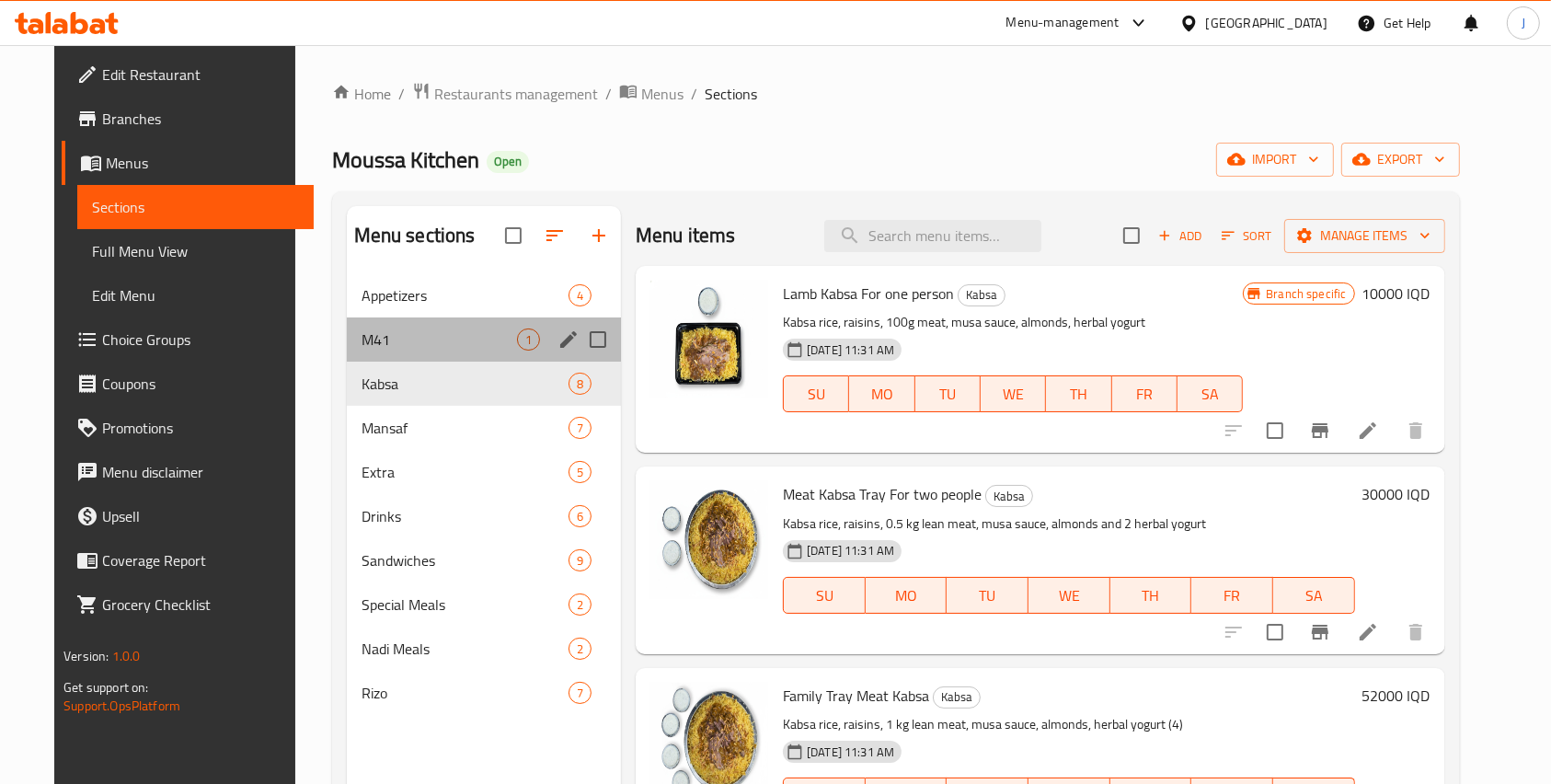
click at [373, 317] on div "M41 1" at bounding box center [484, 338] width 274 height 44
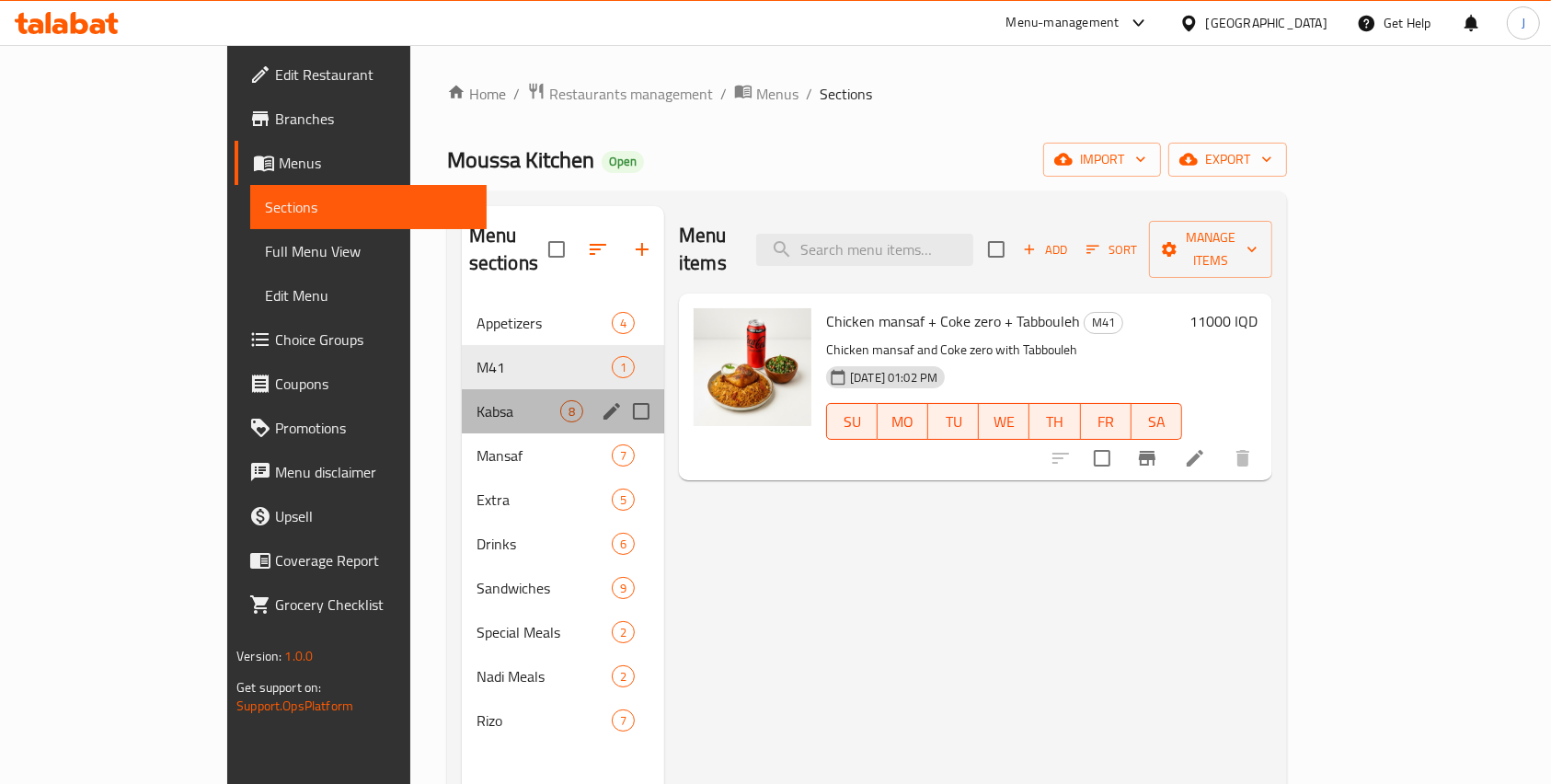
click at [462, 399] on div "Kabsa 8" at bounding box center [564, 411] width 203 height 44
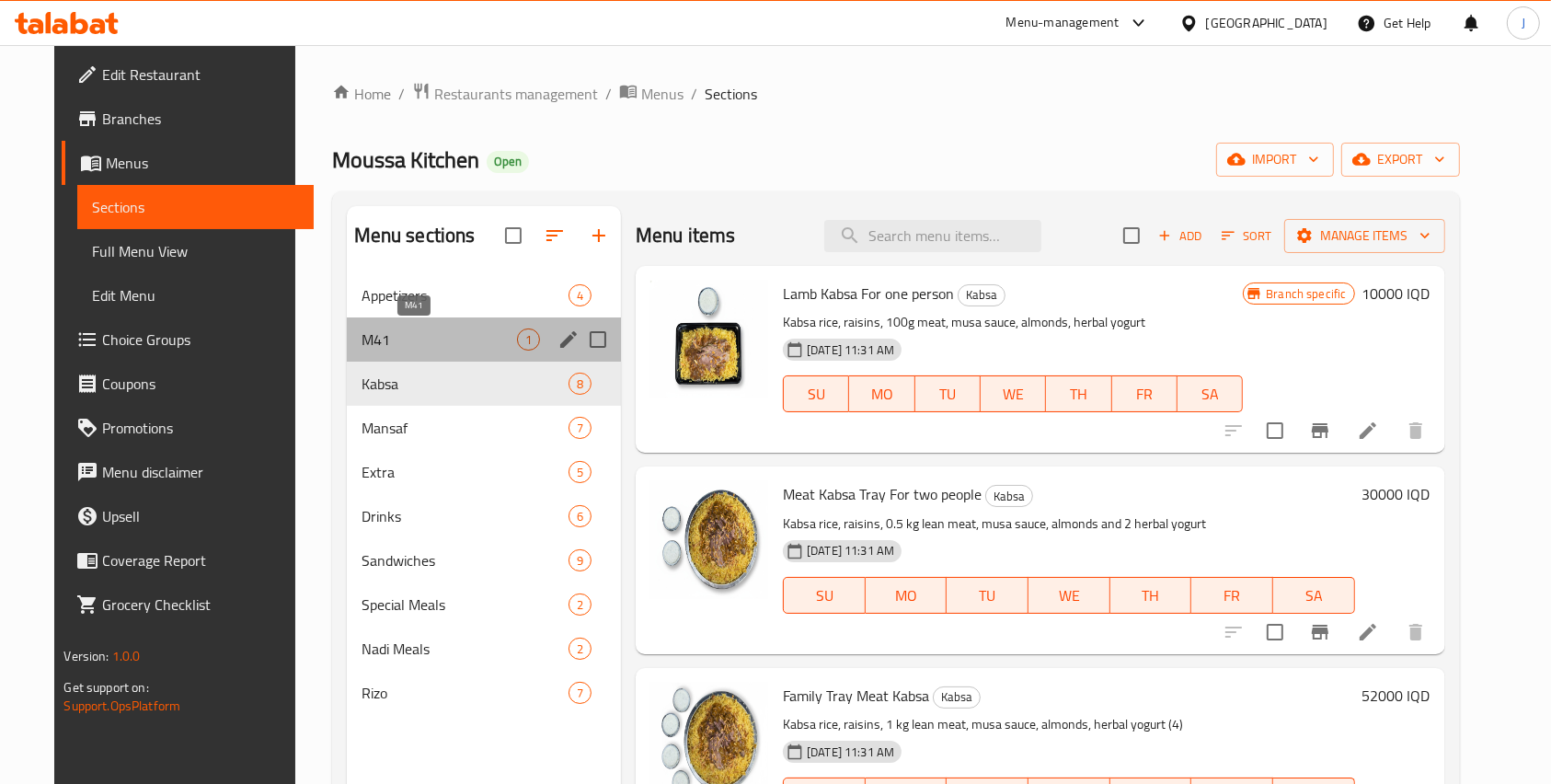
click at [429, 341] on span "M41" at bounding box center [439, 339] width 155 height 22
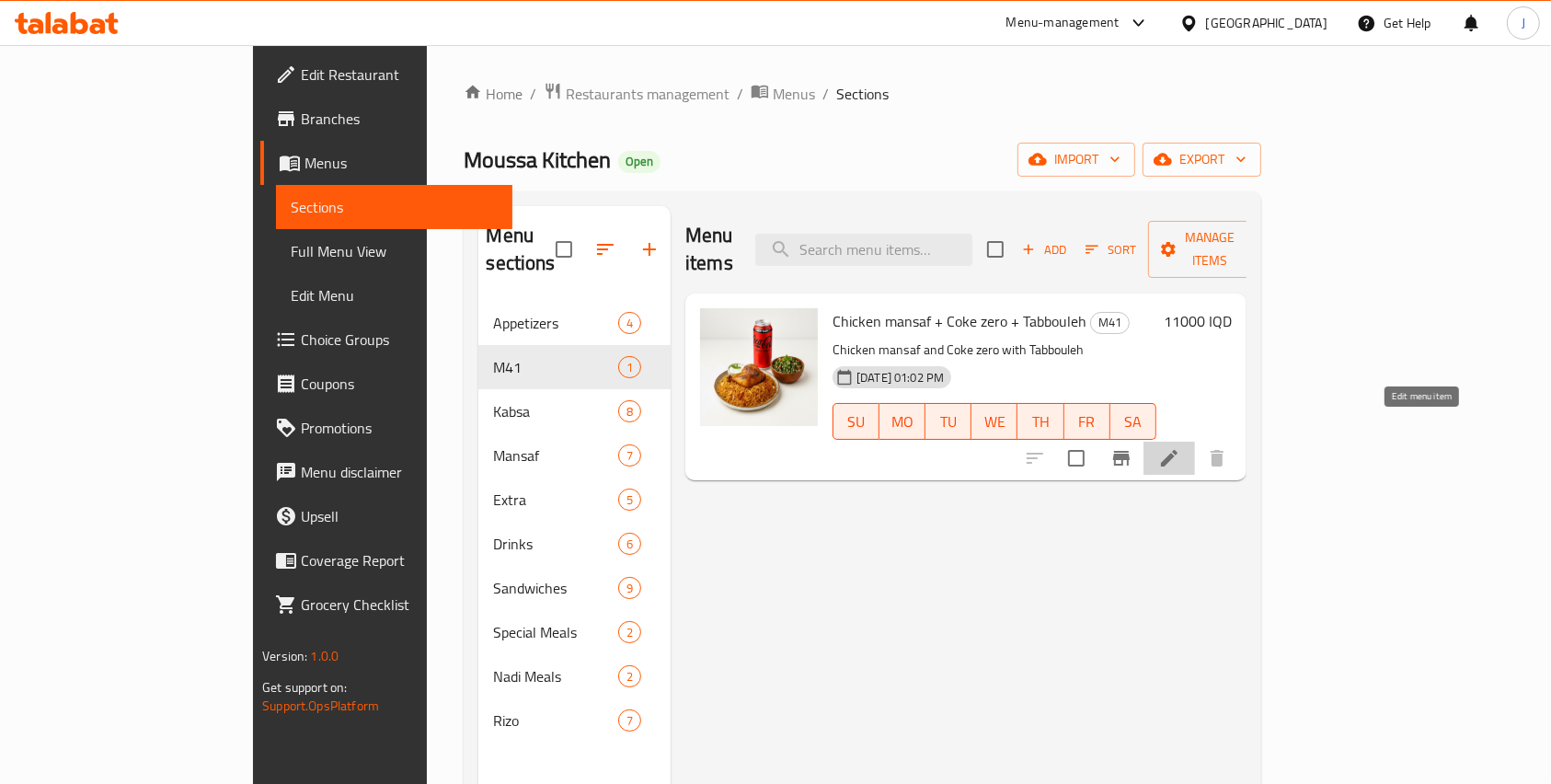
click at [1180, 447] on icon at bounding box center [1170, 457] width 22 height 22
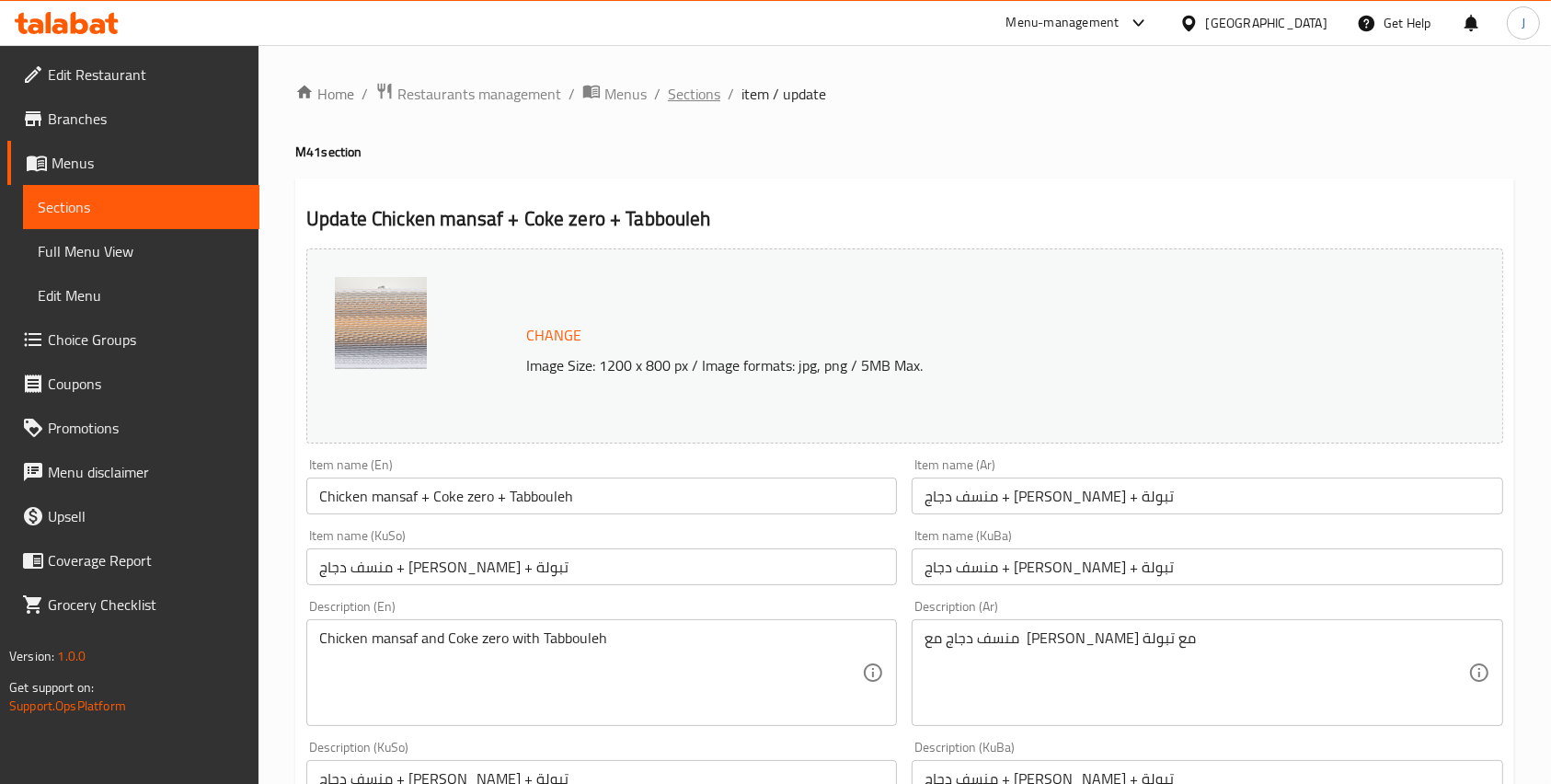
click at [682, 105] on span "Sections" at bounding box center [695, 94] width 53 height 22
